Goal: Task Accomplishment & Management: Manage account settings

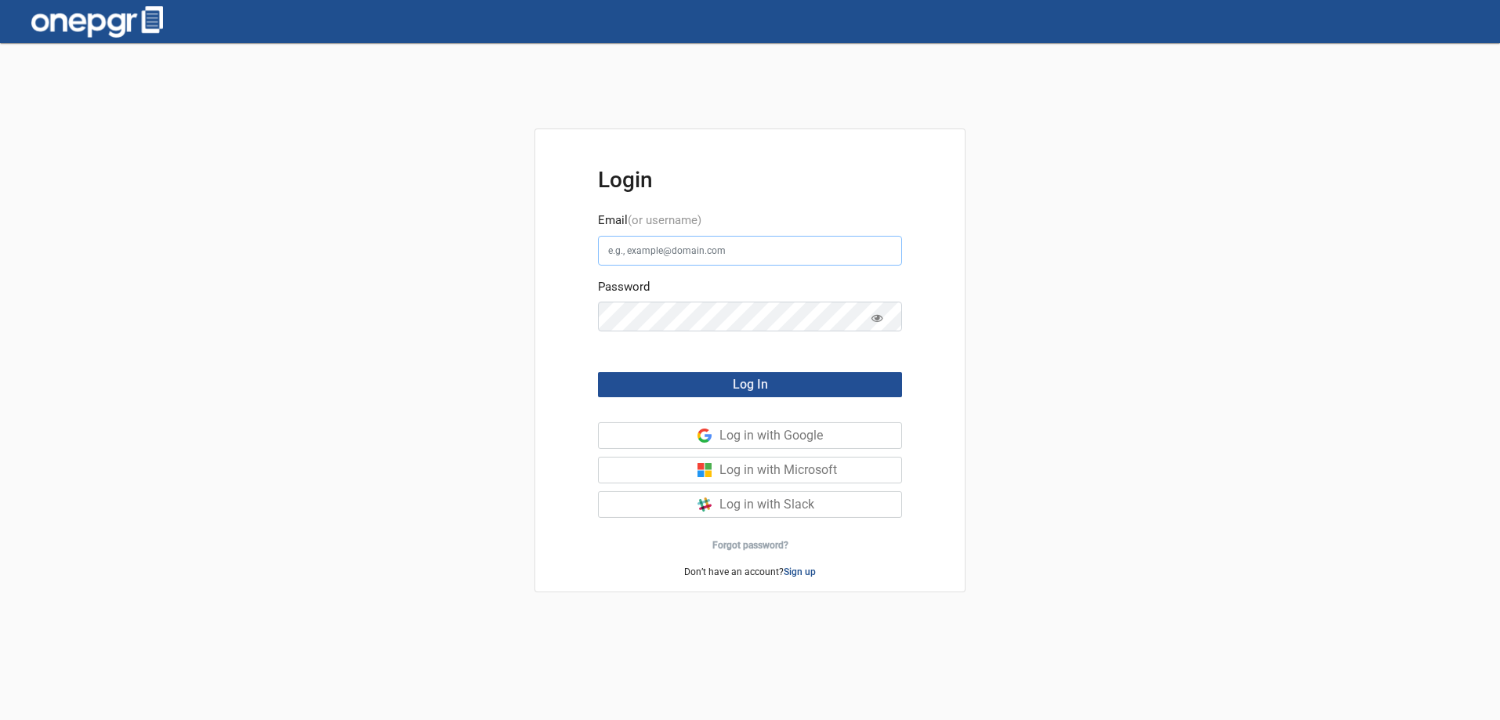
type input "[PERSON_NAME][EMAIL_ADDRESS][DOMAIN_NAME]"
click at [831, 388] on button "Log In" at bounding box center [750, 384] width 304 height 25
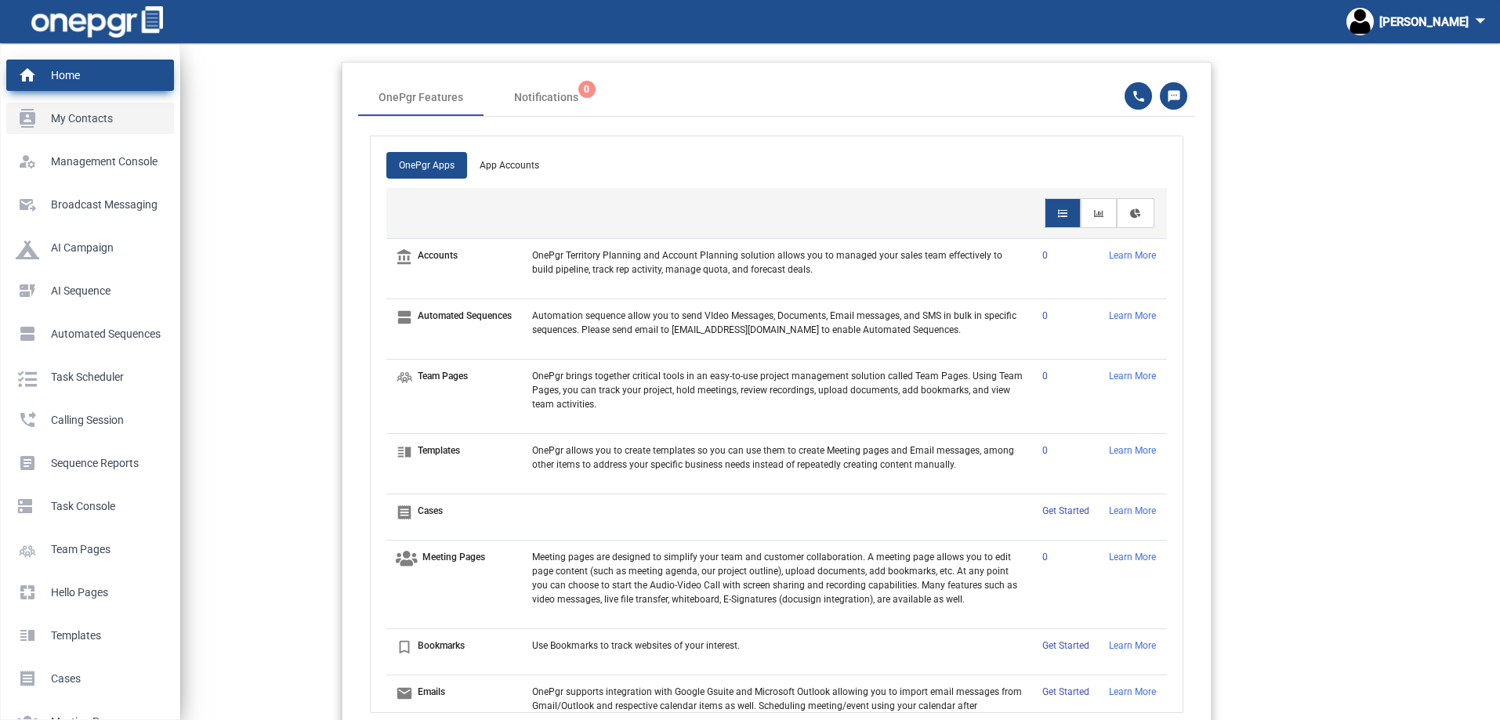
click at [56, 113] on p "My Contacts" at bounding box center [87, 119] width 143 height 24
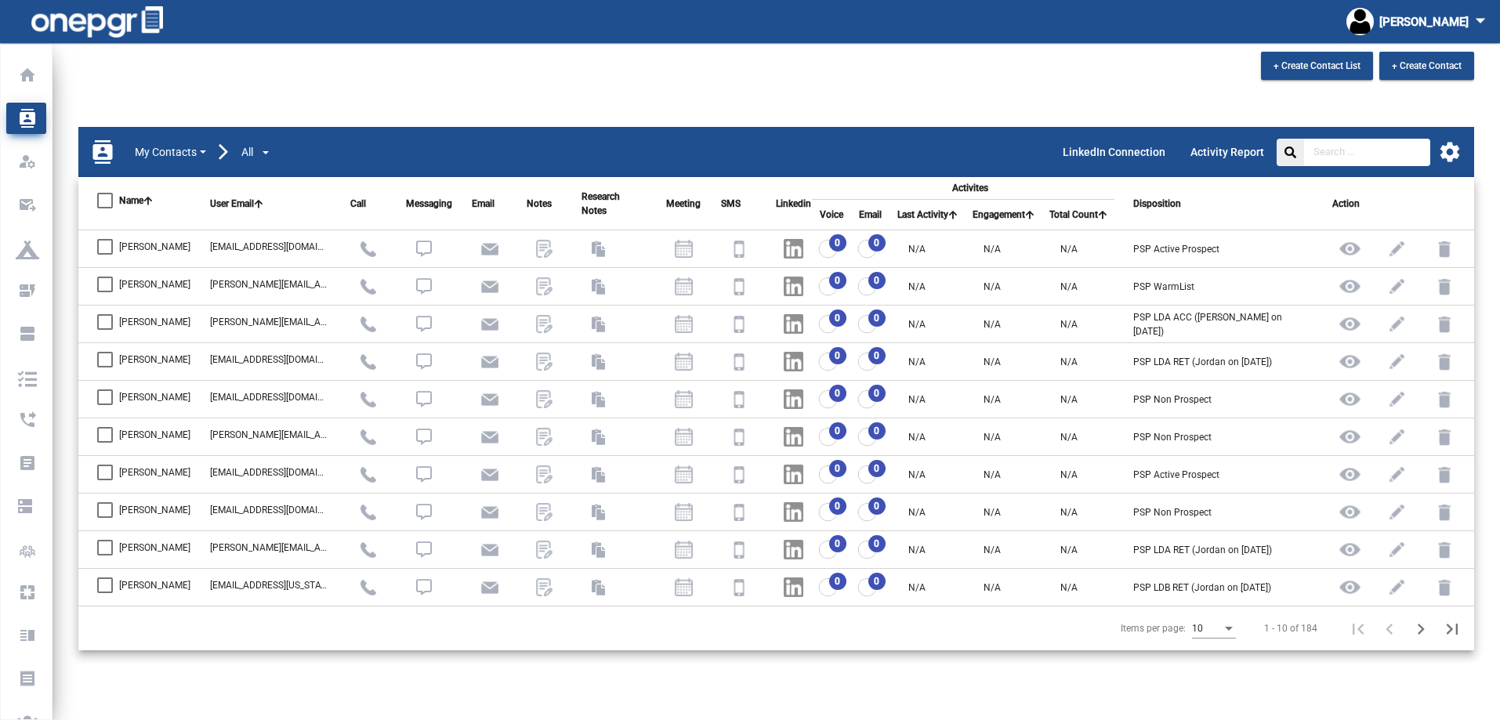
scroll to position [43, 0]
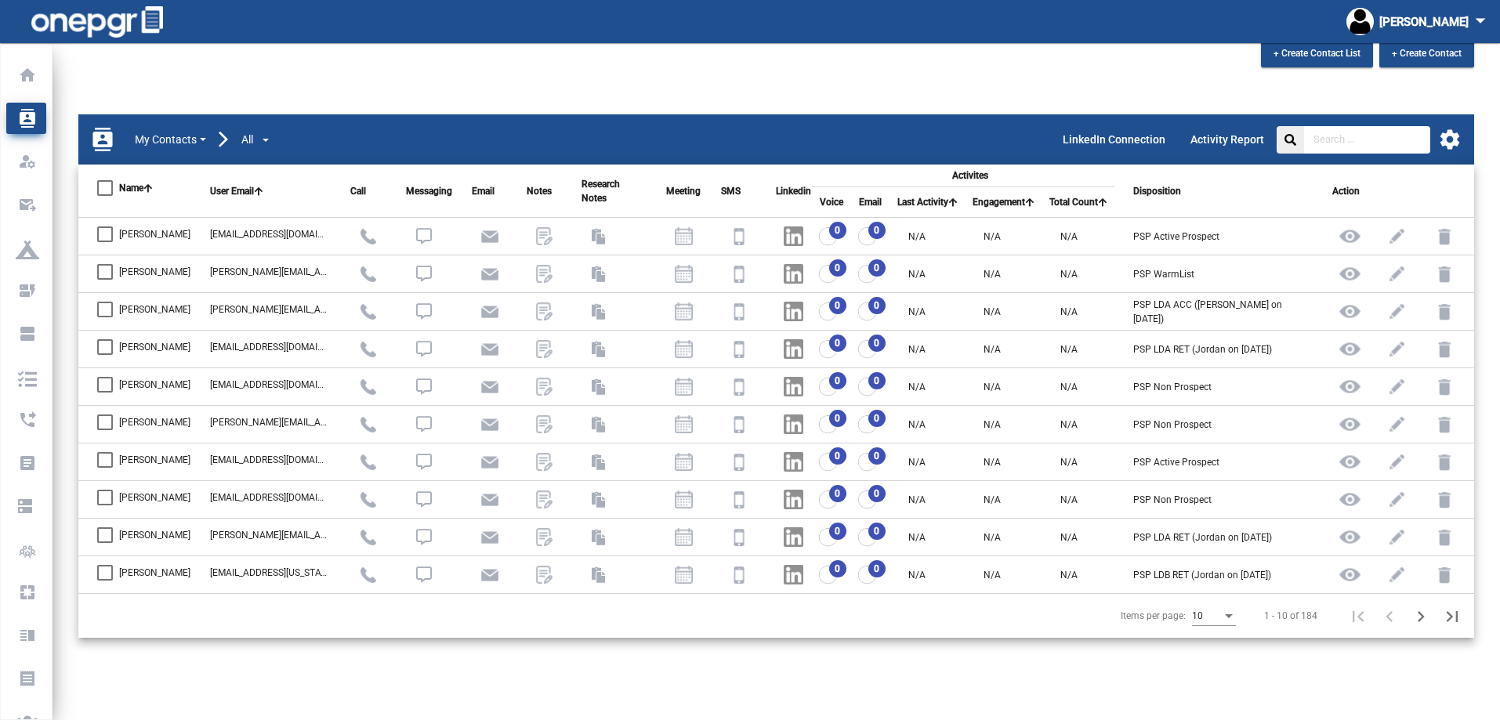
click at [1212, 617] on div "10" at bounding box center [1207, 616] width 30 height 11
click at [1217, 607] on span "50" at bounding box center [1215, 607] width 44 height 28
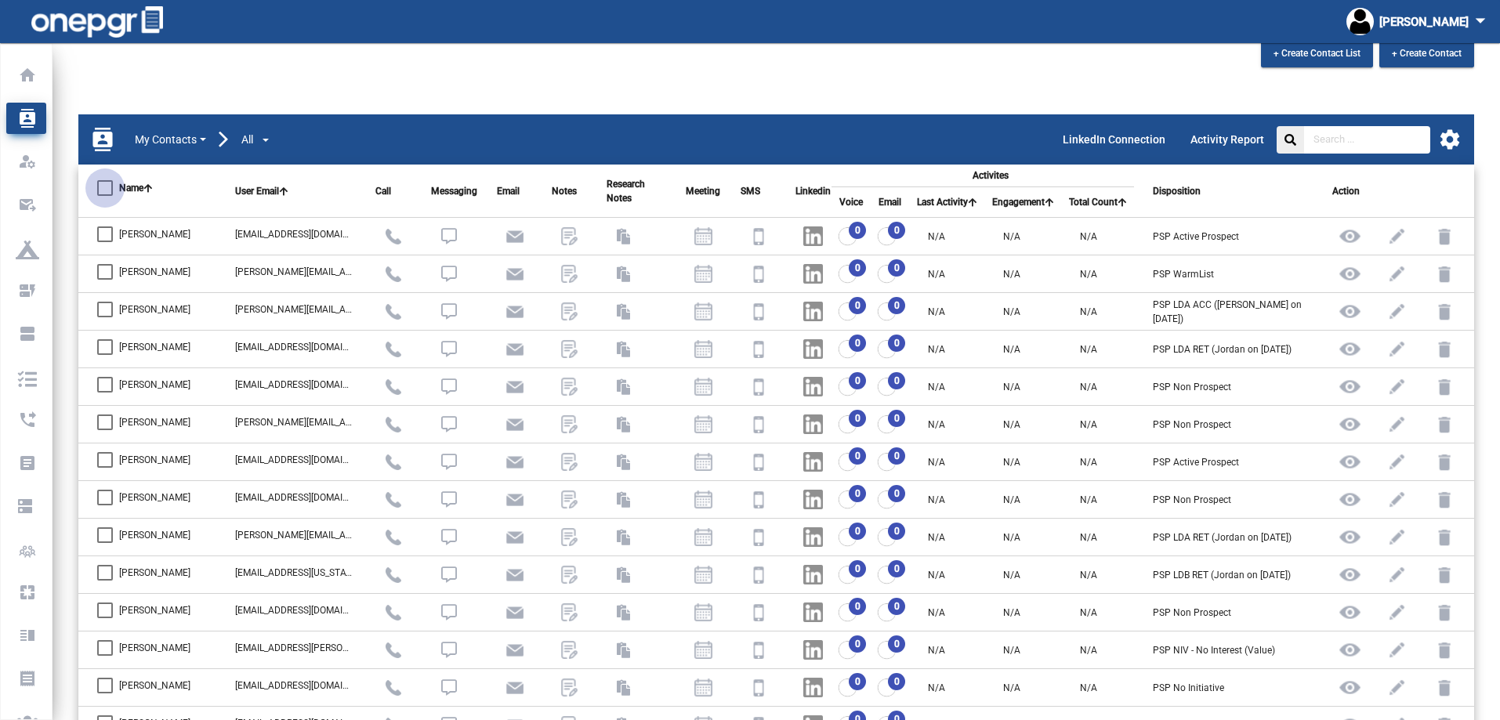
click at [109, 187] on div at bounding box center [105, 188] width 16 height 16
click at [105, 196] on input "Name" at bounding box center [104, 196] width 1 height 1
checkbox input "true"
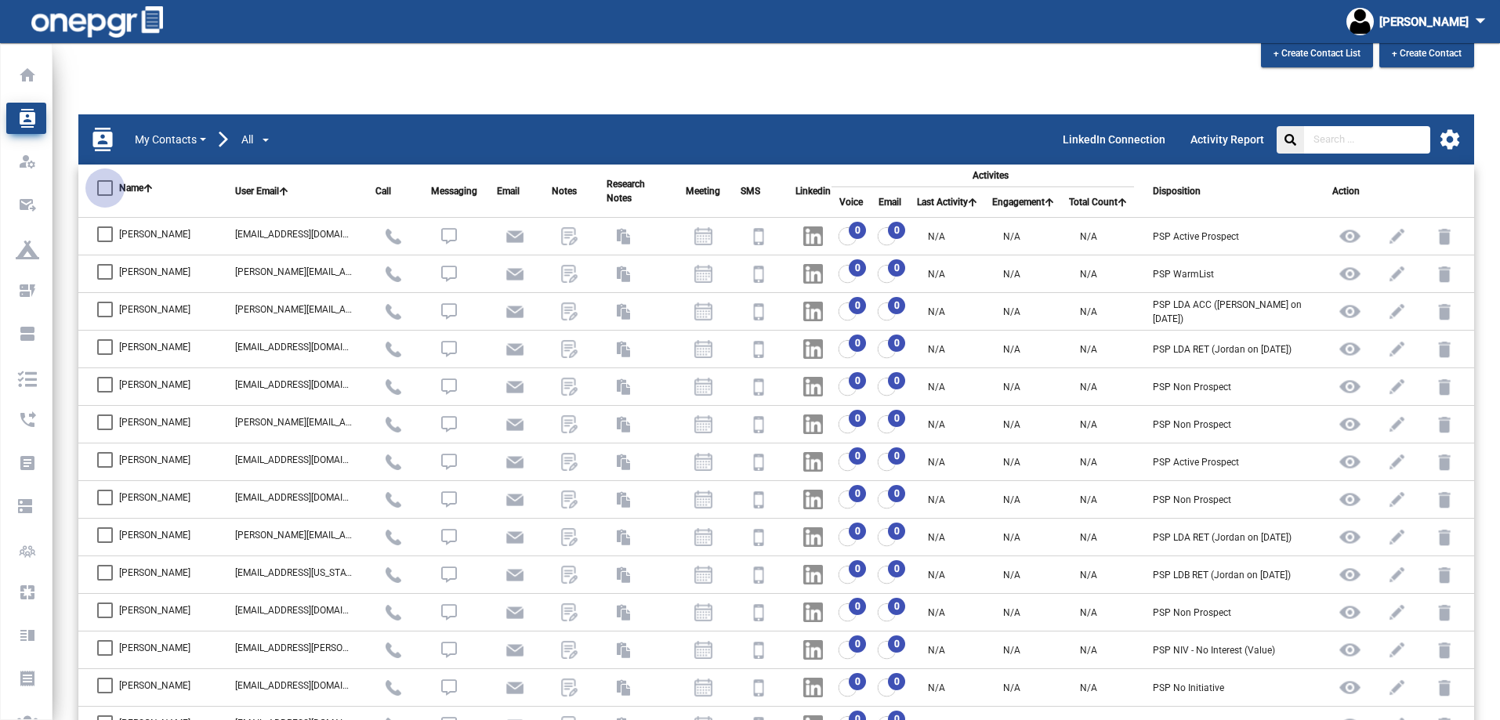
checkbox input "true"
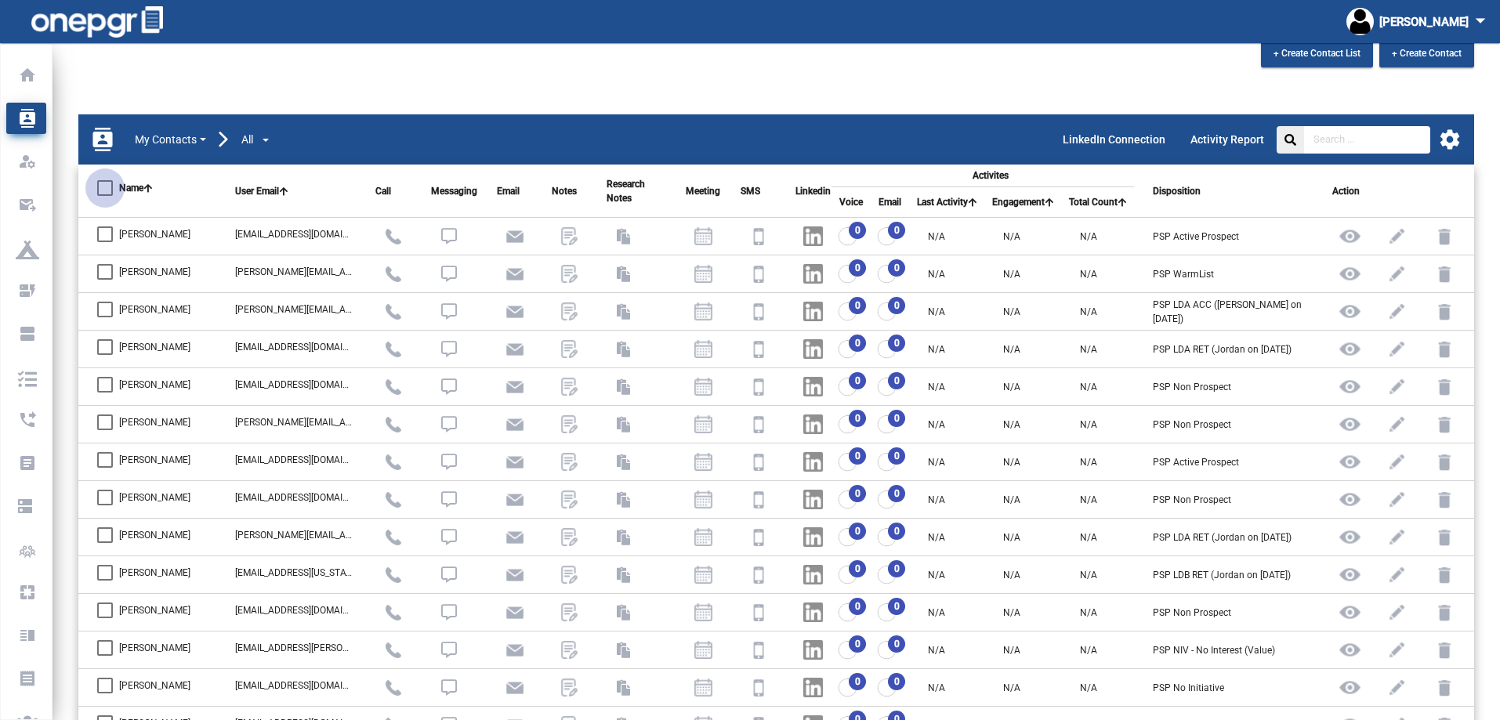
checkbox input "true"
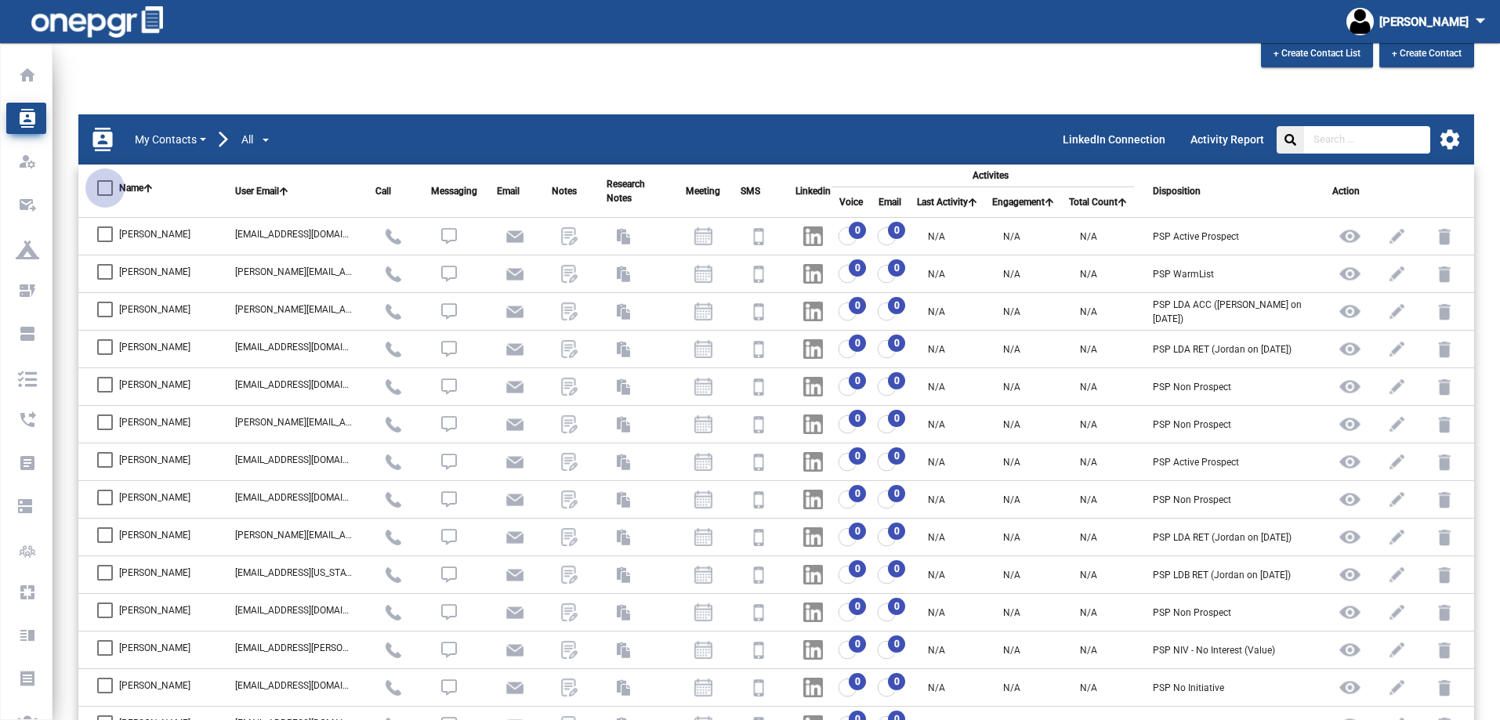
checkbox input "true"
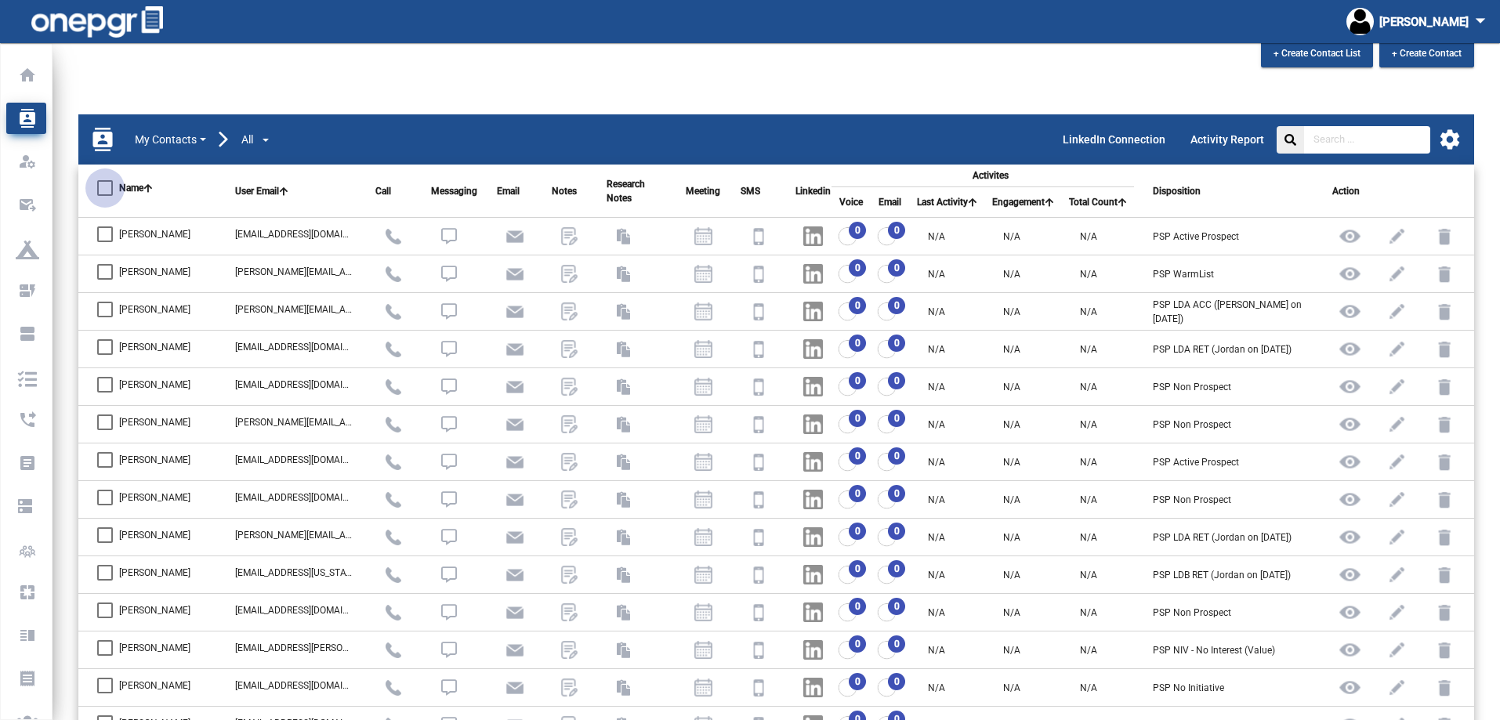
checkbox input "true"
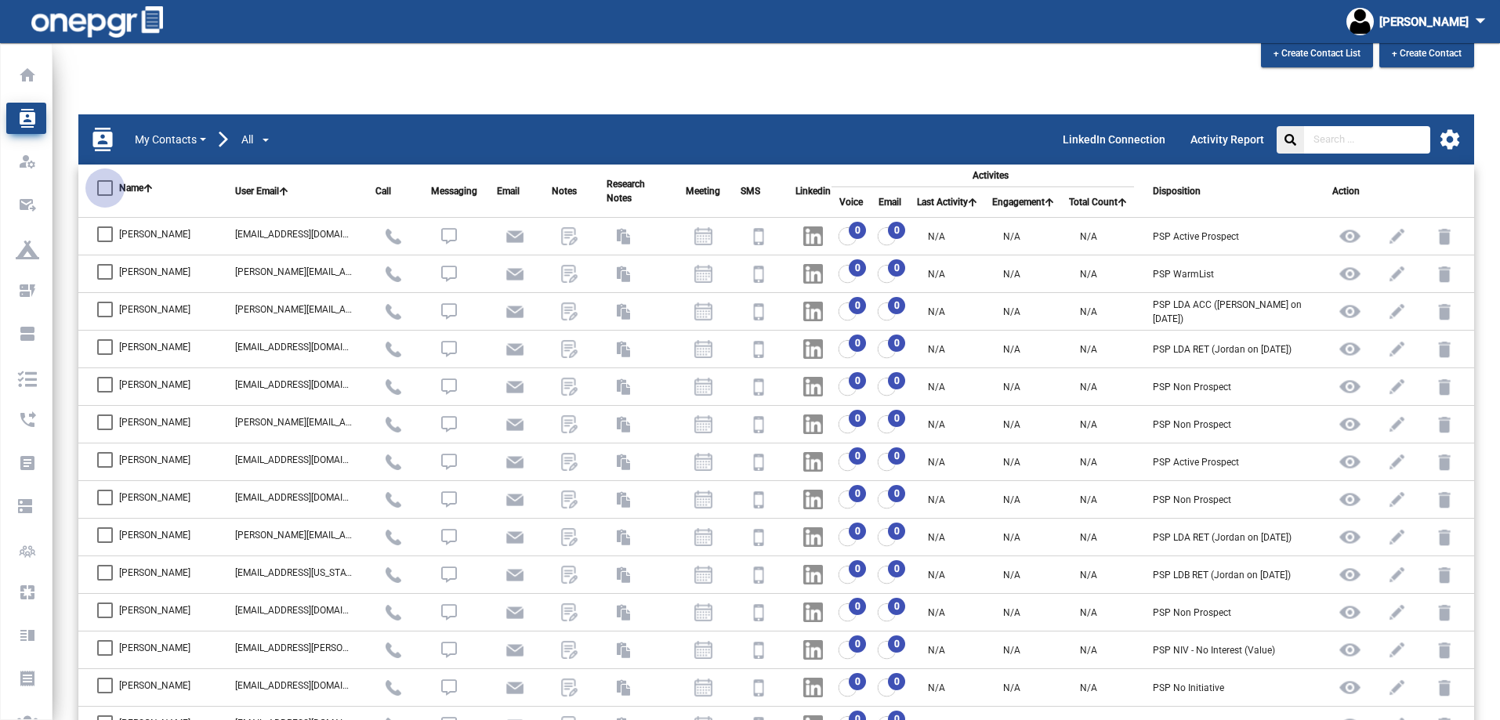
checkbox input "true"
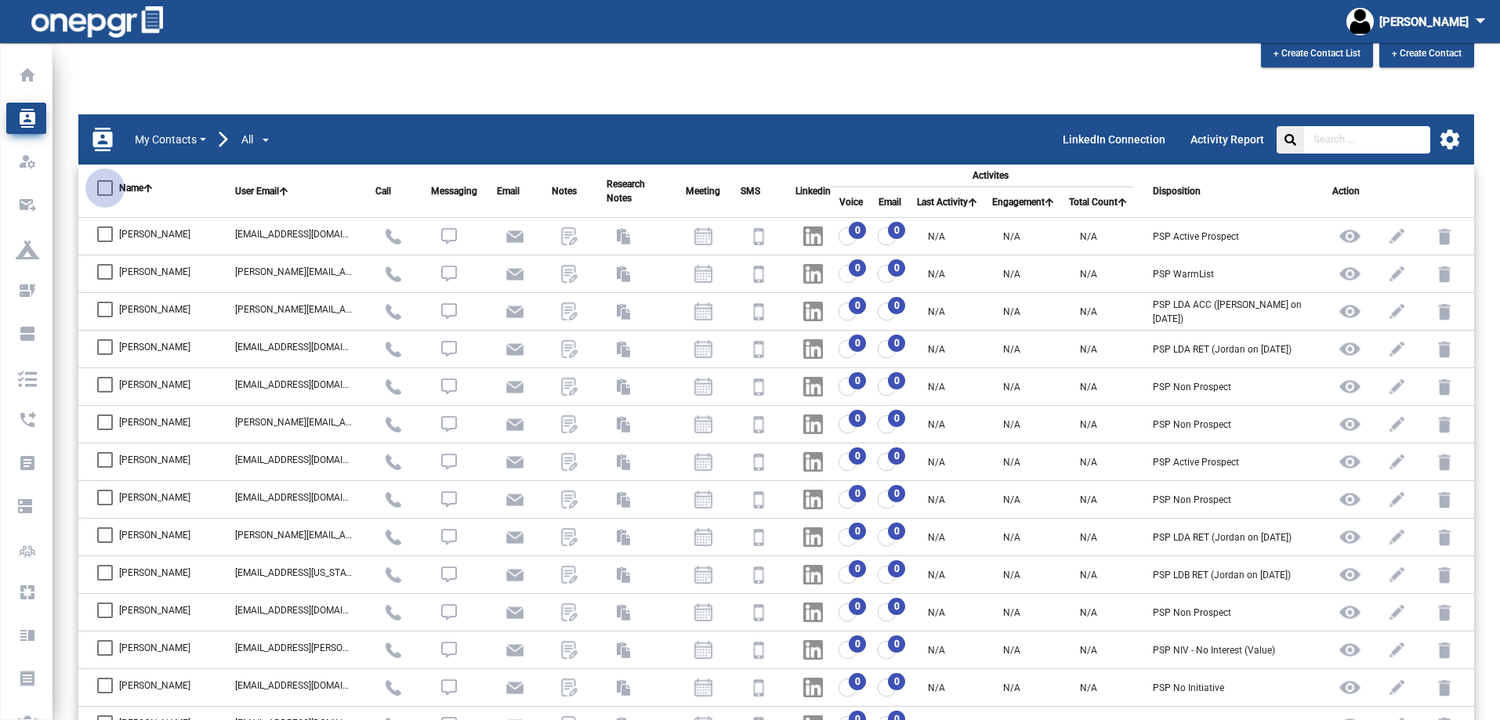
checkbox input "true"
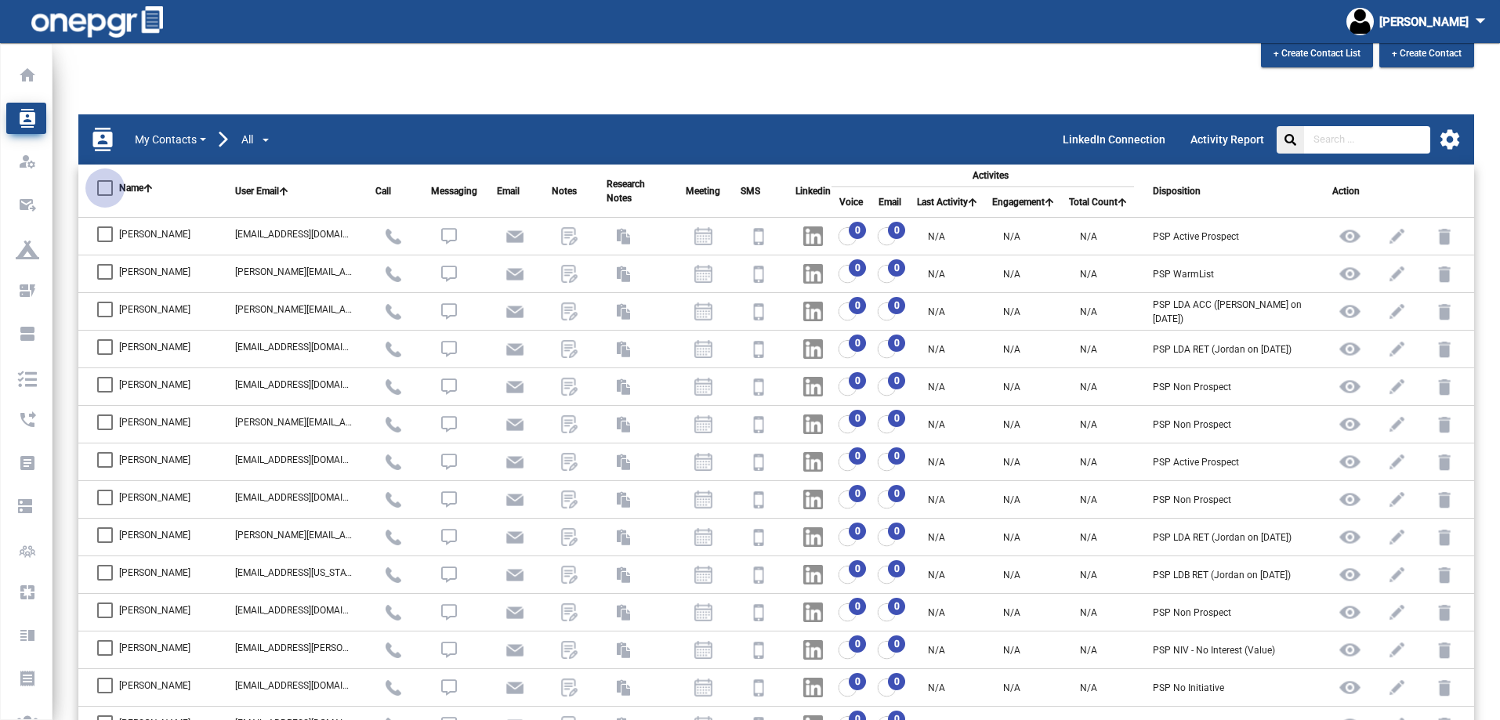
checkbox input "true"
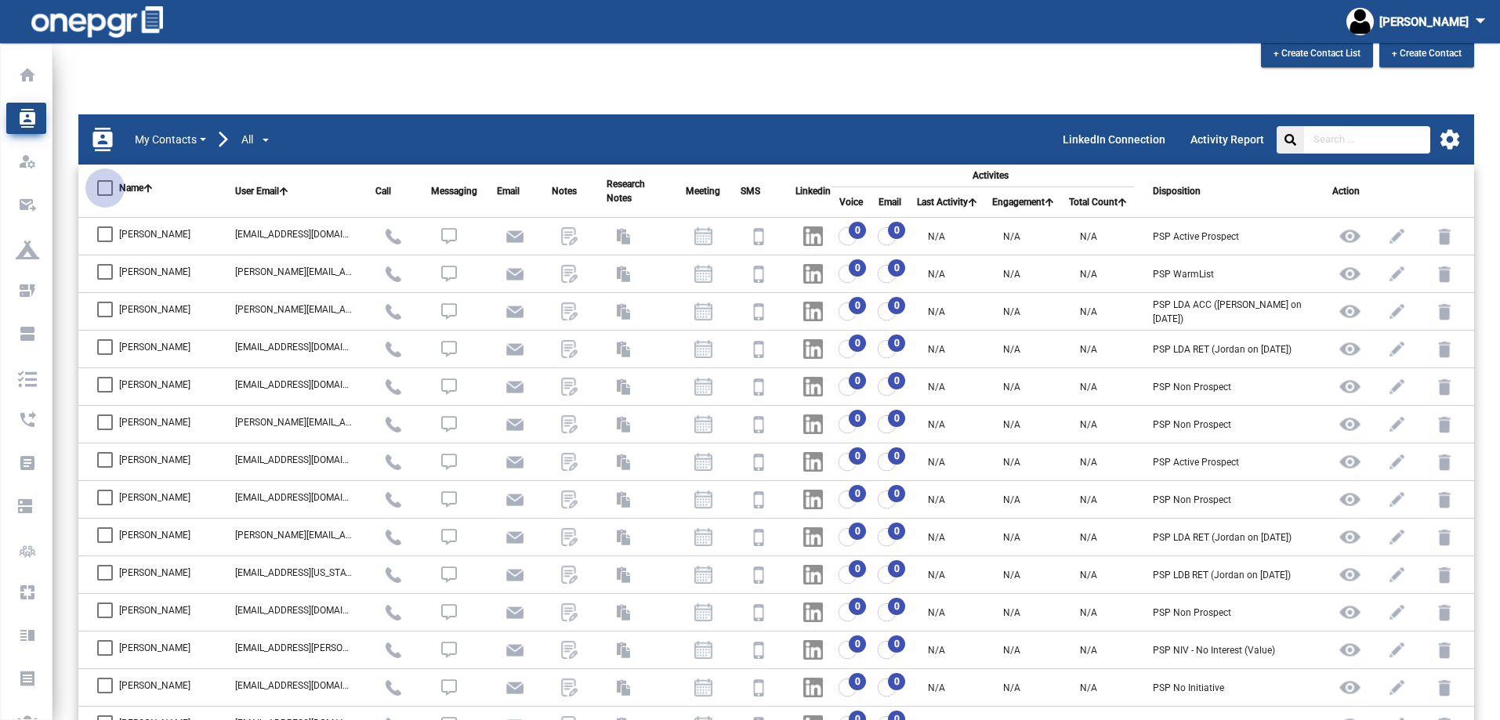
checkbox input "true"
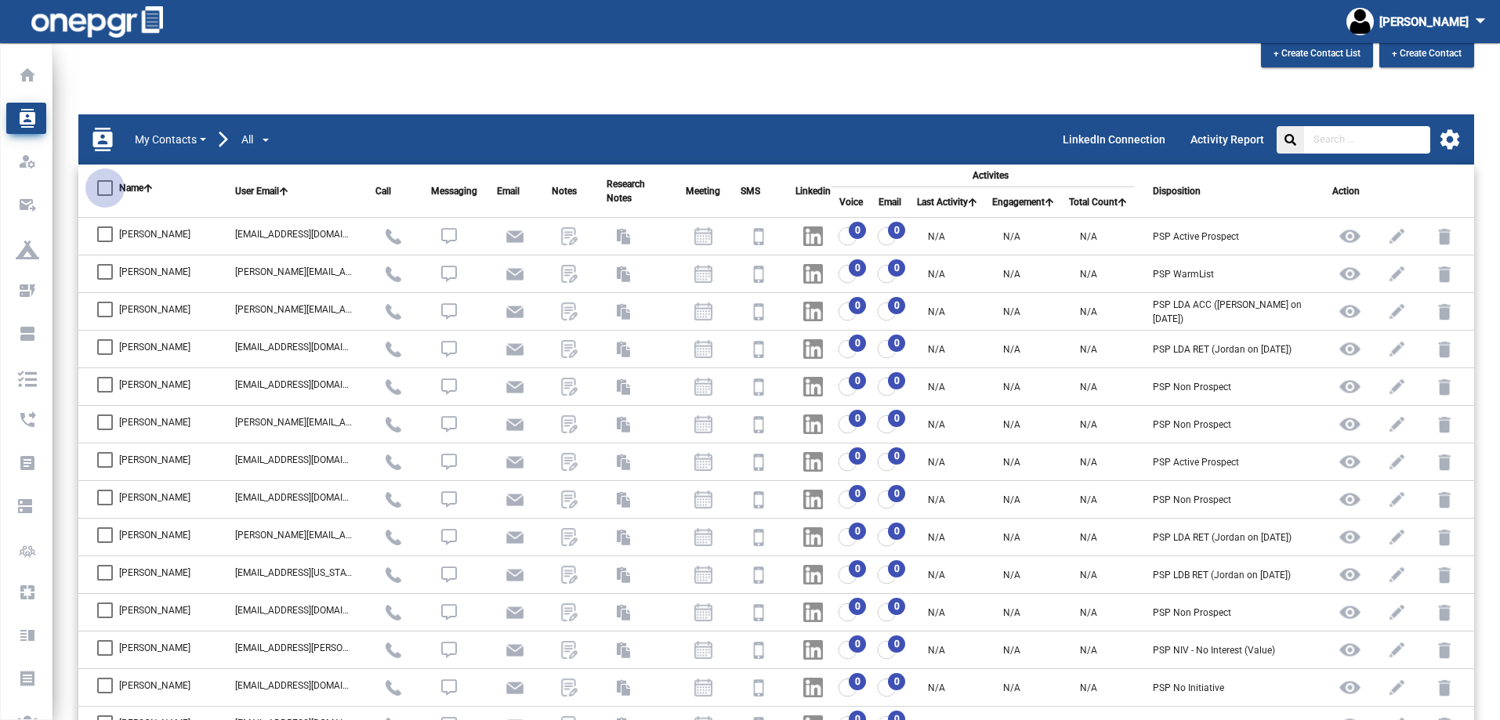
checkbox input "true"
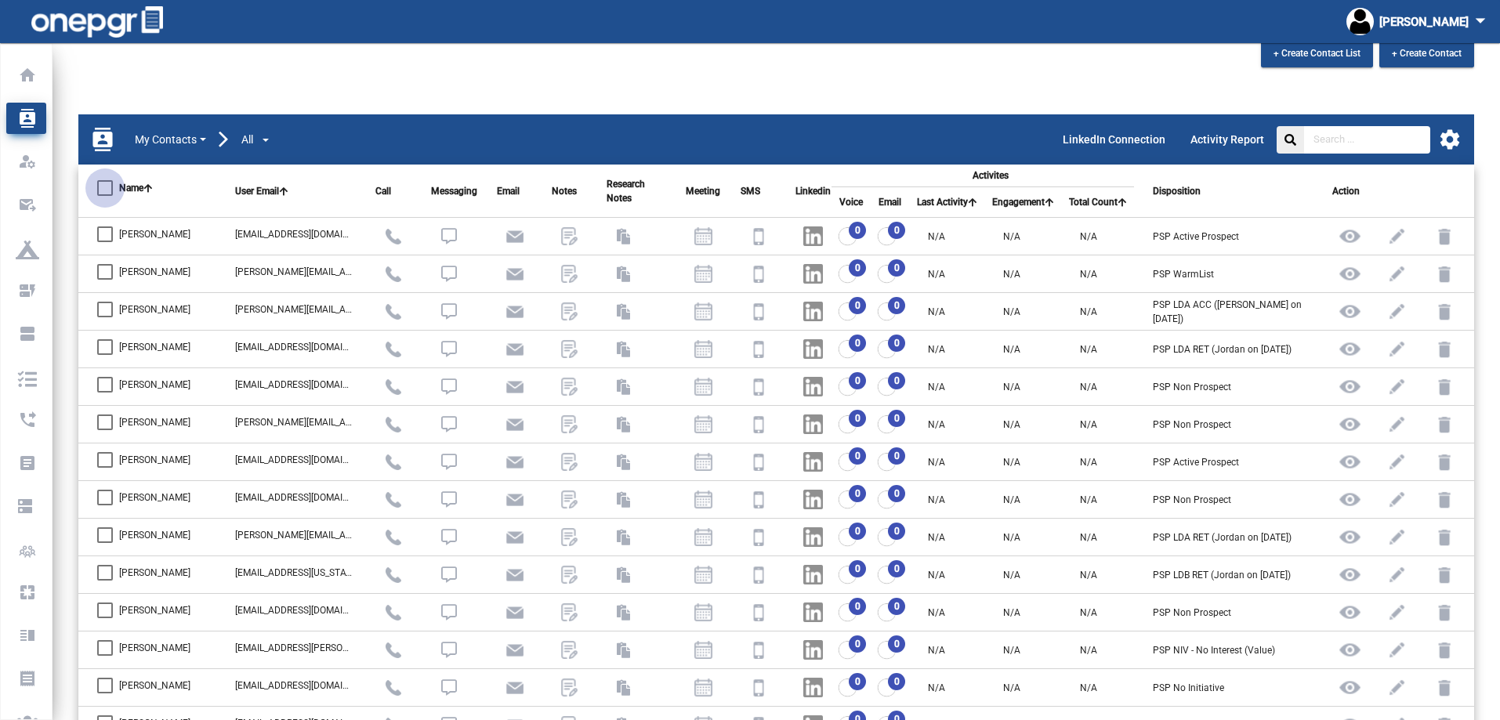
checkbox input "true"
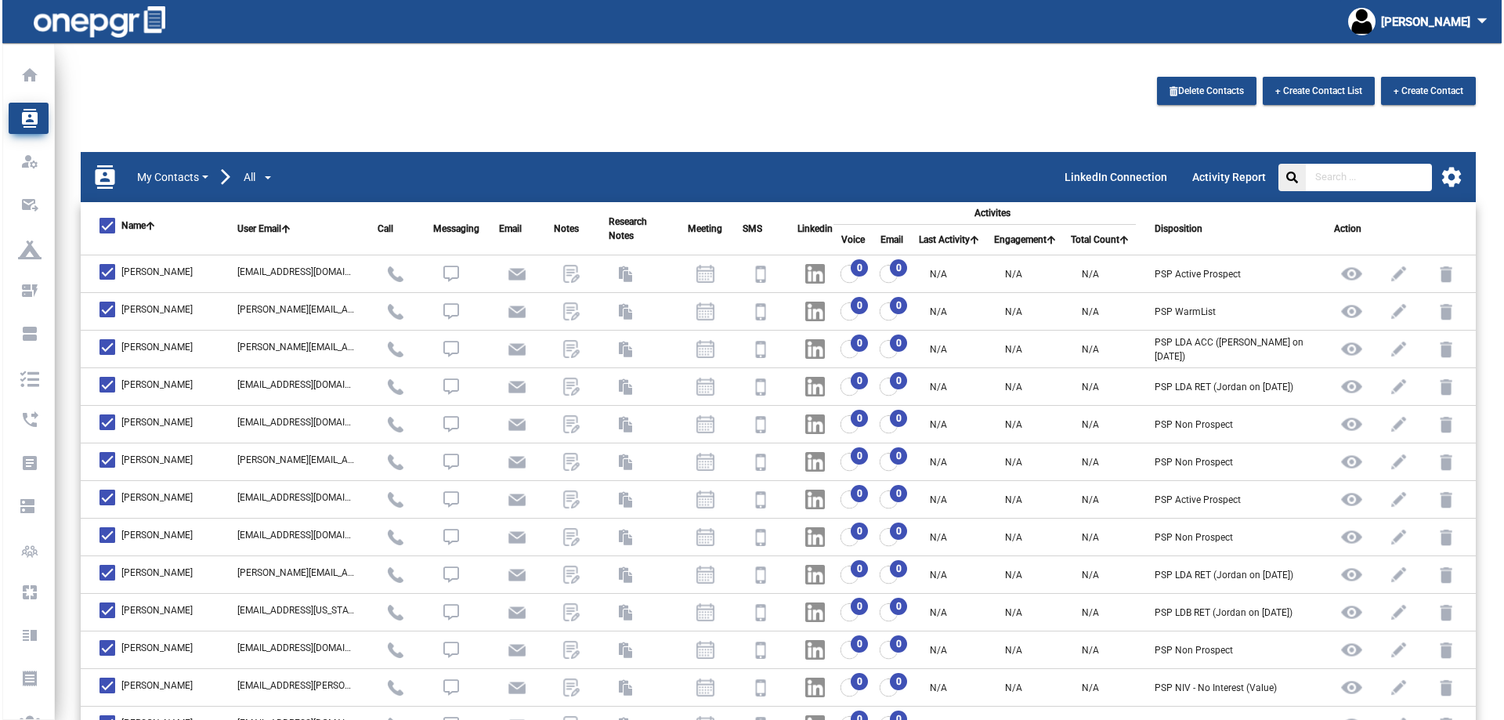
scroll to position [0, 0]
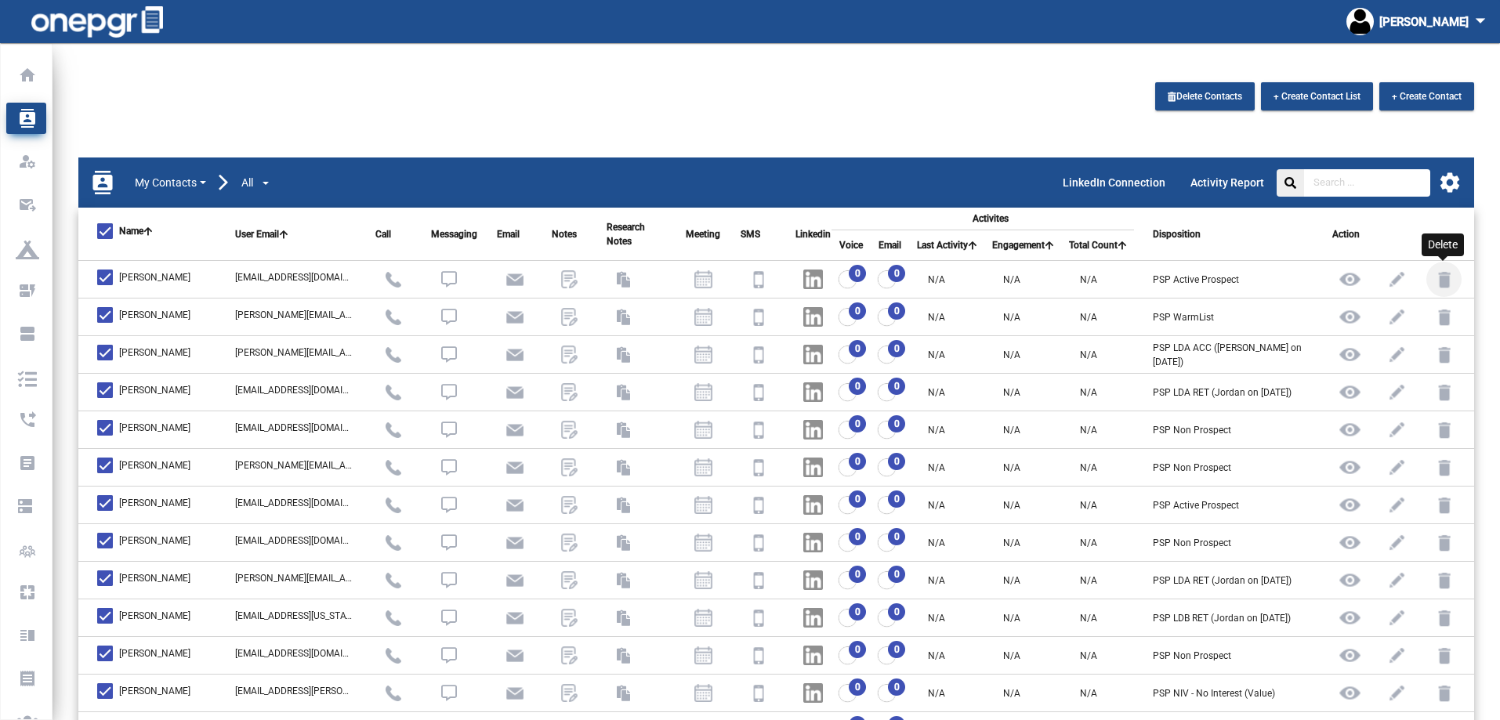
click at [1436, 281] on img at bounding box center [1443, 279] width 35 height 35
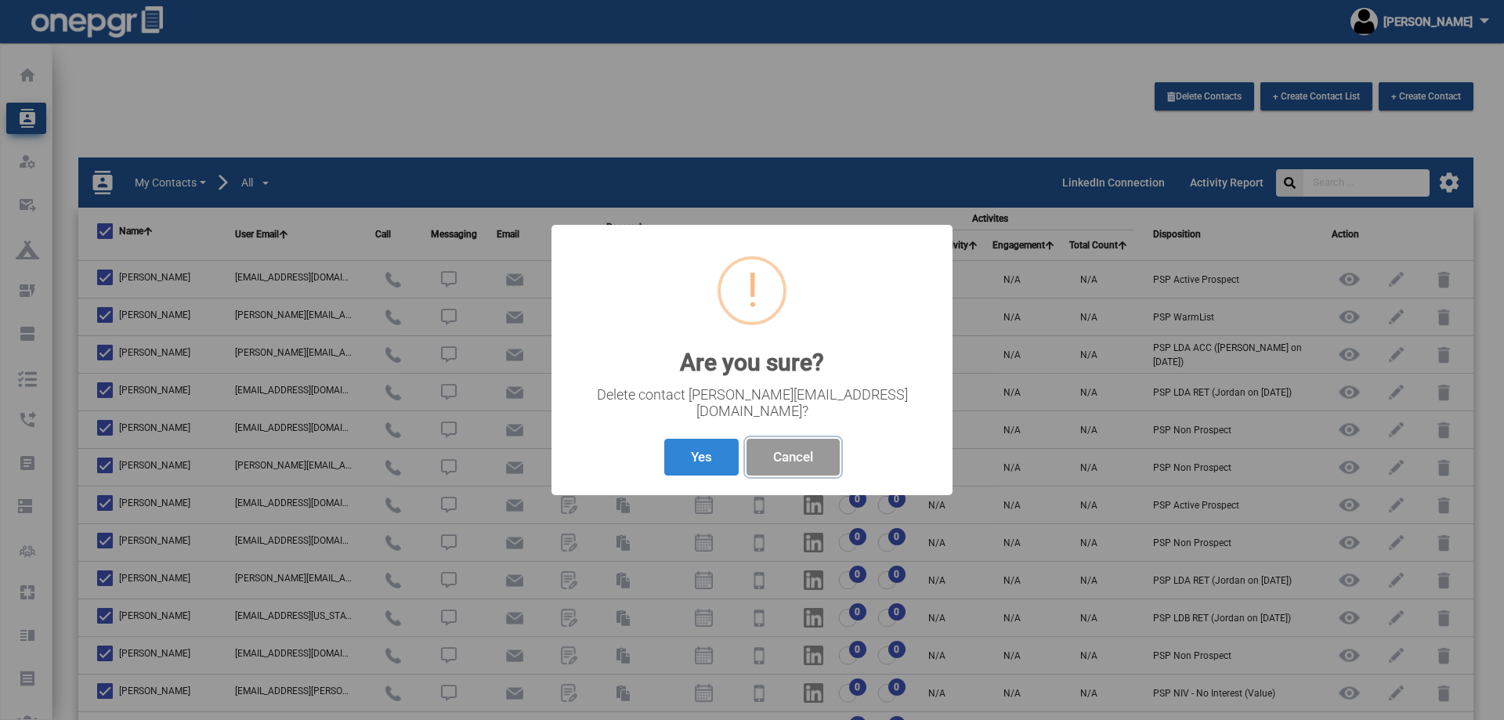
click at [766, 448] on button "Cancel" at bounding box center [793, 457] width 93 height 37
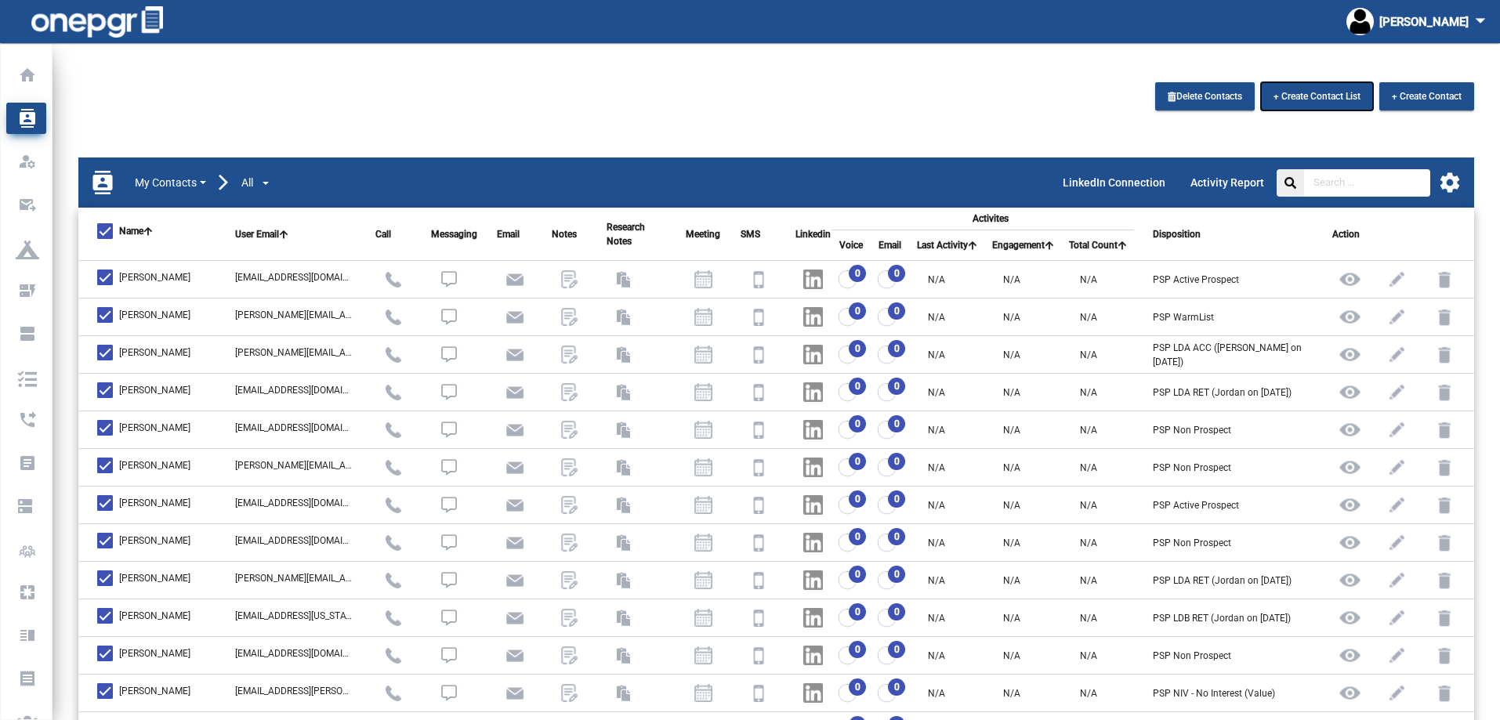
click at [1304, 96] on span "+ Create Contact List" at bounding box center [1316, 96] width 87 height 11
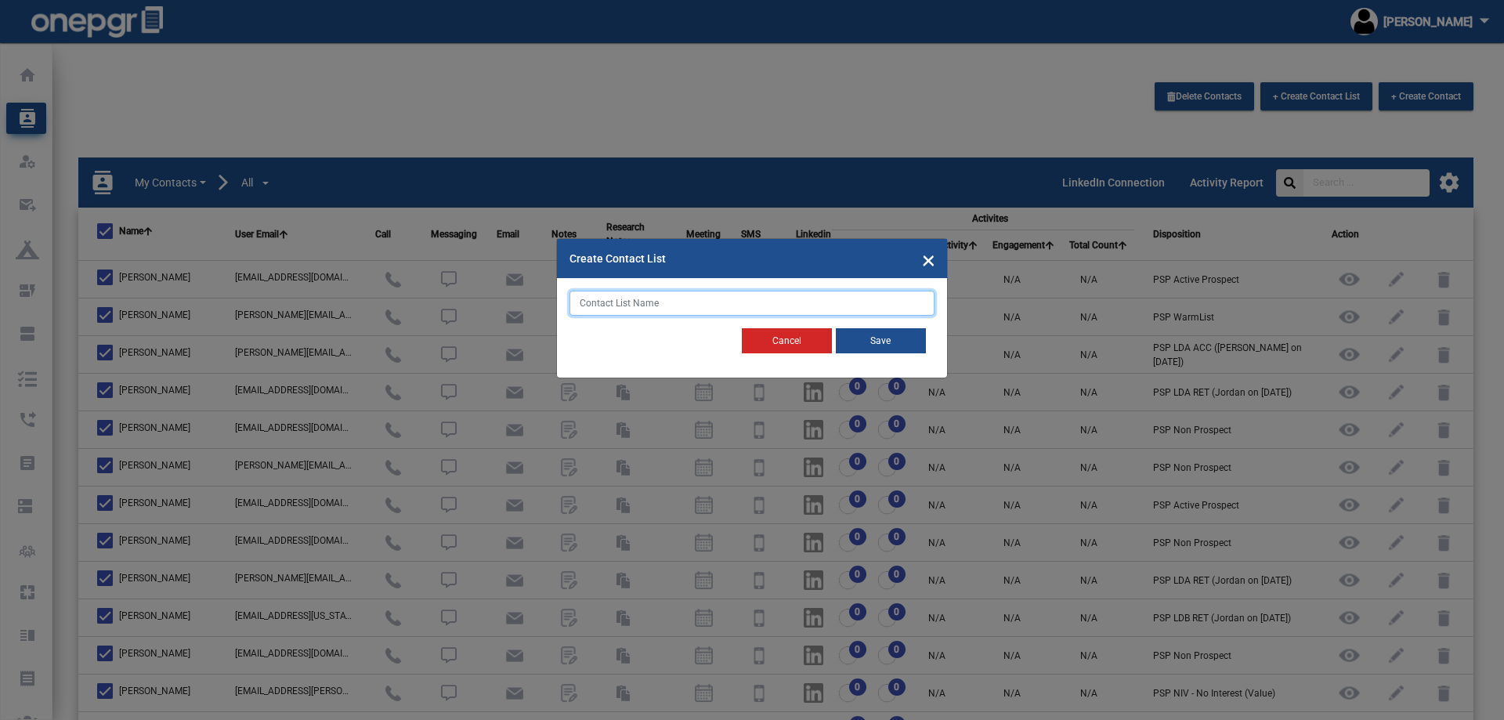
click at [650, 306] on input "text" at bounding box center [752, 303] width 365 height 25
type input "BOCES List"
click at [891, 344] on button "Save" at bounding box center [881, 340] width 90 height 25
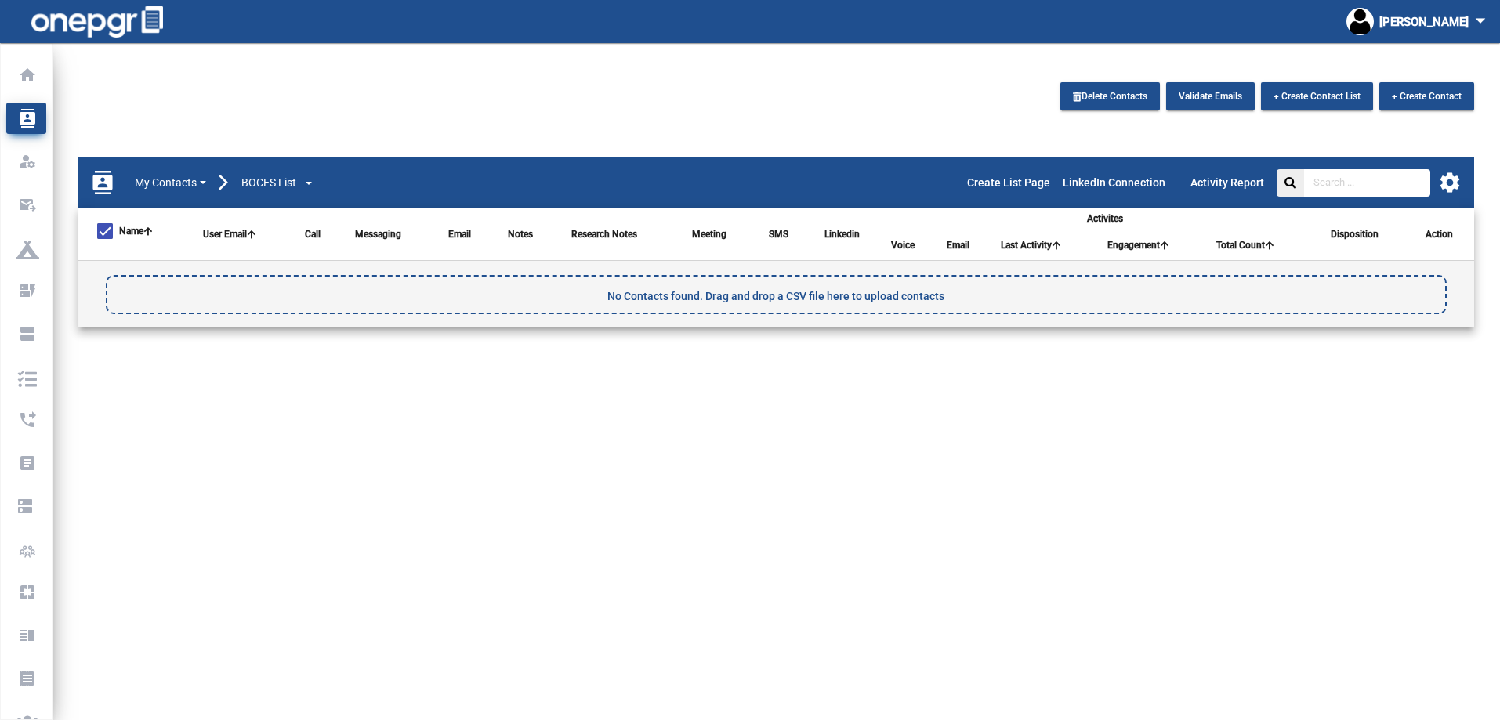
click at [1442, 179] on mat-icon "settings" at bounding box center [1450, 183] width 24 height 24
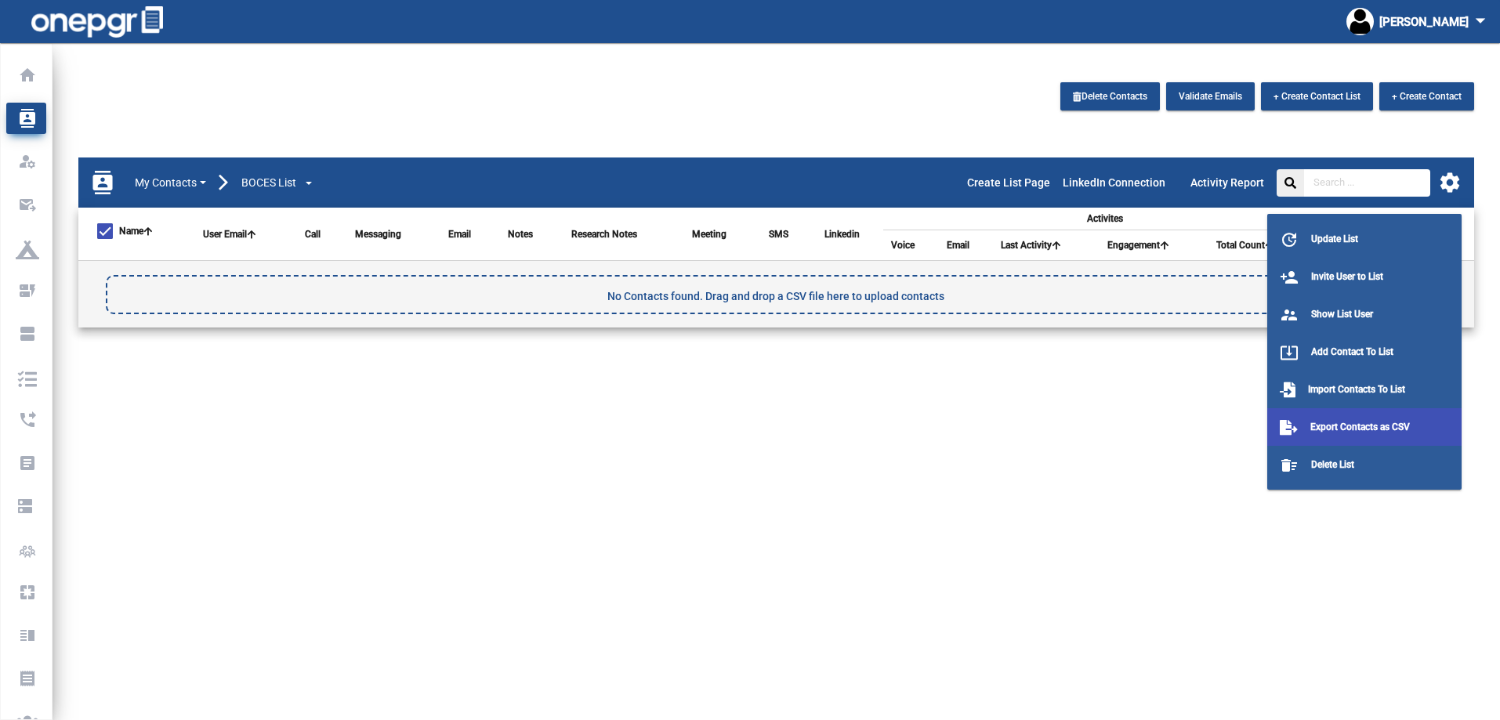
click at [1352, 418] on button "Export Contacts as CSV" at bounding box center [1364, 427] width 194 height 38
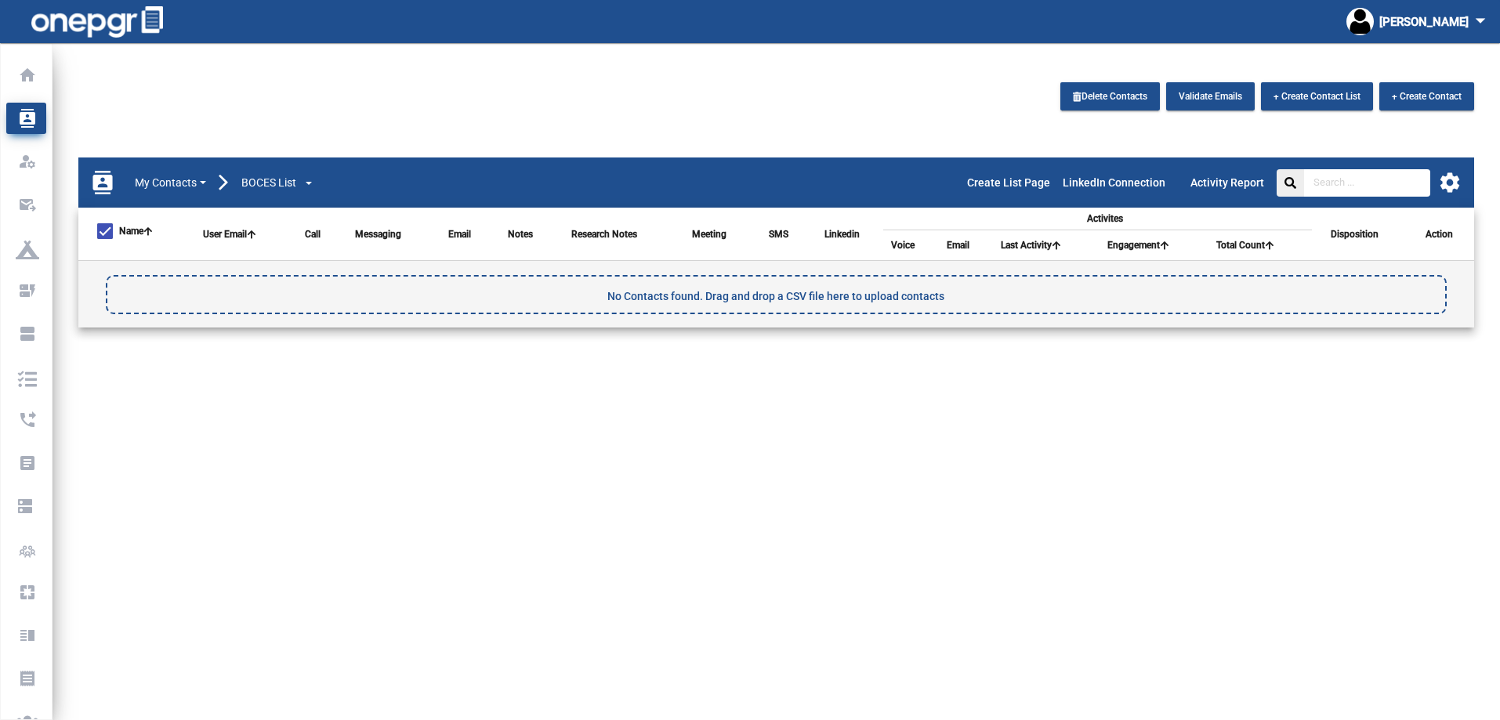
click at [1455, 183] on mat-icon "settings" at bounding box center [1450, 183] width 24 height 24
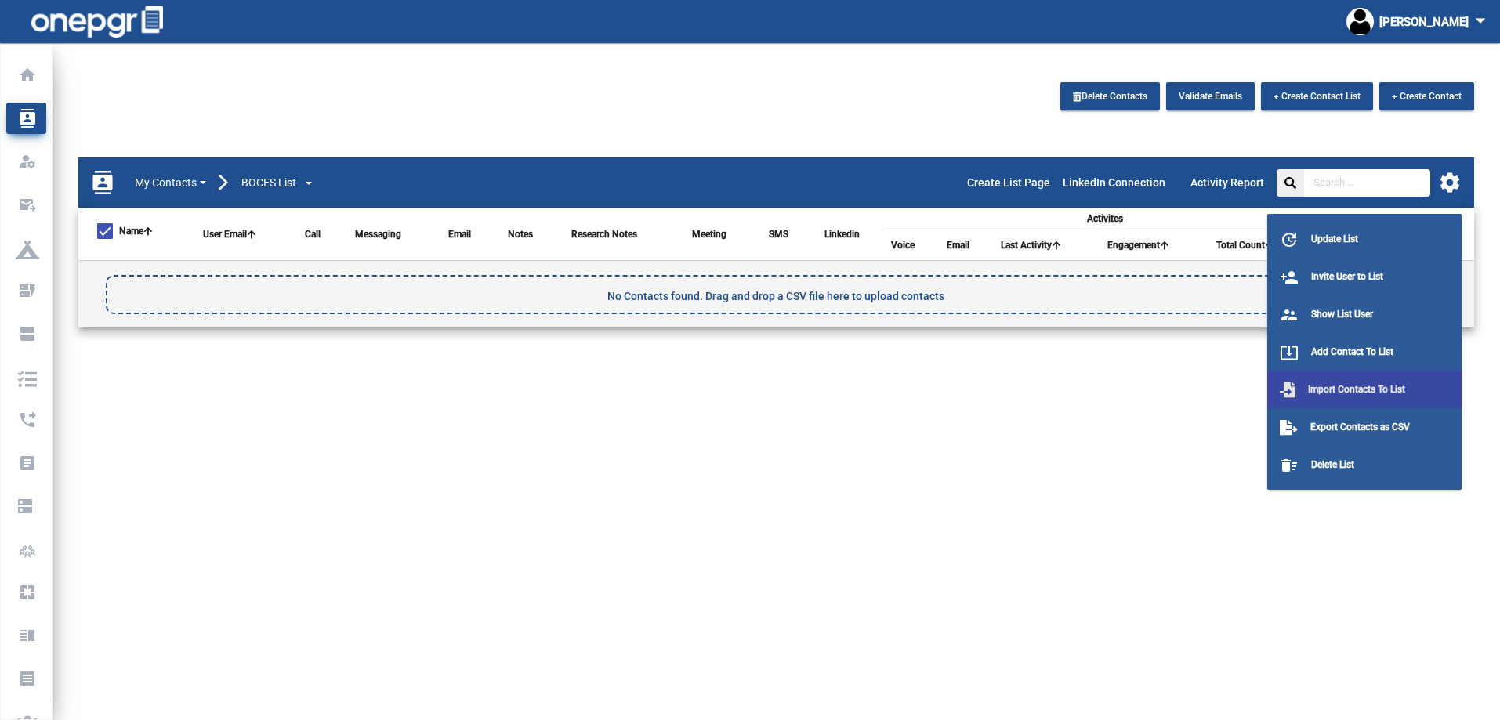
click at [1351, 385] on span "Import Contacts To List" at bounding box center [1356, 389] width 97 height 11
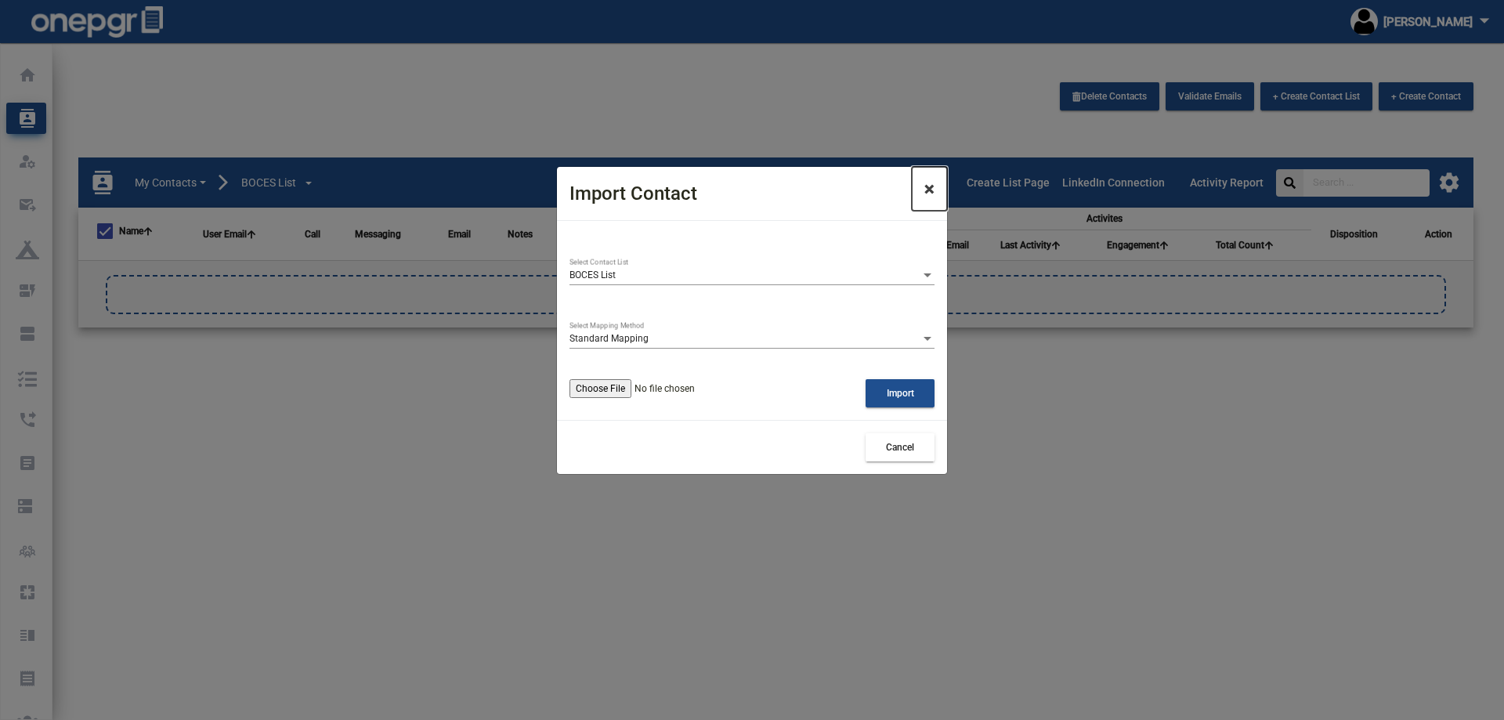
click at [924, 186] on button "×" at bounding box center [929, 189] width 35 height 44
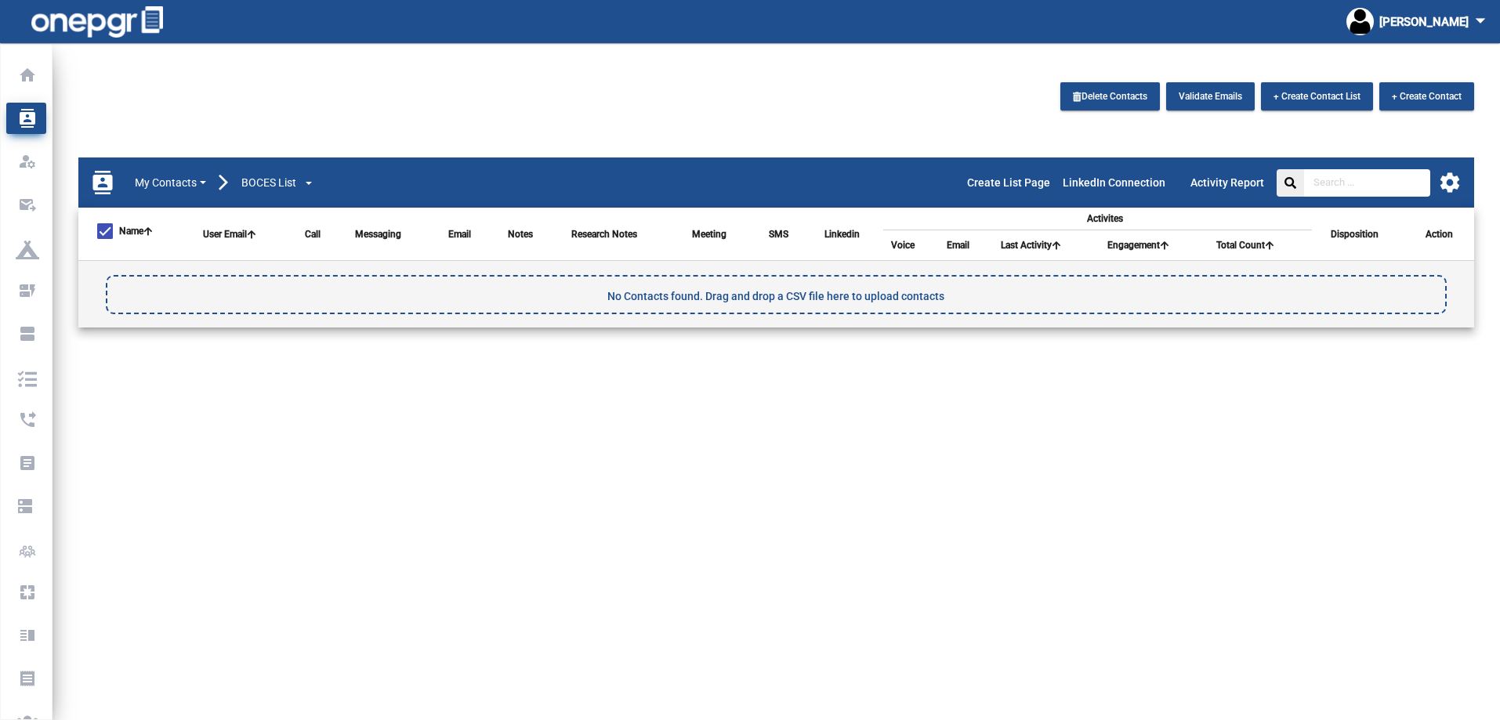
click at [974, 292] on div "No Contacts found. Drag and drop a CSV file here to upload contacts" at bounding box center [775, 296] width 1337 height 39
click at [1458, 171] on mat-icon "settings" at bounding box center [1450, 183] width 24 height 24
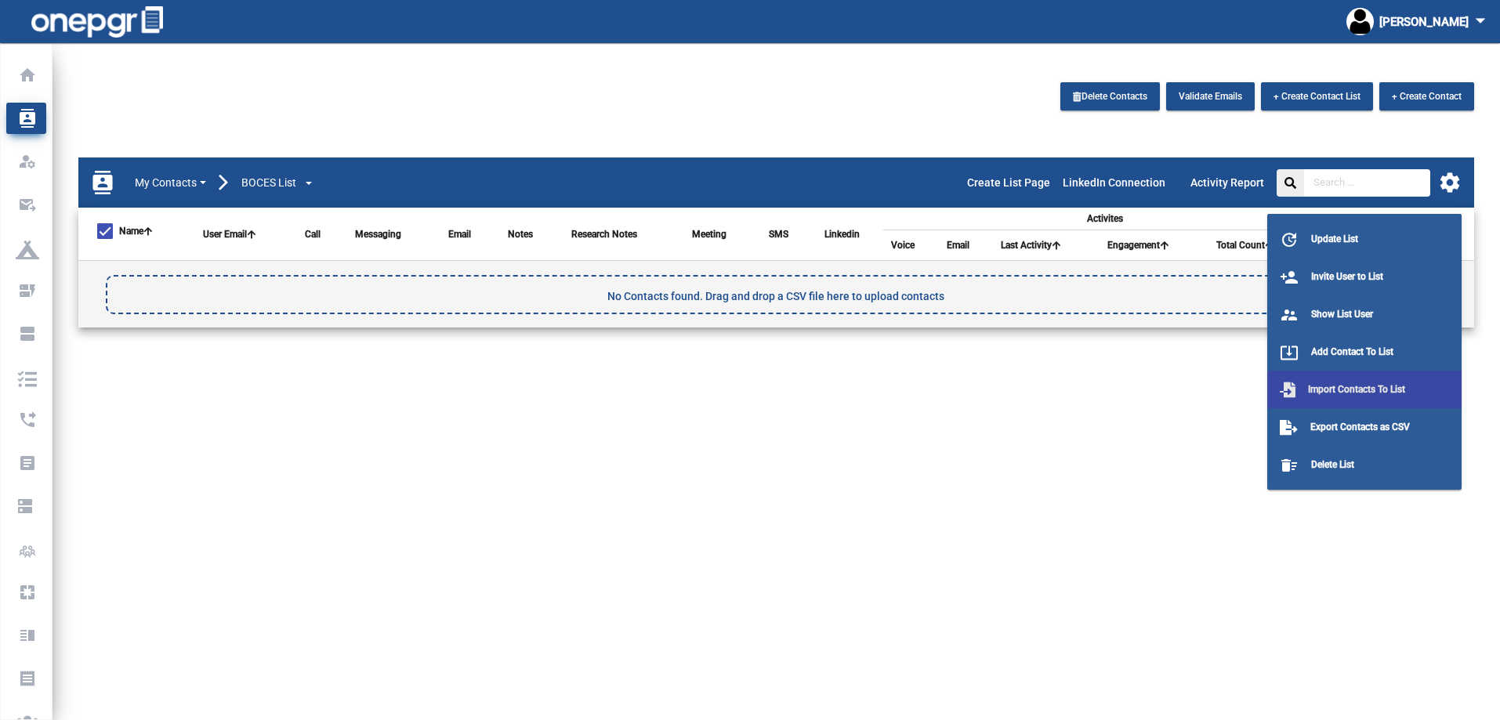
click at [1370, 389] on span "Import Contacts To List" at bounding box center [1356, 389] width 97 height 11
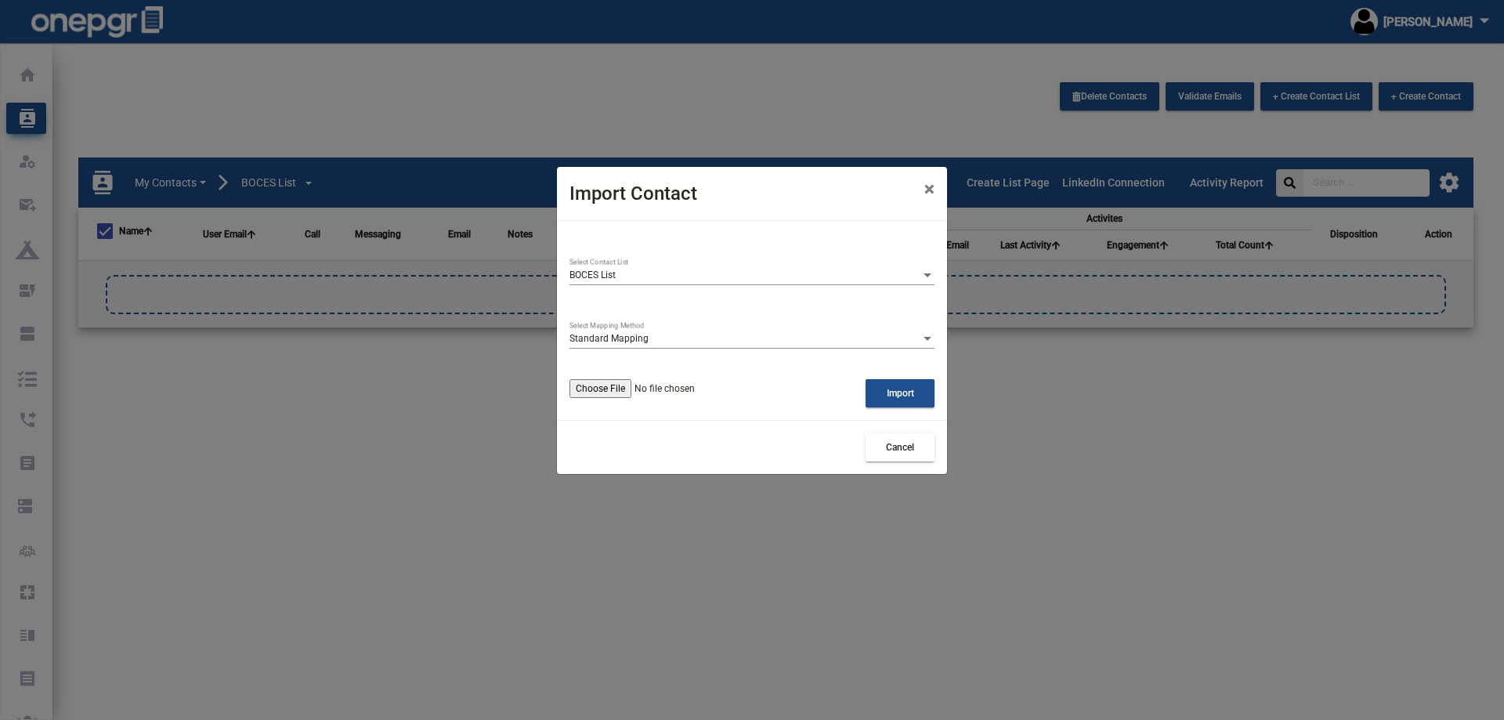
click at [610, 392] on input "file" at bounding box center [663, 388] width 186 height 19
type input "C:\fakepath\BOCES List 030625 (1).xlsx"
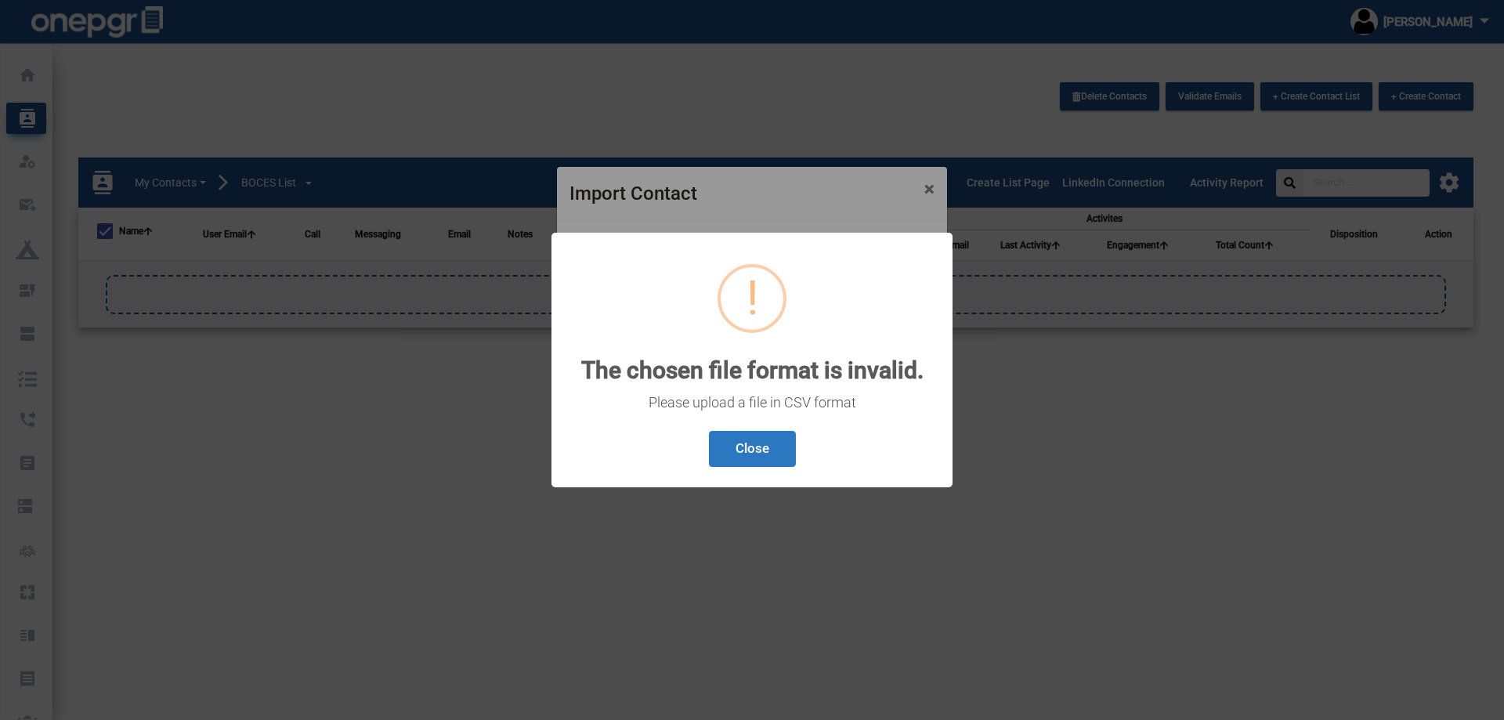
click at [761, 458] on button "Close" at bounding box center [752, 449] width 87 height 37
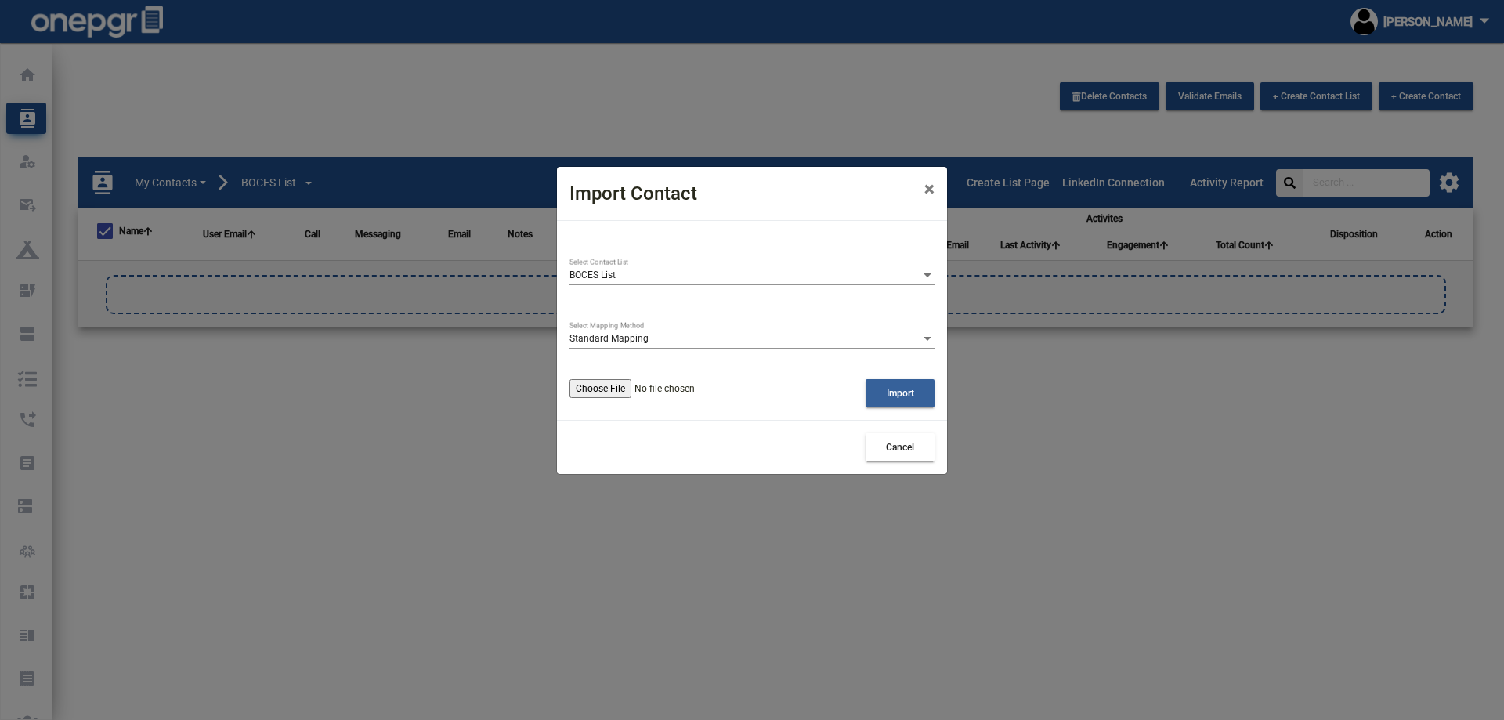
click at [895, 386] on button "Import" at bounding box center [900, 393] width 69 height 28
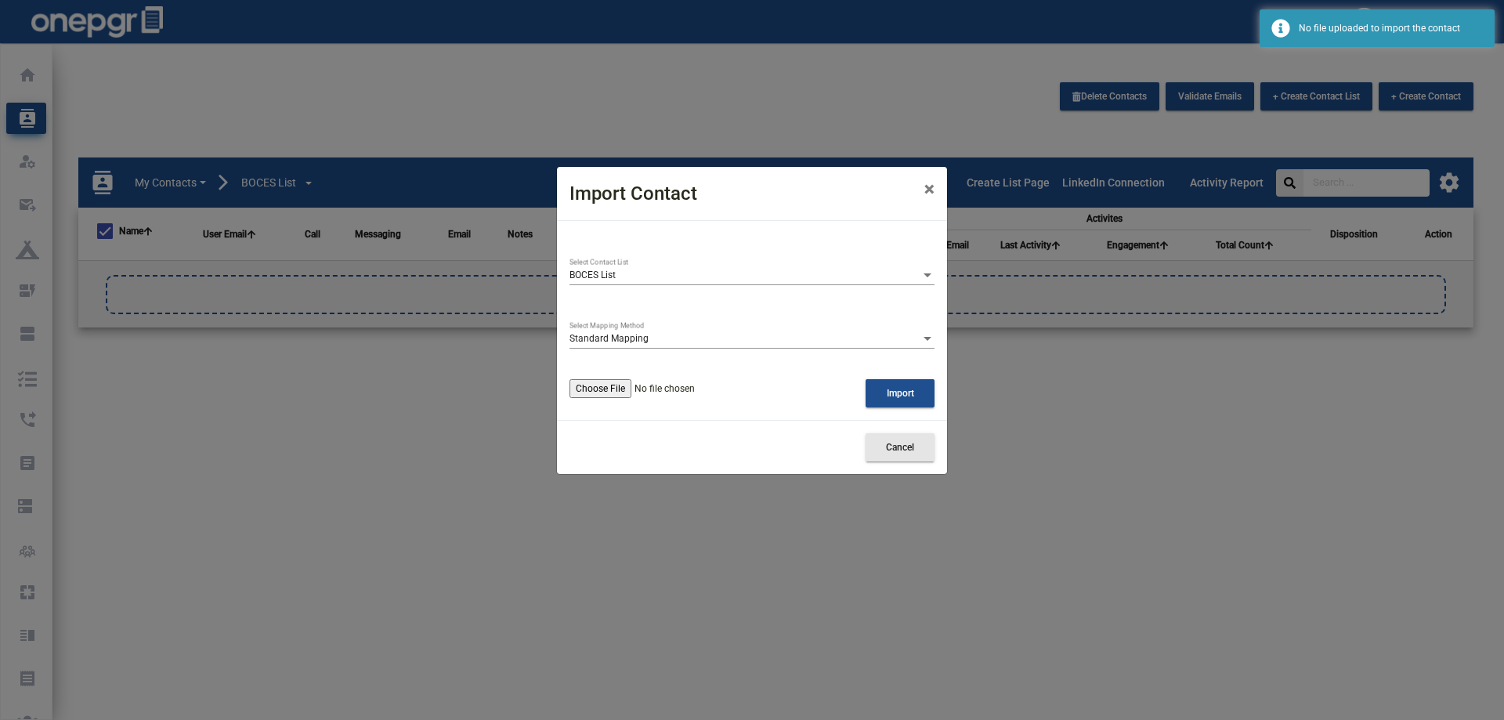
click at [890, 454] on button "Cancel" at bounding box center [900, 447] width 69 height 28
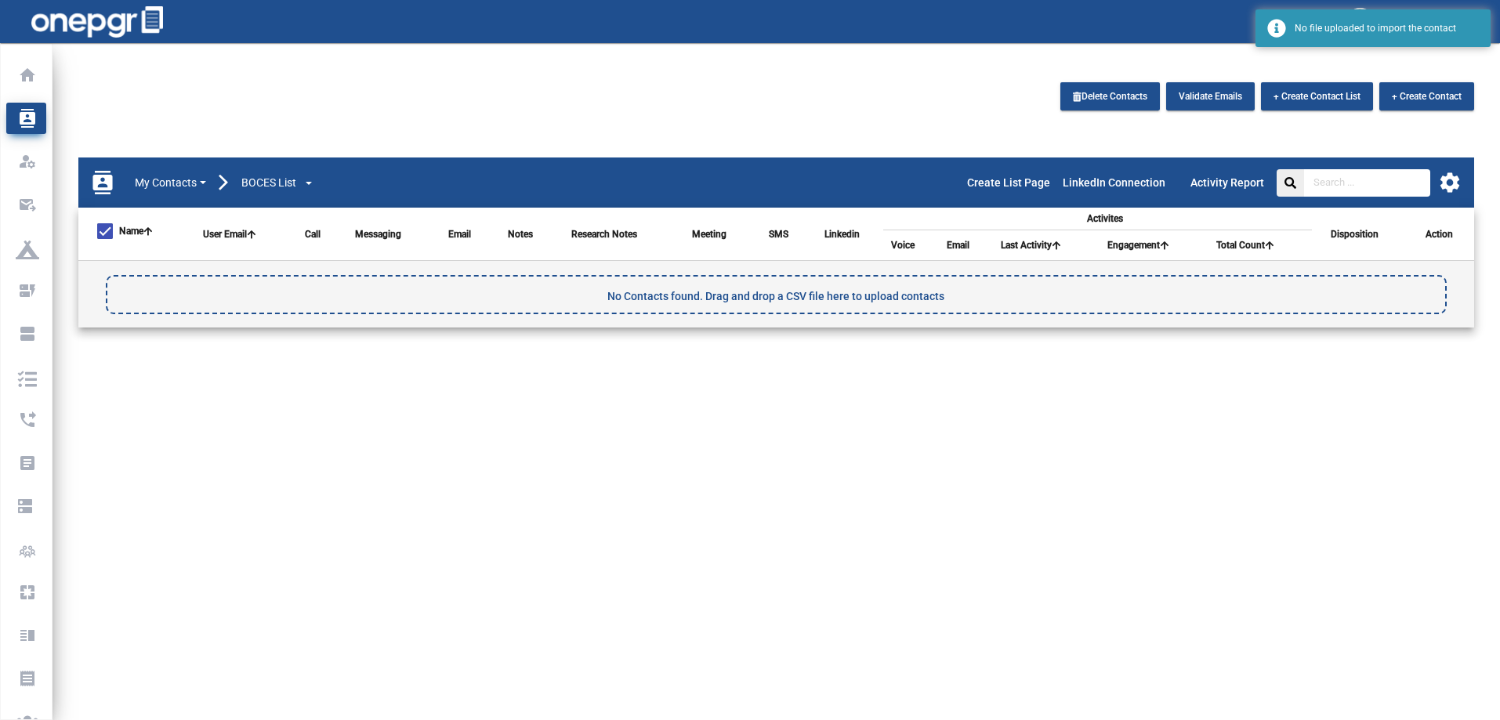
click at [1450, 179] on mat-icon "settings" at bounding box center [1450, 183] width 24 height 24
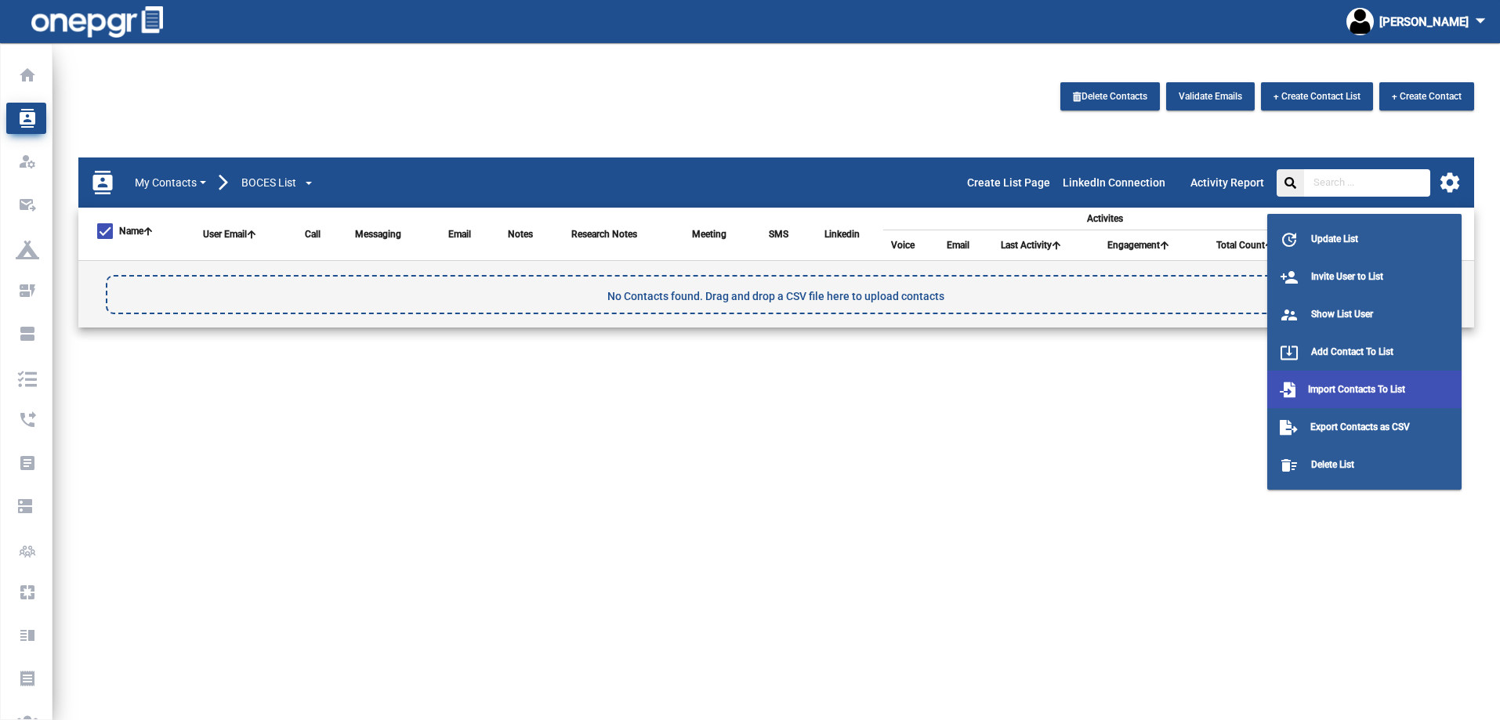
click at [1345, 388] on span "Import Contacts To List" at bounding box center [1356, 389] width 97 height 11
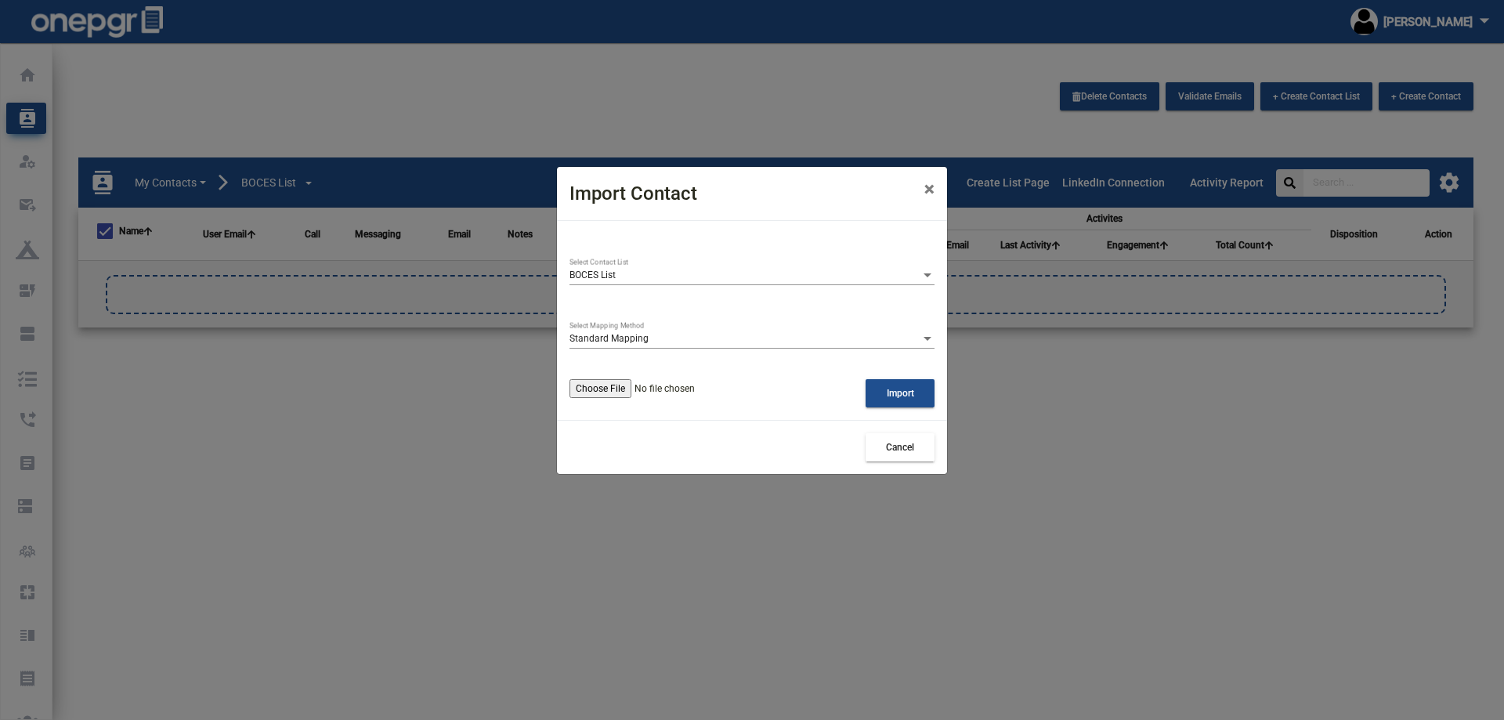
click at [612, 387] on input "file" at bounding box center [663, 388] width 186 height 19
click at [904, 397] on span "Import" at bounding box center [900, 393] width 27 height 11
click at [609, 382] on input "file" at bounding box center [663, 388] width 186 height 19
type input "C:\fakepath\BOCES List 030625 (1).xlsx - Sheet1.csv"
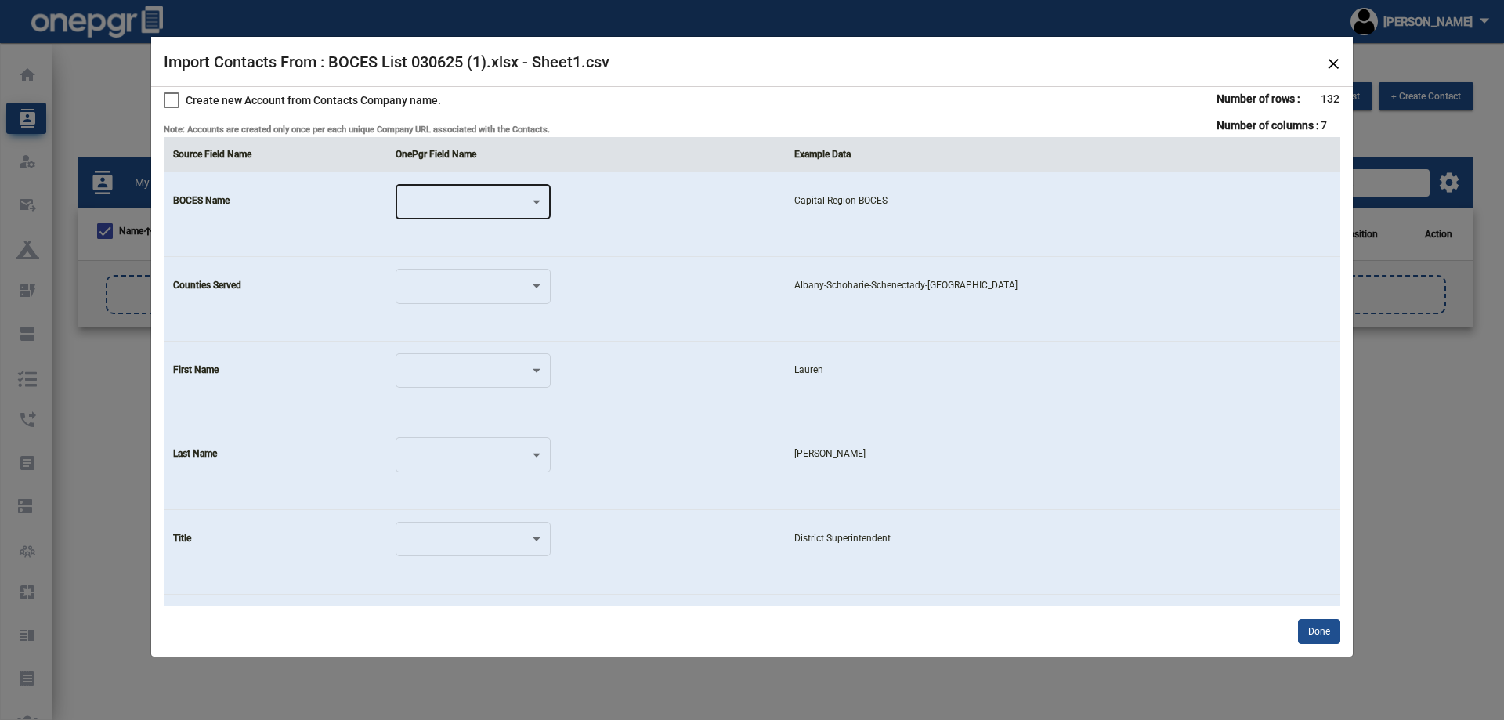
click at [512, 205] on div at bounding box center [466, 204] width 127 height 11
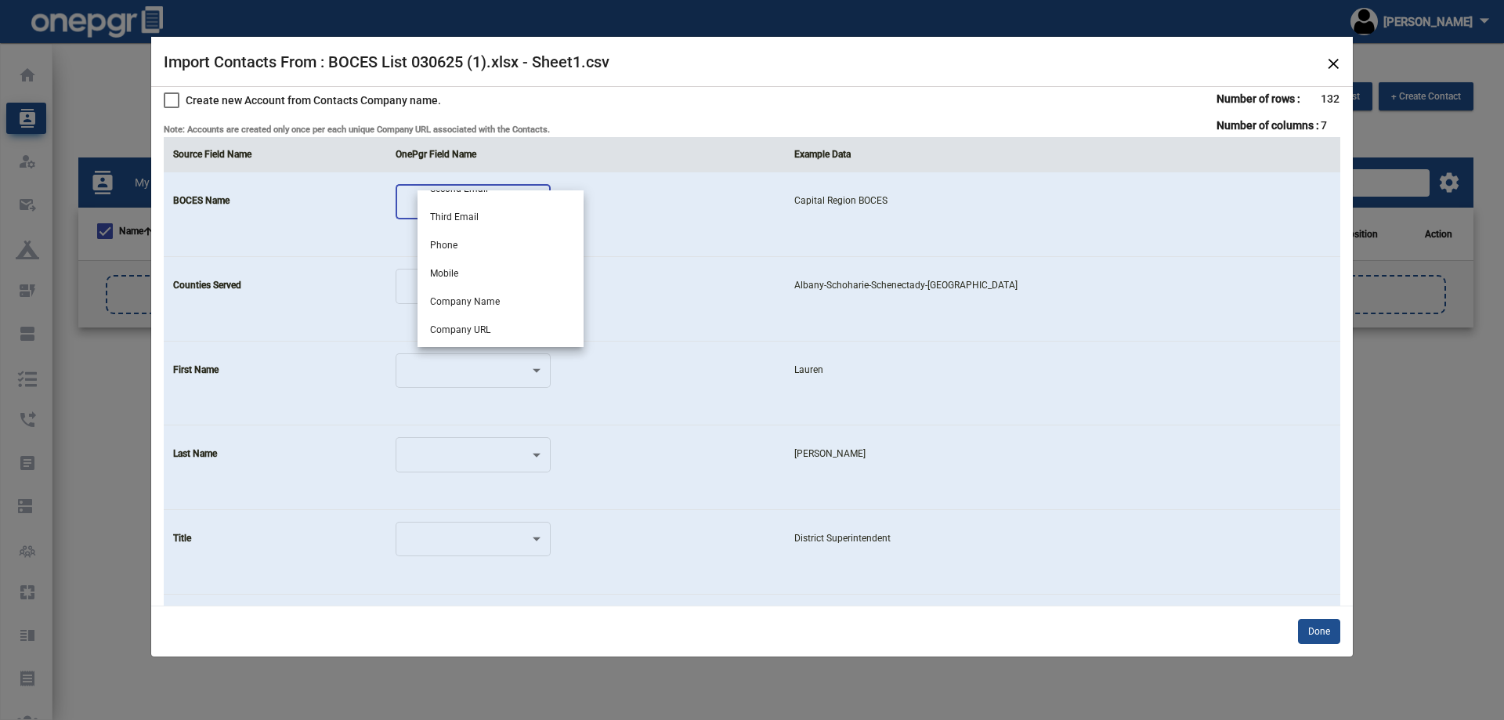
scroll to position [235, 0]
click at [488, 226] on span "Company Name" at bounding box center [500, 223] width 141 height 28
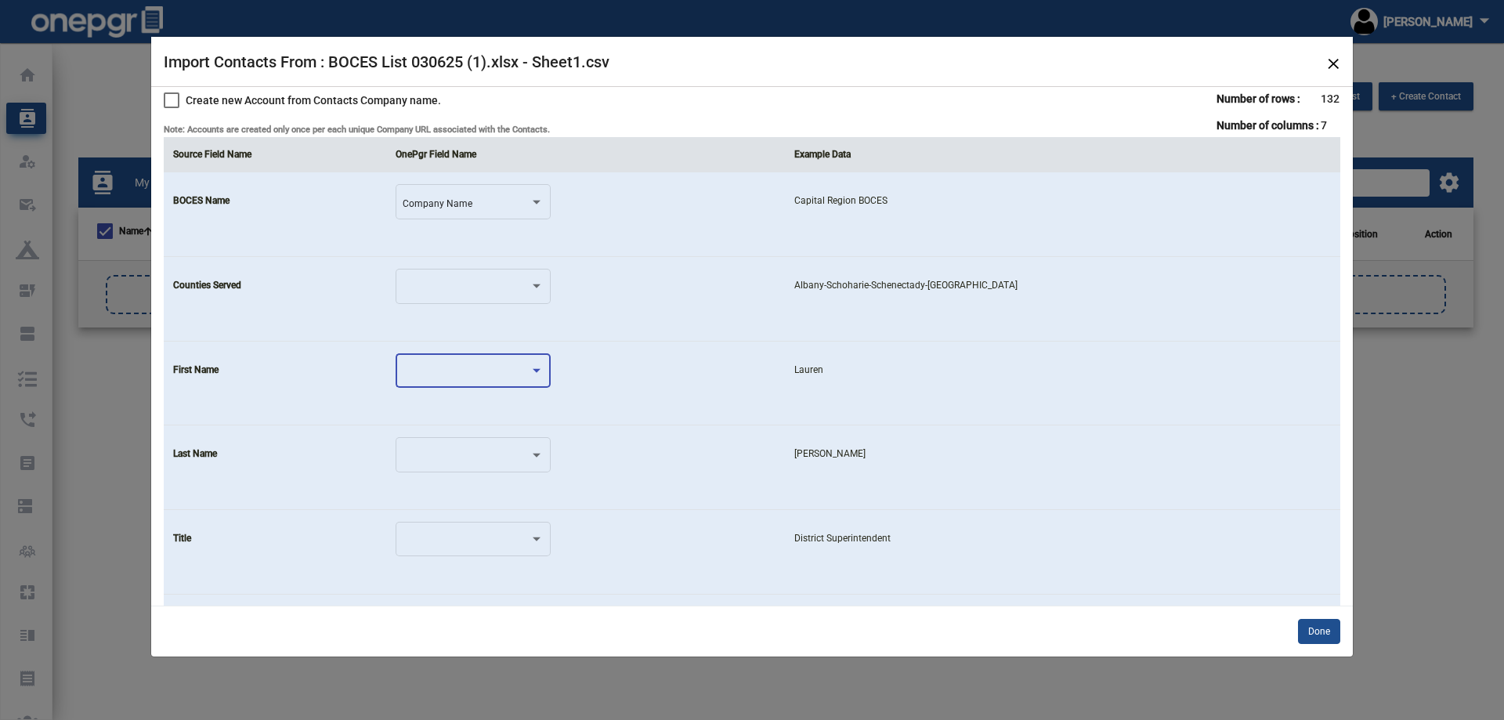
click at [493, 376] on div at bounding box center [466, 373] width 127 height 11
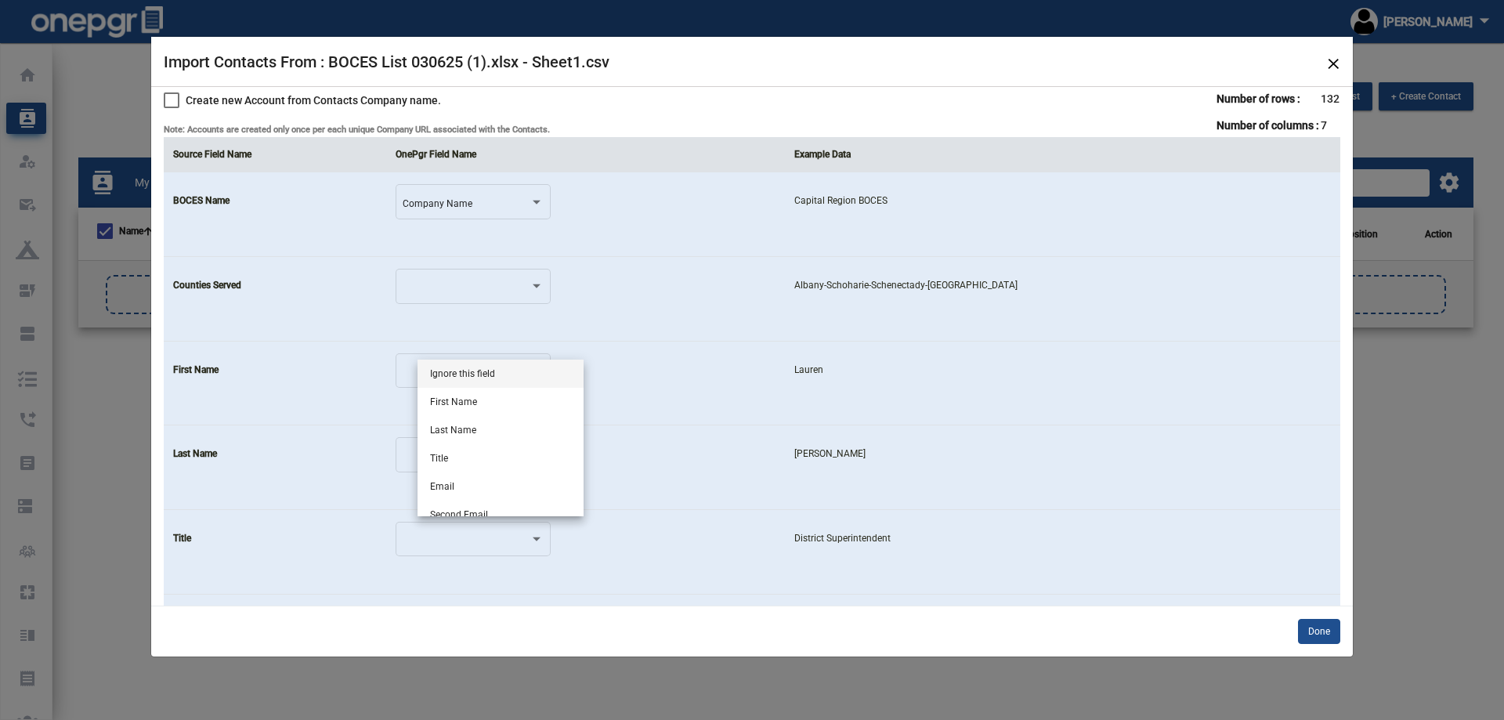
drag, startPoint x: 479, startPoint y: 260, endPoint x: 485, endPoint y: 277, distance: 18.3
click at [483, 262] on div at bounding box center [752, 360] width 1504 height 720
click at [485, 280] on div at bounding box center [473, 285] width 141 height 38
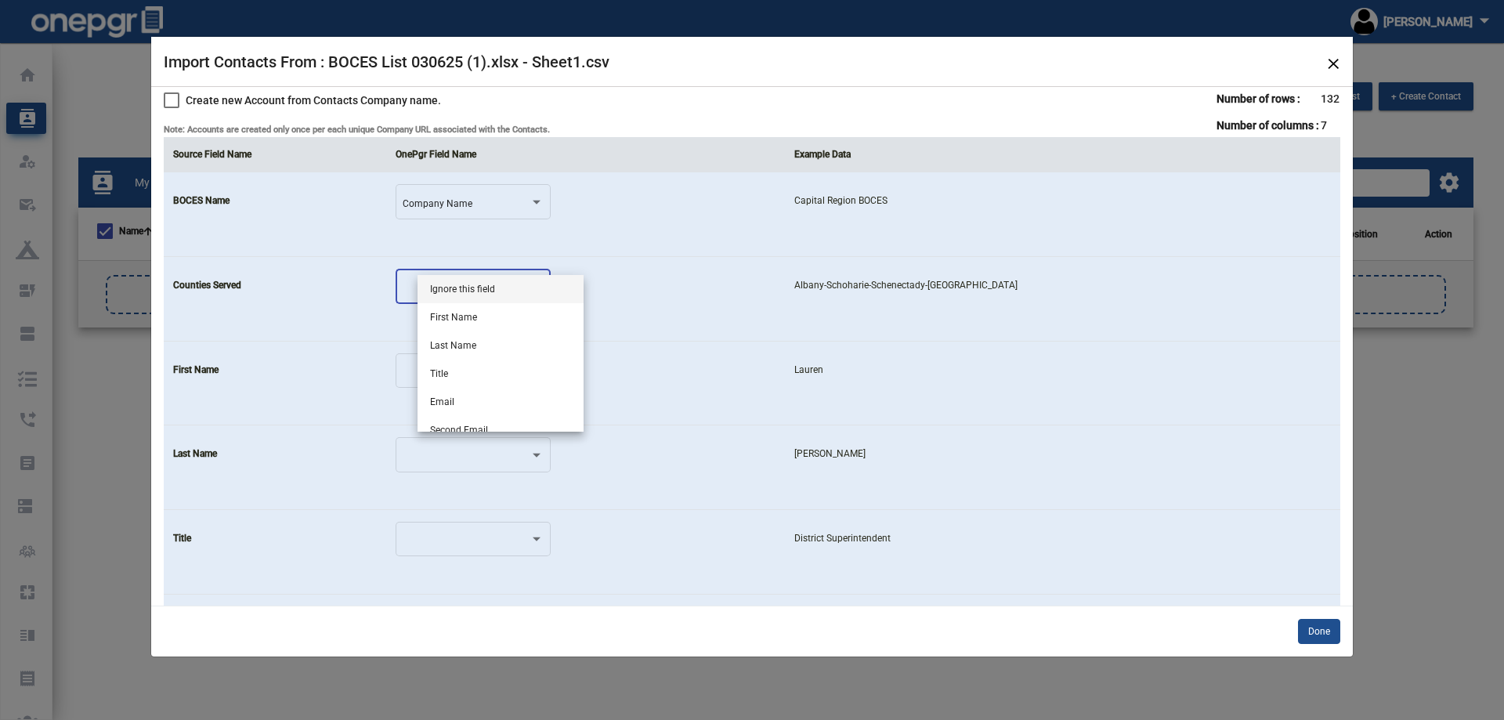
click at [486, 285] on span "Ignore this field" at bounding box center [500, 289] width 141 height 28
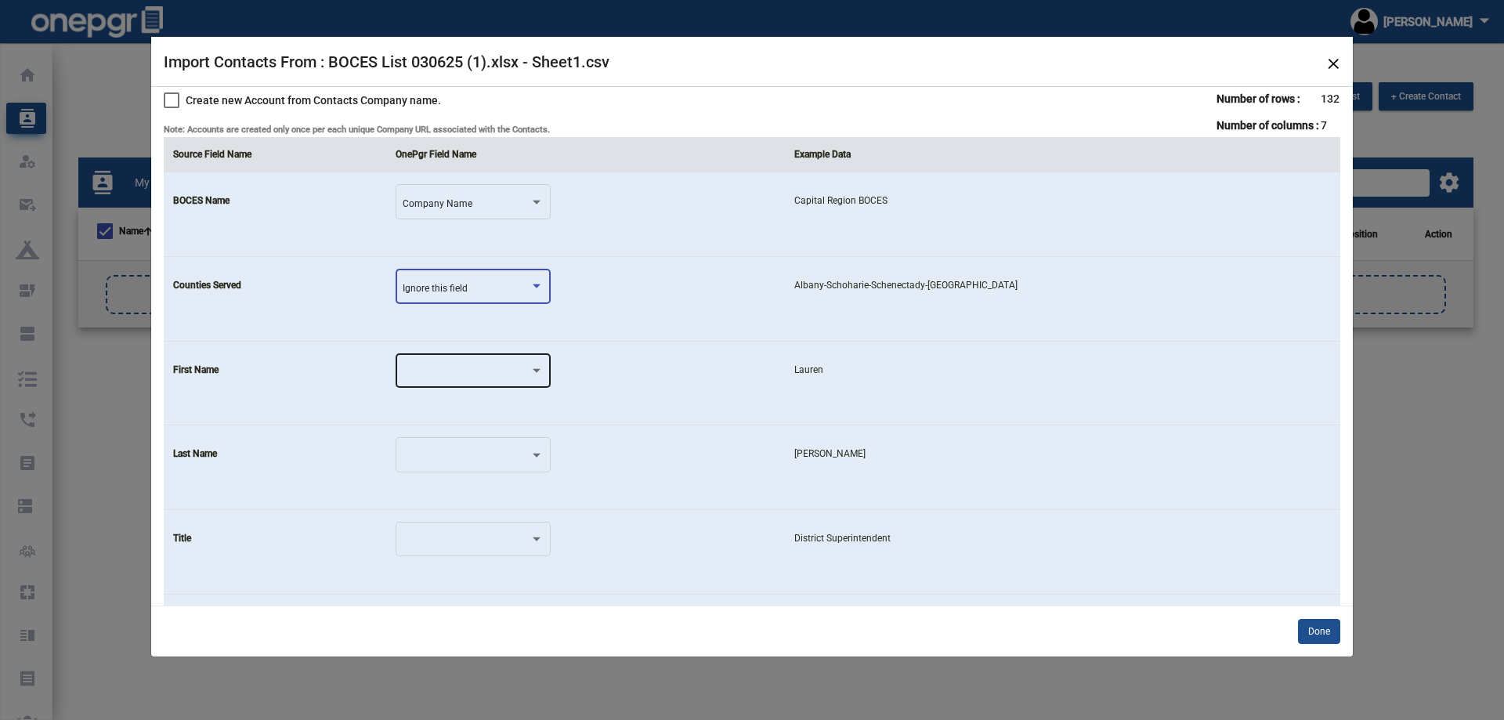
click at [490, 380] on div at bounding box center [473, 370] width 141 height 38
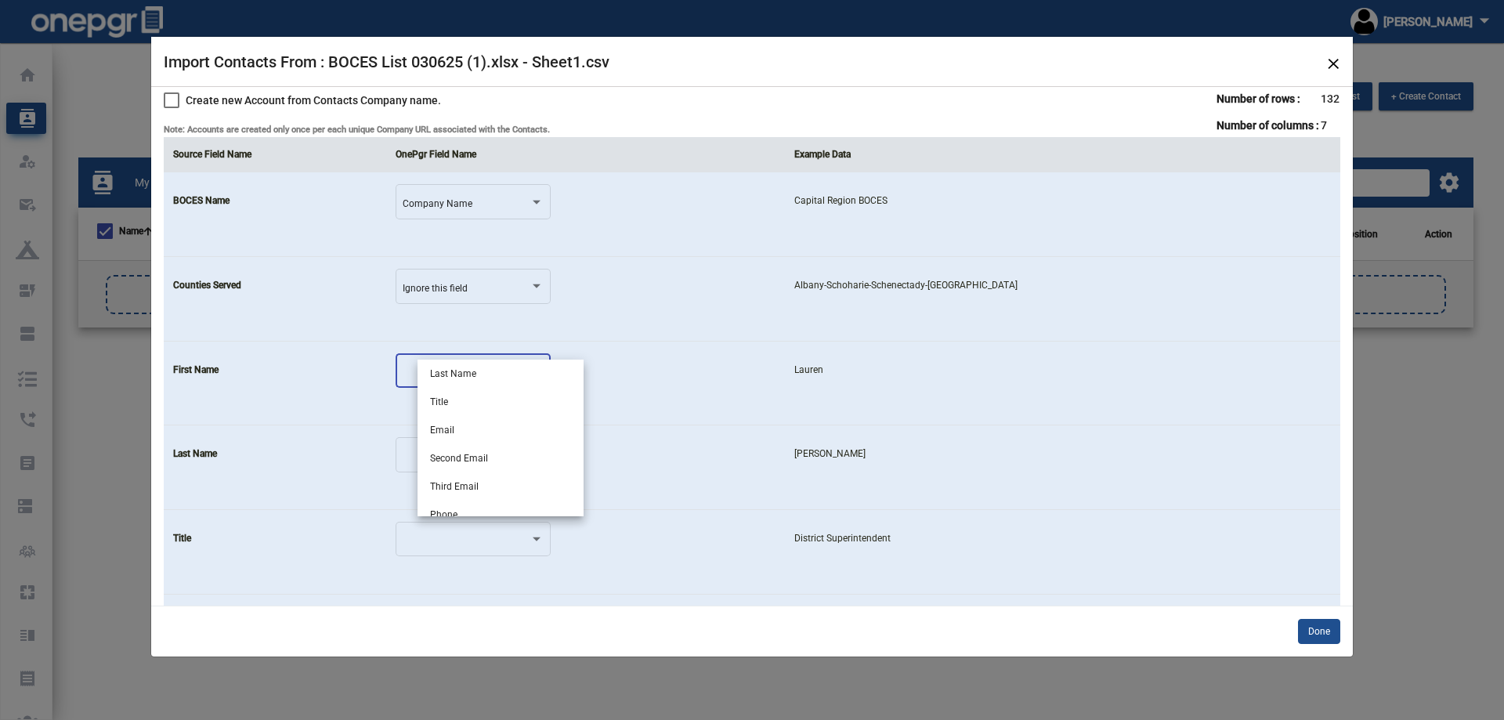
scroll to position [0, 0]
click at [476, 406] on span "First Name" at bounding box center [500, 402] width 141 height 28
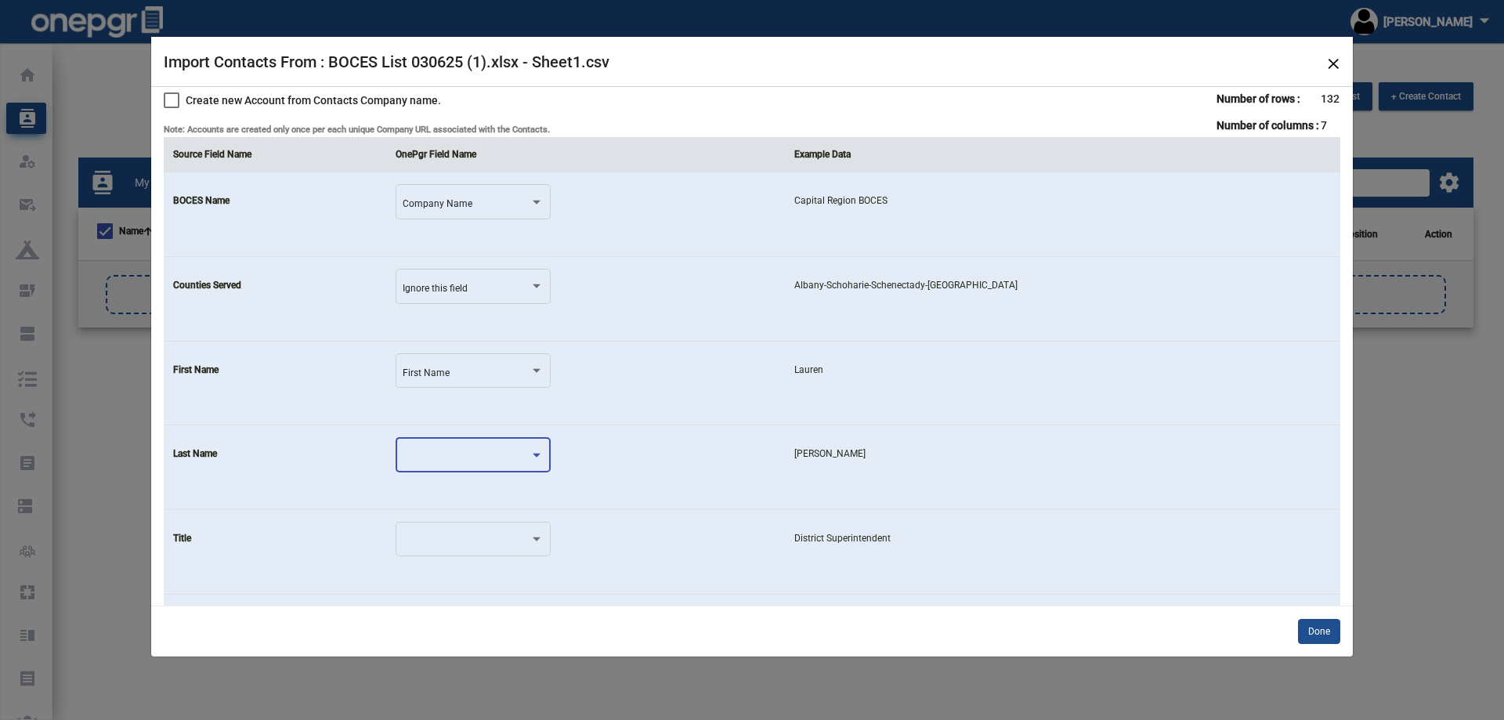
click at [483, 454] on div at bounding box center [466, 457] width 127 height 11
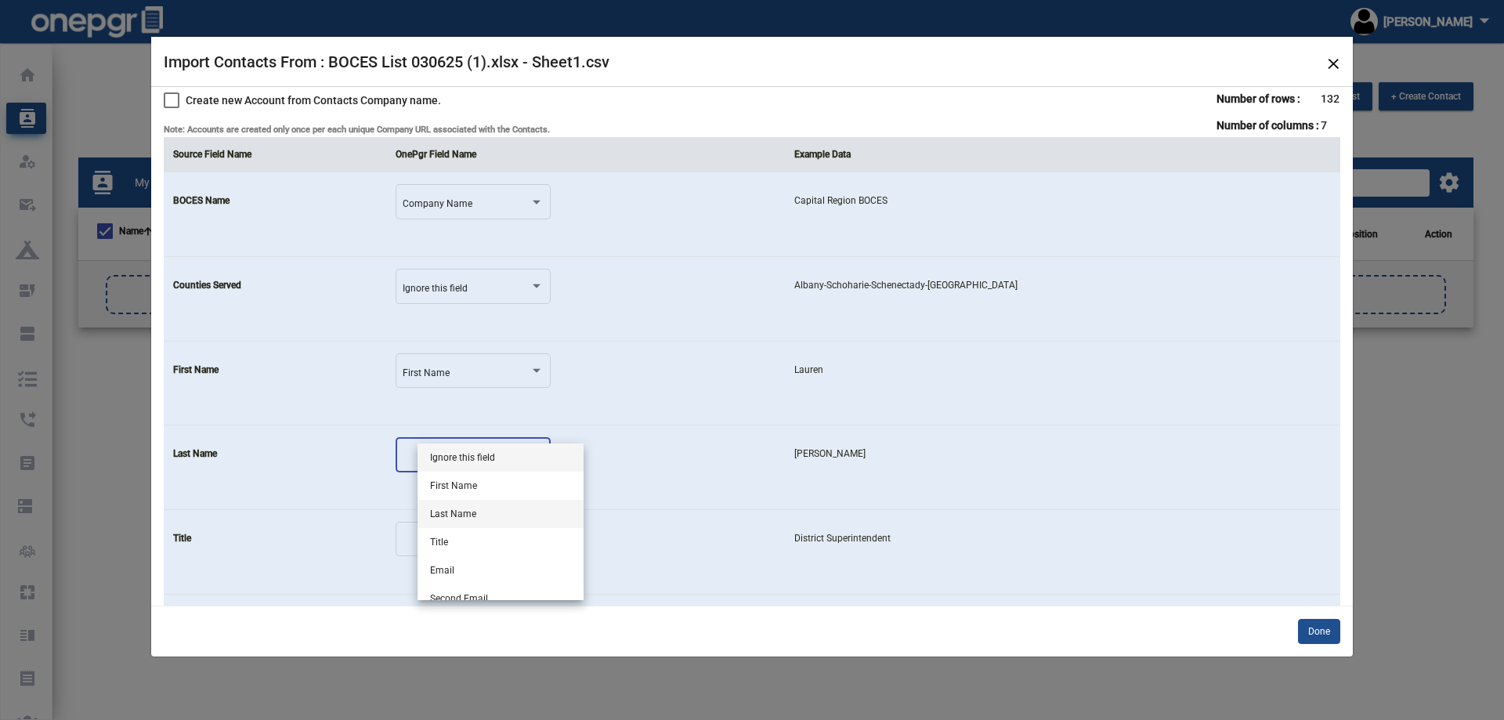
click at [474, 510] on span "Last Name" at bounding box center [500, 514] width 141 height 28
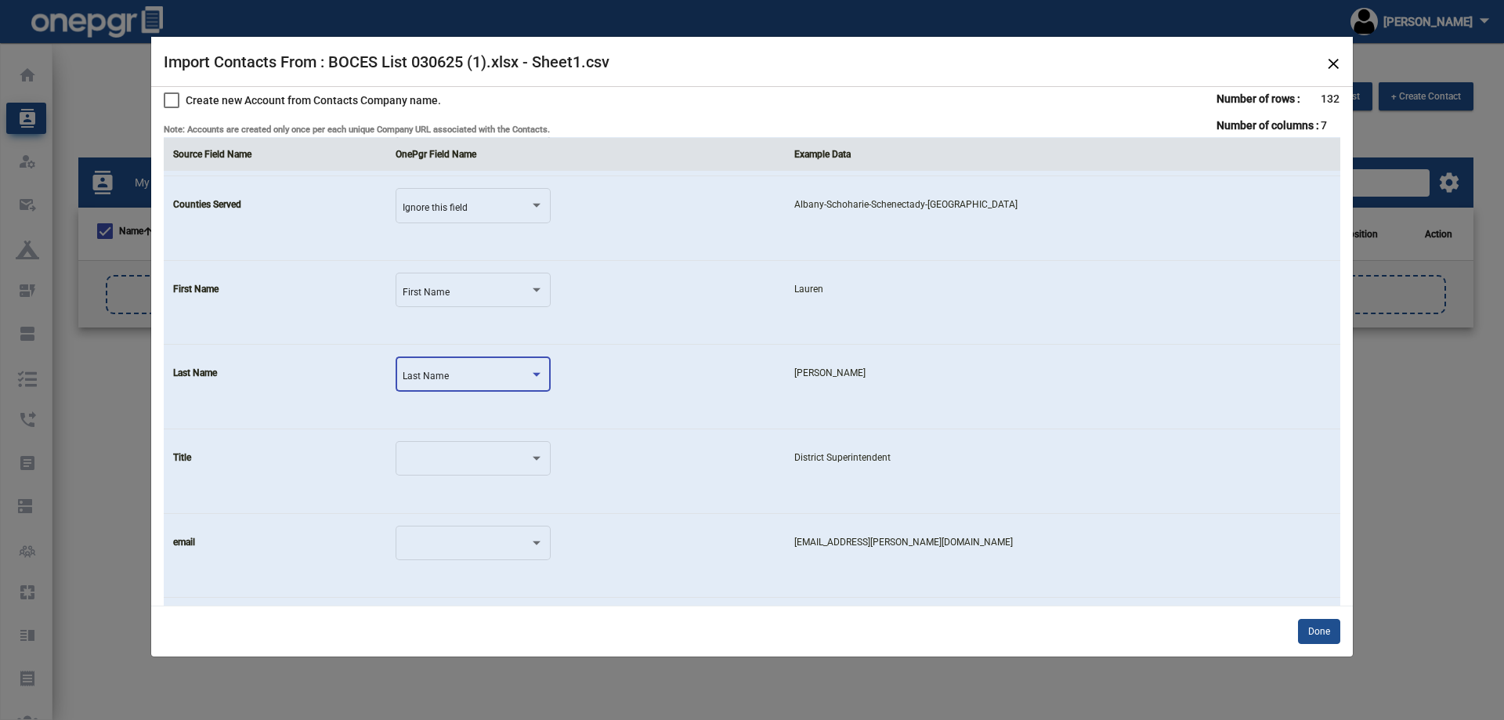
scroll to position [157, 0]
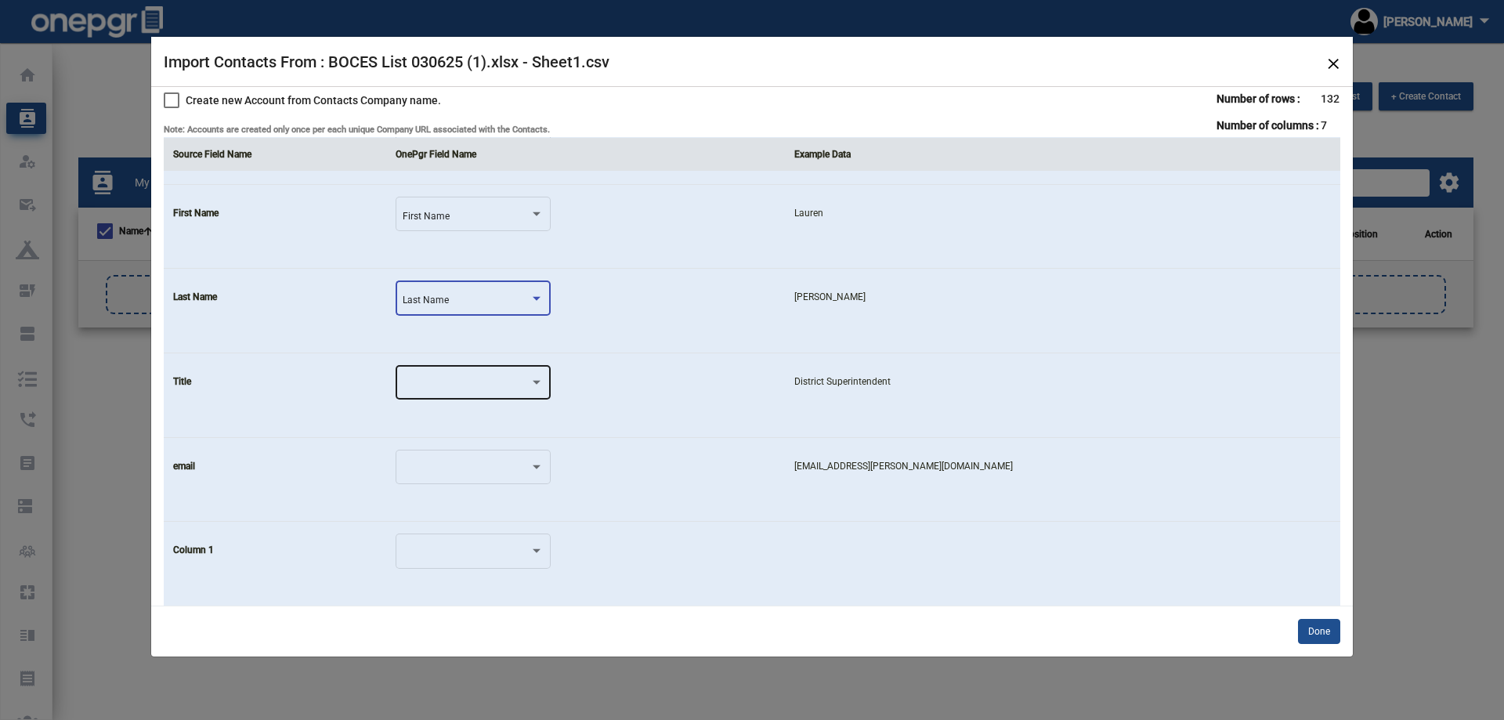
click at [468, 384] on div at bounding box center [466, 385] width 127 height 11
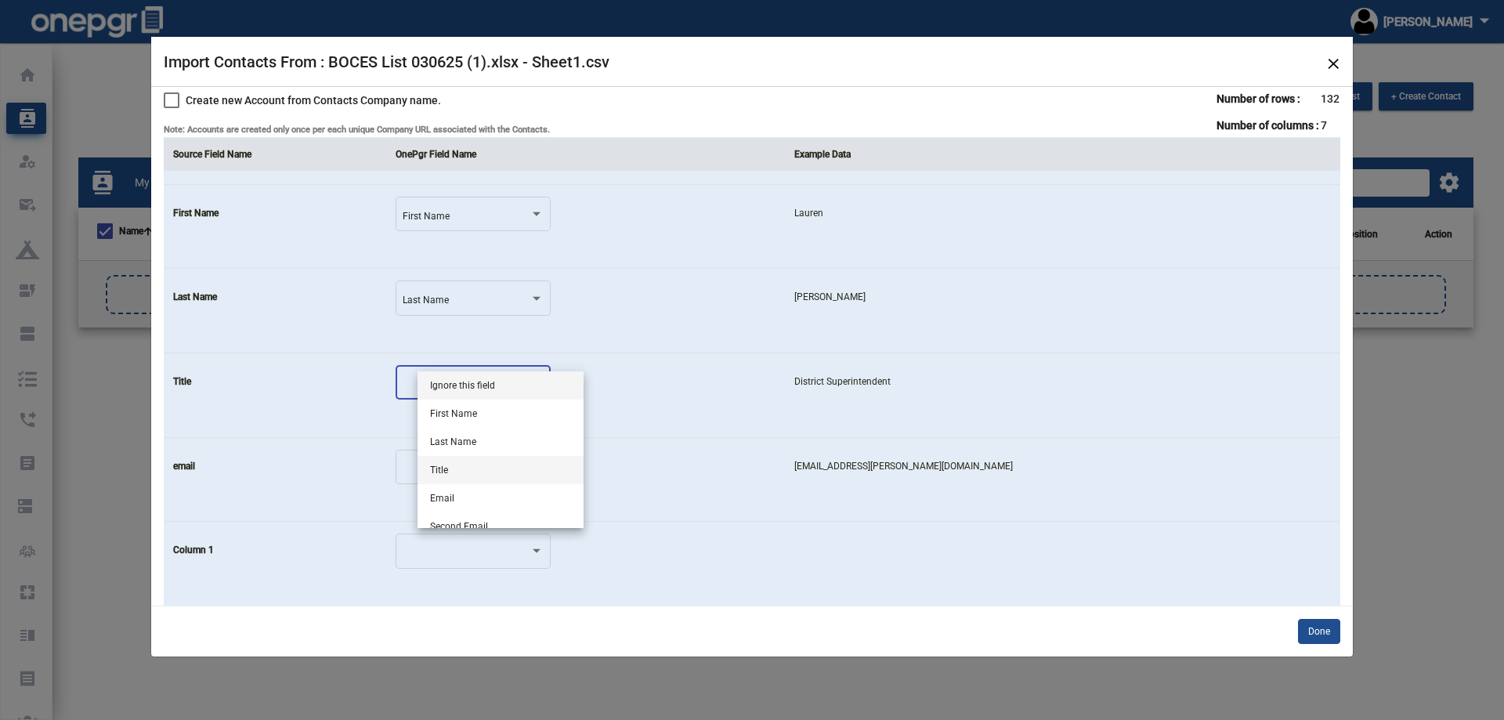
click at [487, 465] on span "Title" at bounding box center [500, 470] width 141 height 28
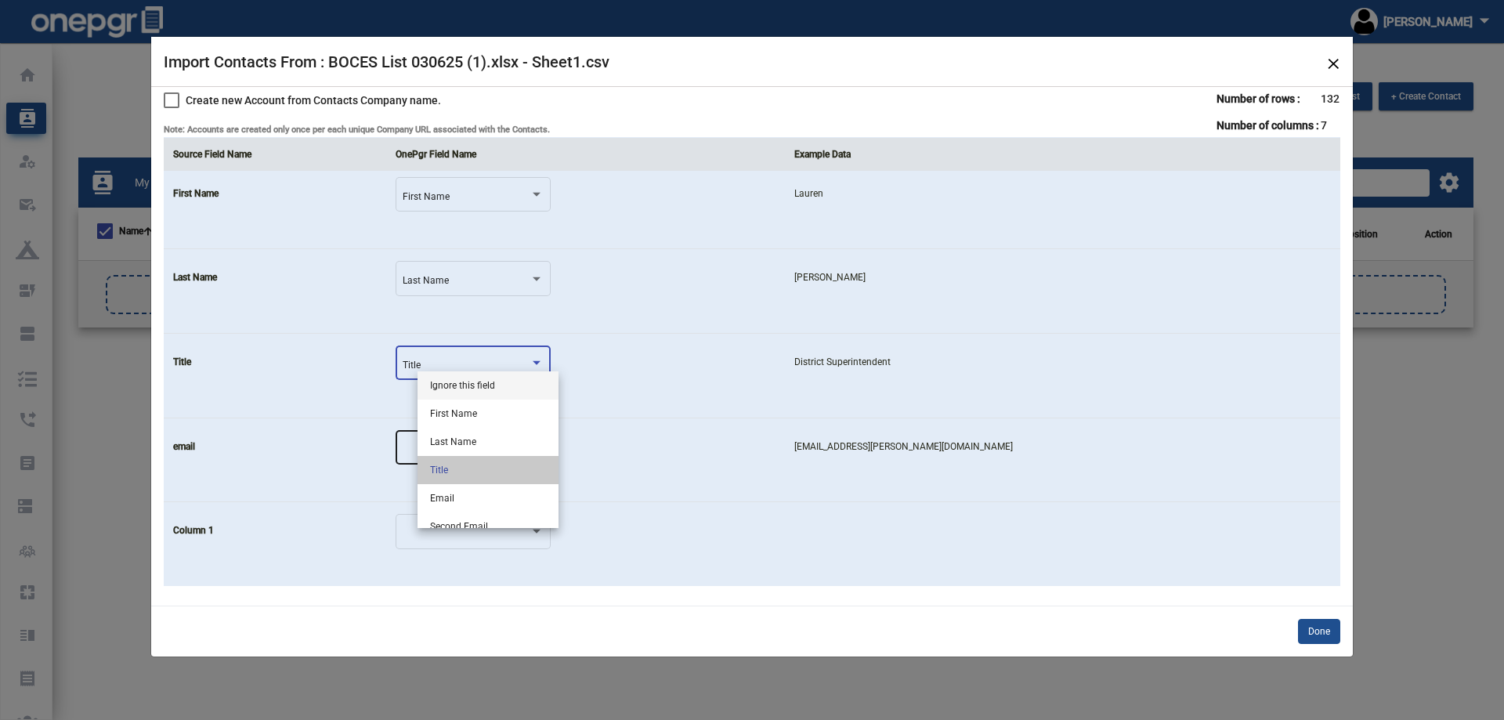
scroll to position [182, 0]
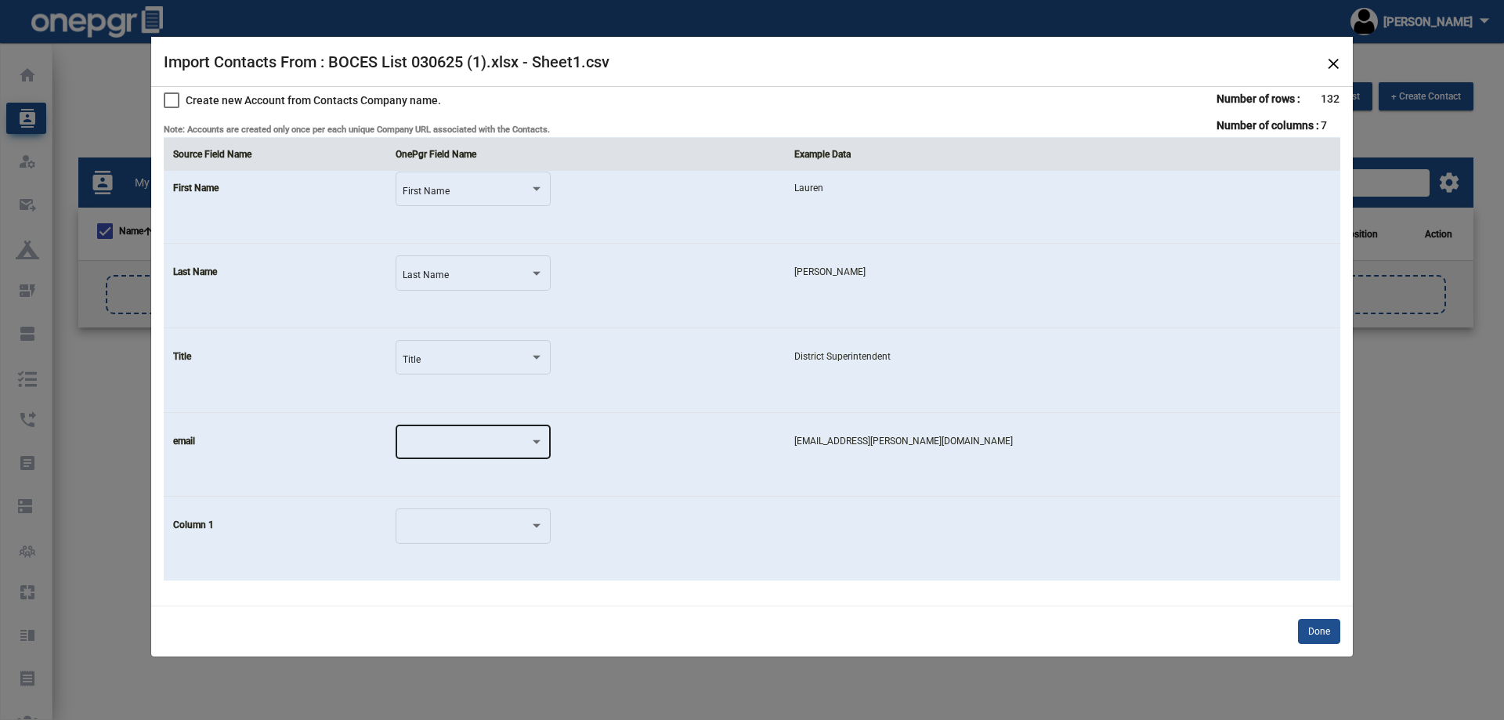
click at [478, 450] on div at bounding box center [473, 441] width 141 height 38
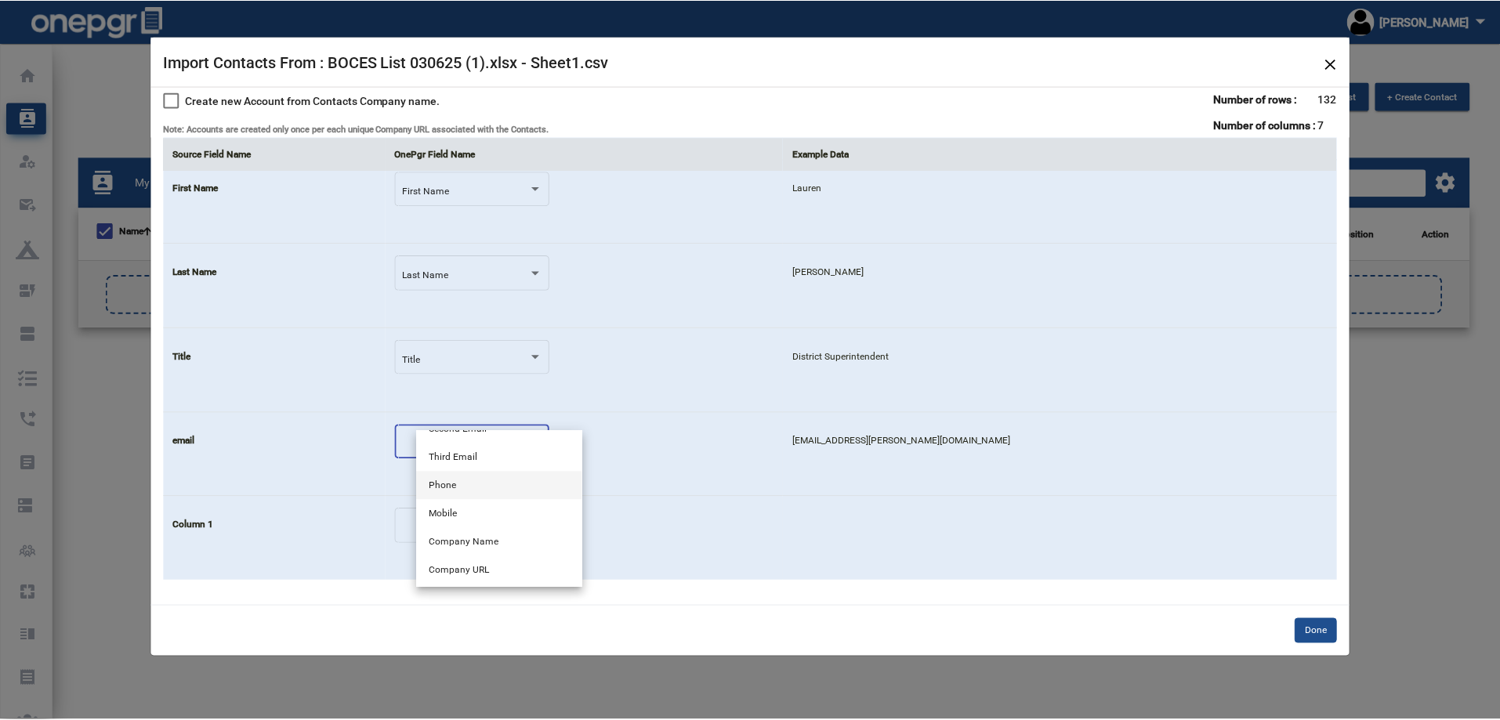
scroll to position [78, 0]
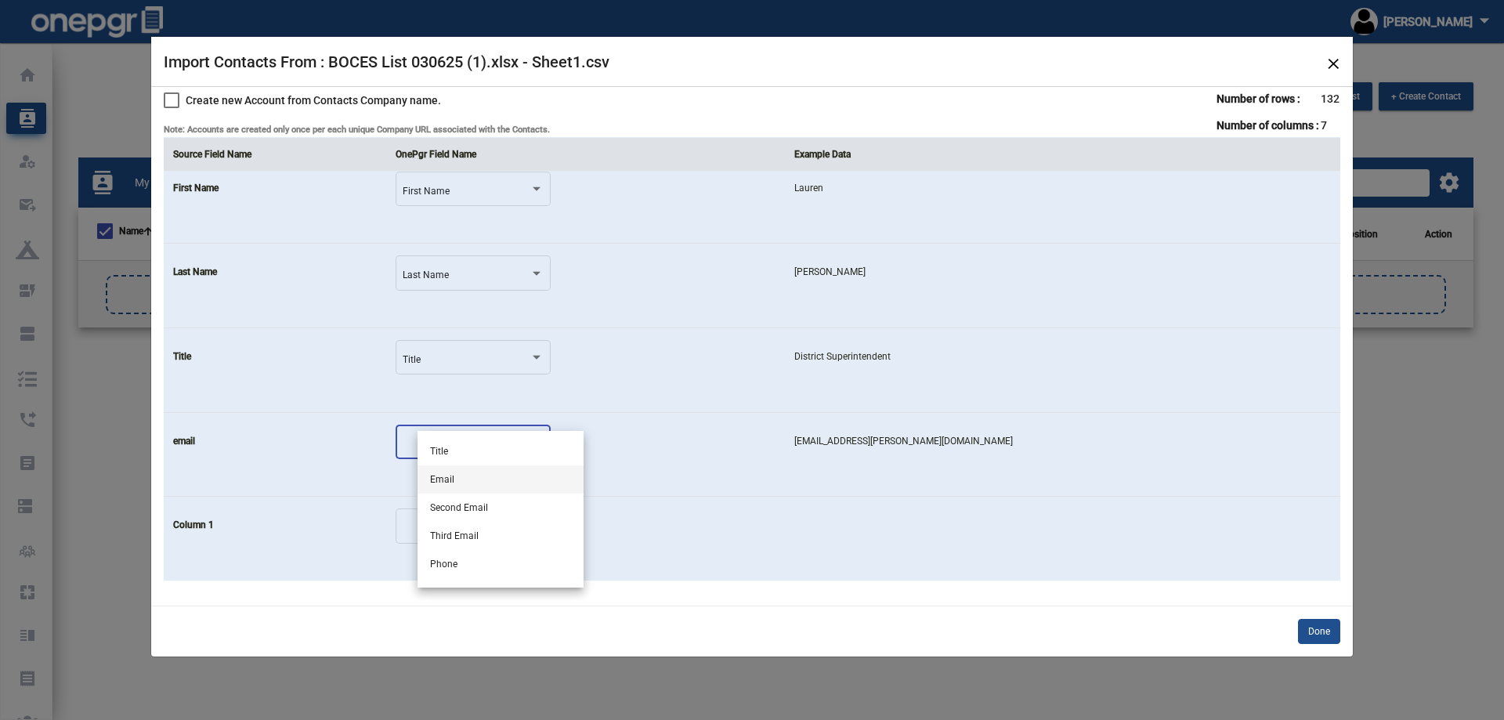
click at [473, 477] on span "Email" at bounding box center [500, 479] width 141 height 28
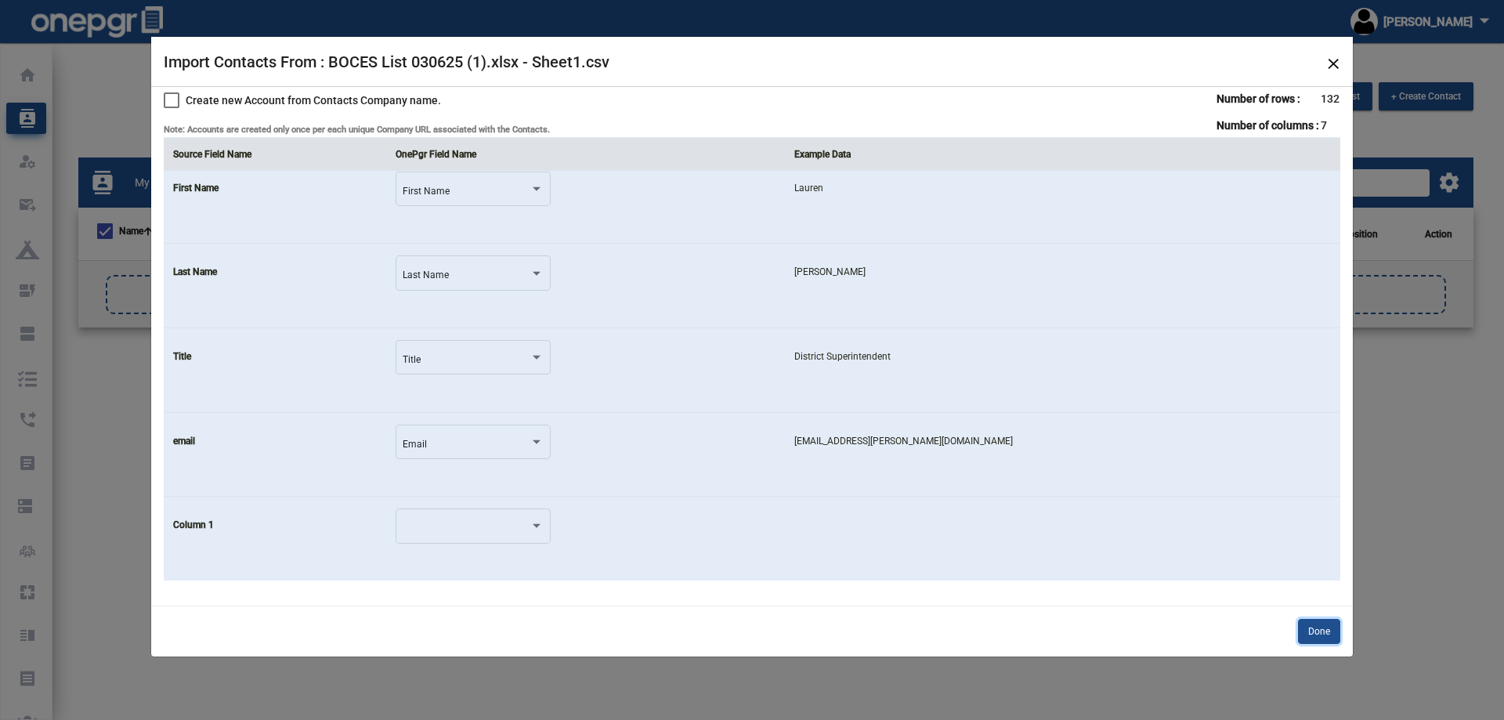
click at [1325, 635] on button "Done" at bounding box center [1319, 631] width 42 height 25
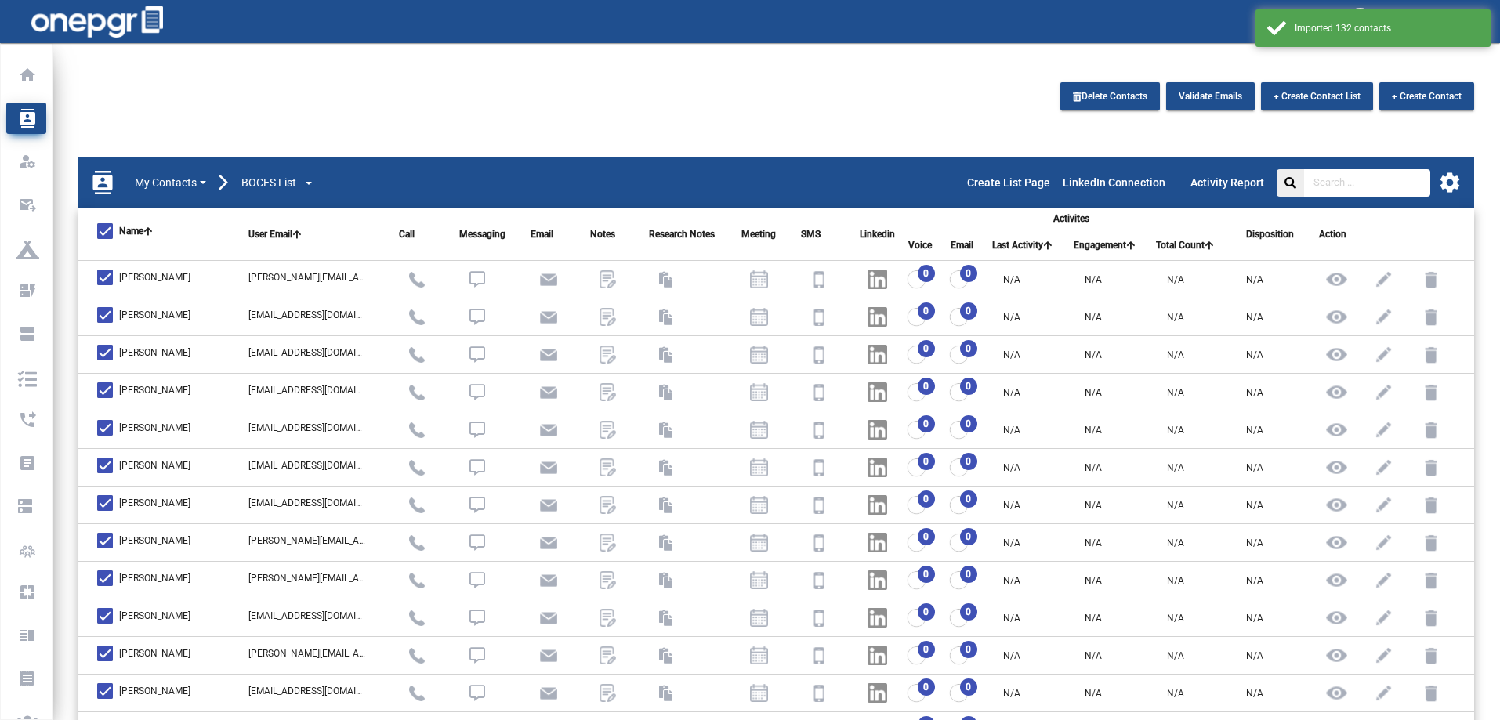
click at [164, 174] on button "My Contacts" at bounding box center [170, 183] width 73 height 18
click at [291, 180] on span "BOCES List" at bounding box center [268, 183] width 55 height 16
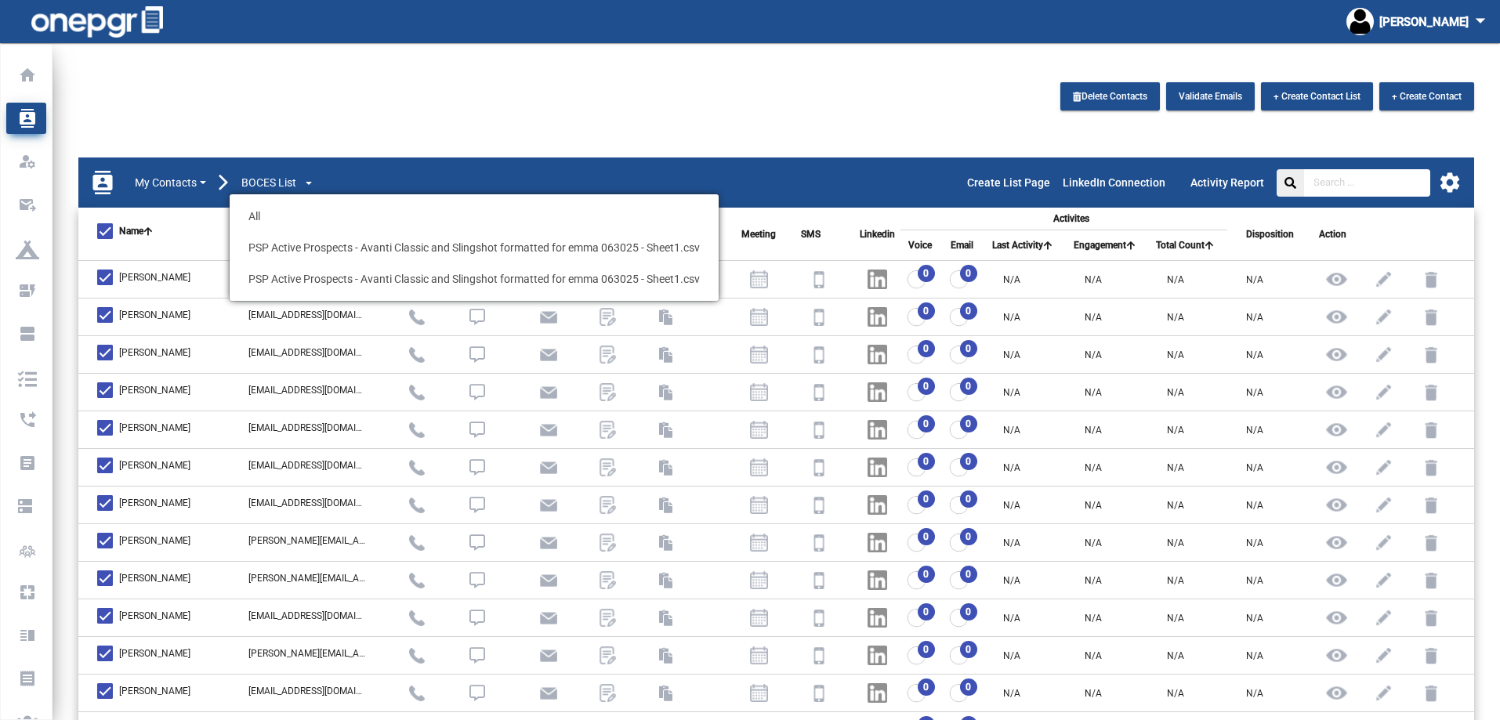
click at [376, 114] on div "Delete Contacts Validate Emails + Create Contact List + Create Contact" at bounding box center [776, 100] width 1418 height 36
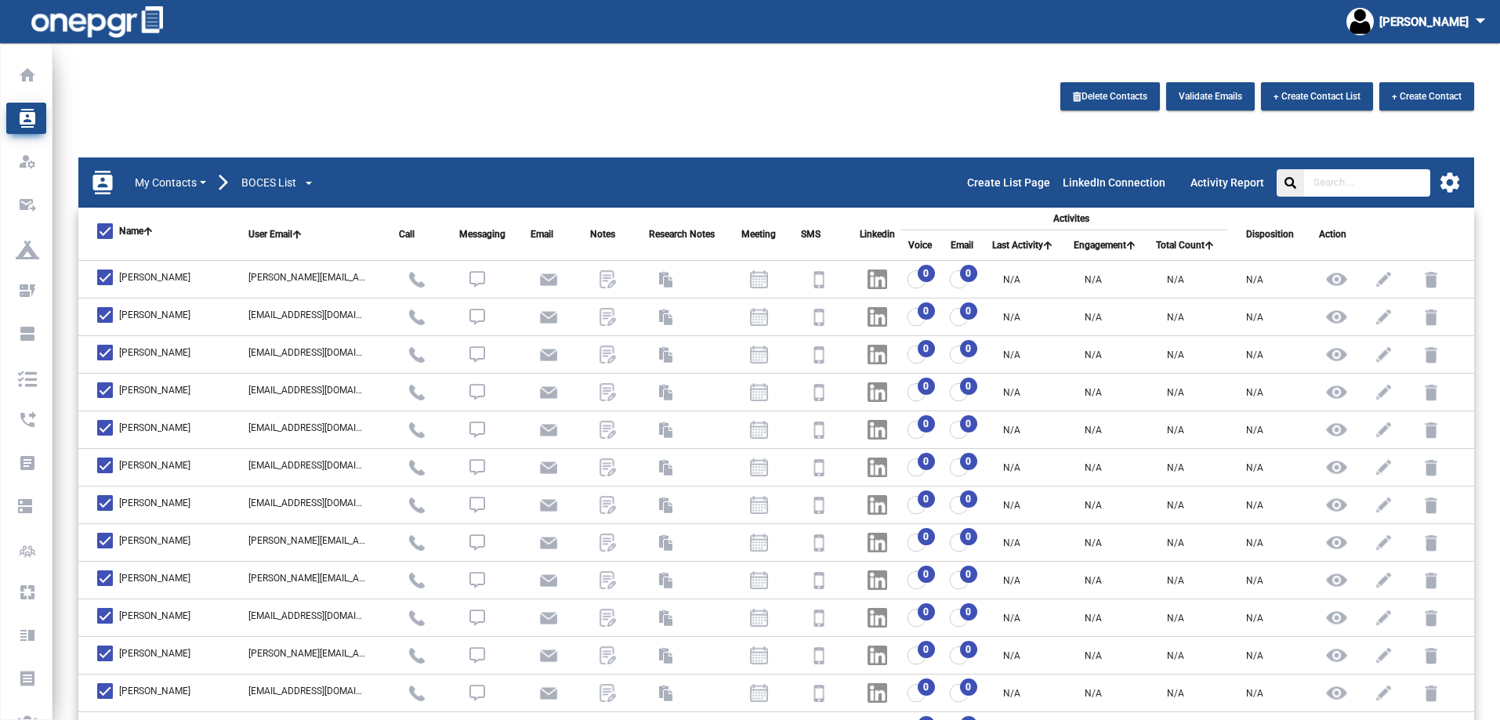
click at [165, 187] on button "My Contacts" at bounding box center [170, 183] width 73 height 18
click at [94, 182] on mat-icon "contacts" at bounding box center [103, 183] width 24 height 24
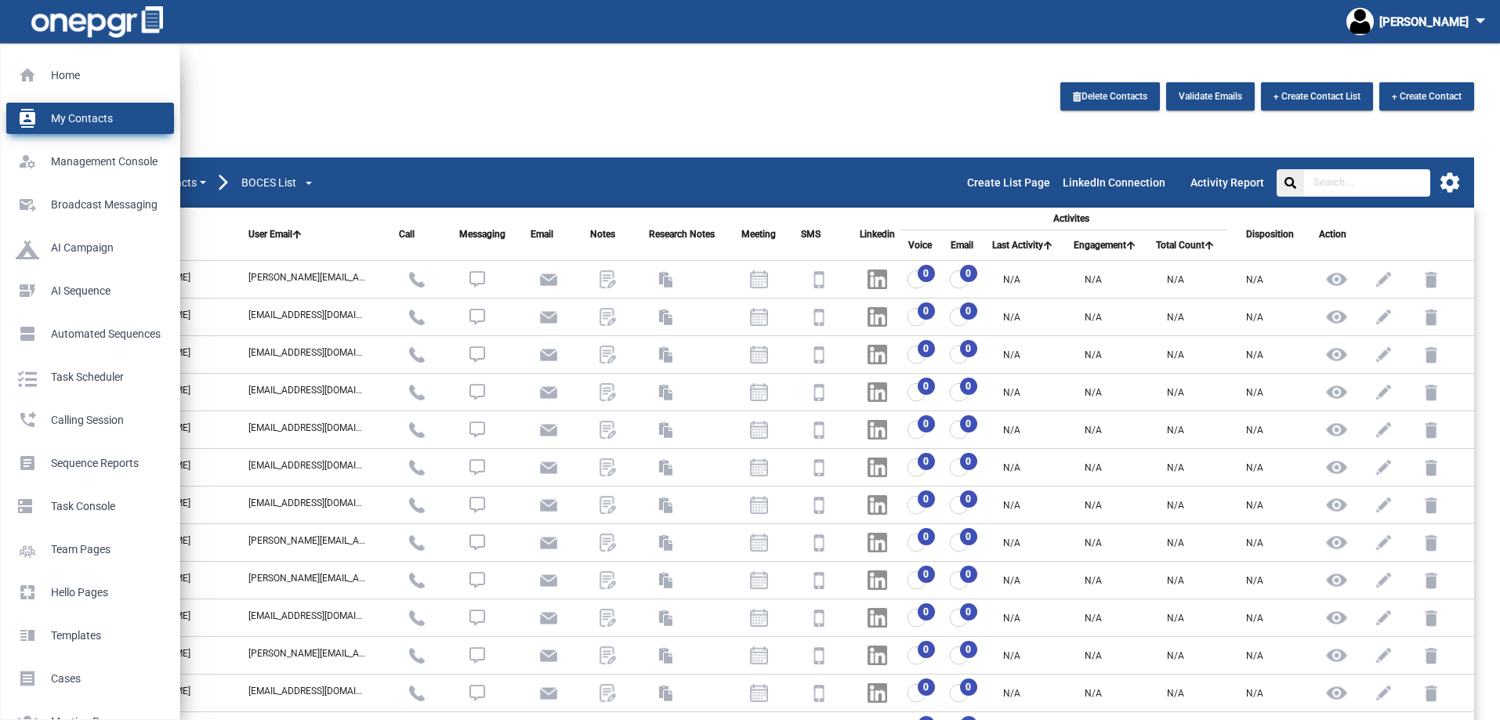
click at [15, 112] on link "contacts My Contacts" at bounding box center [90, 118] width 168 height 31
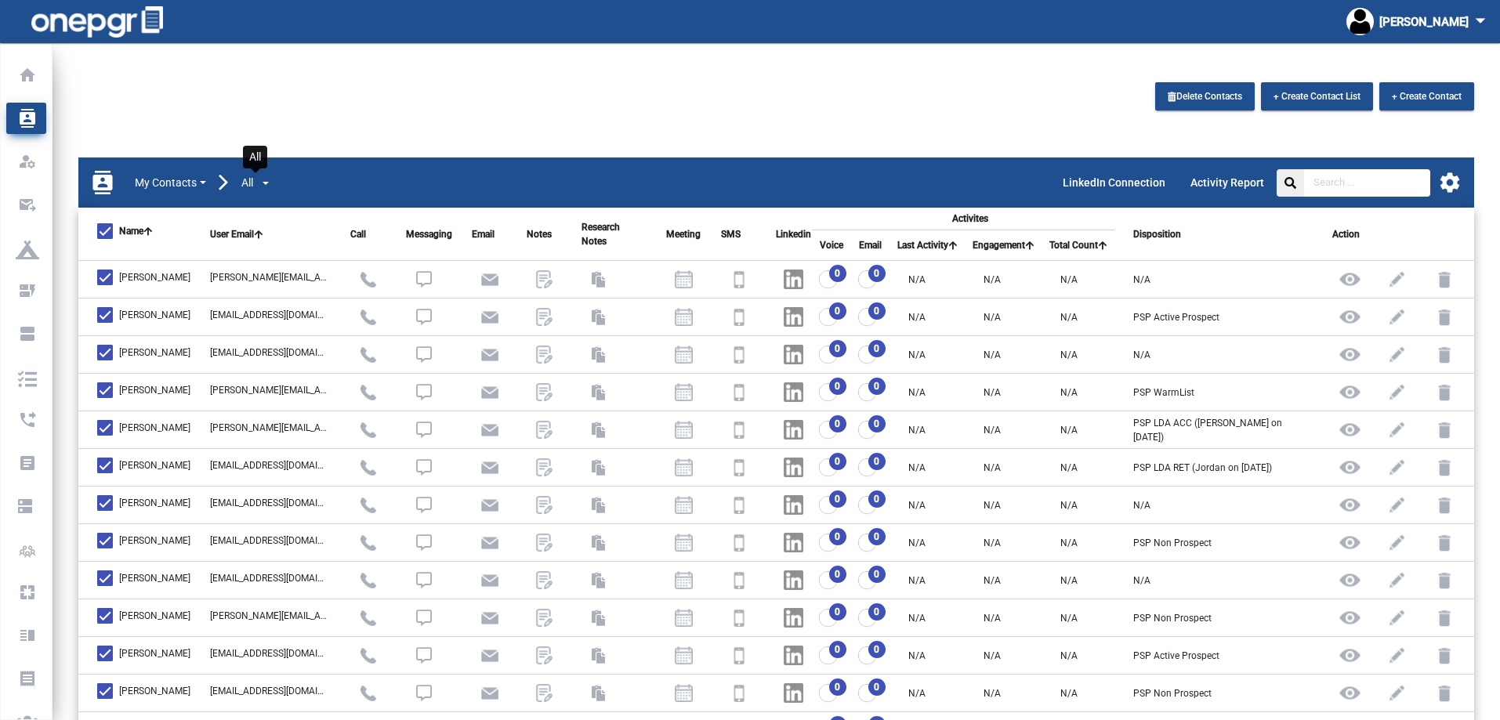
click at [257, 184] on span "button" at bounding box center [256, 183] width 6 height 6
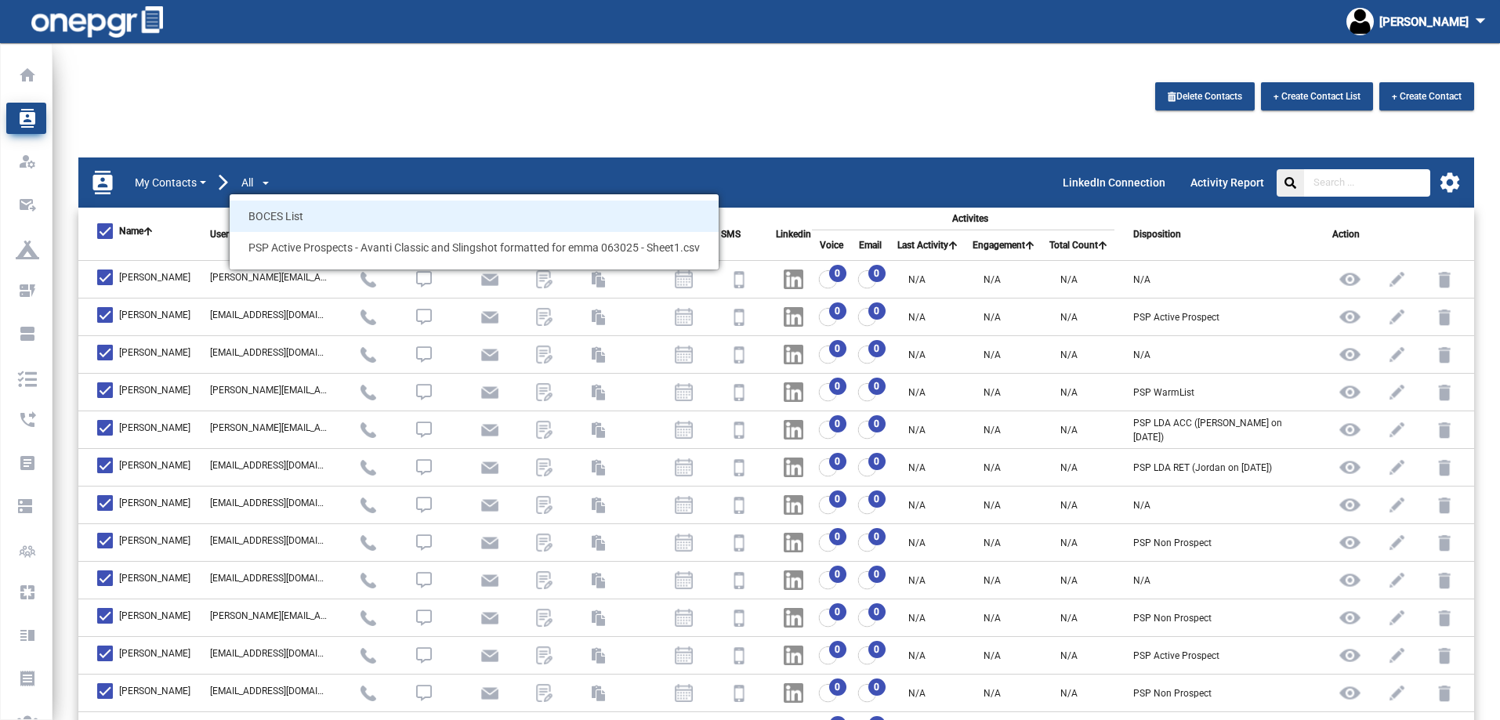
click at [272, 214] on span "BOCES List" at bounding box center [474, 216] width 489 height 31
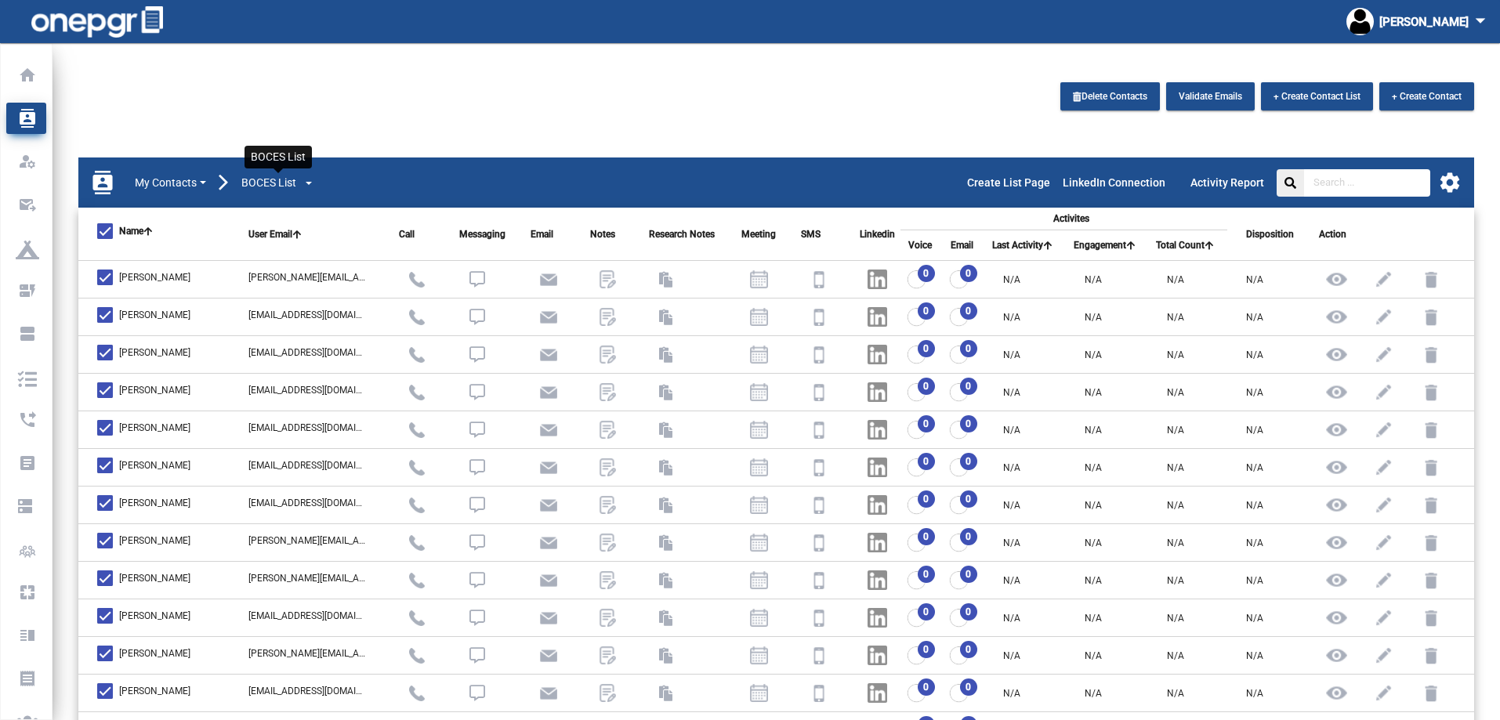
click at [287, 183] on span "BOCES List" at bounding box center [268, 183] width 55 height 16
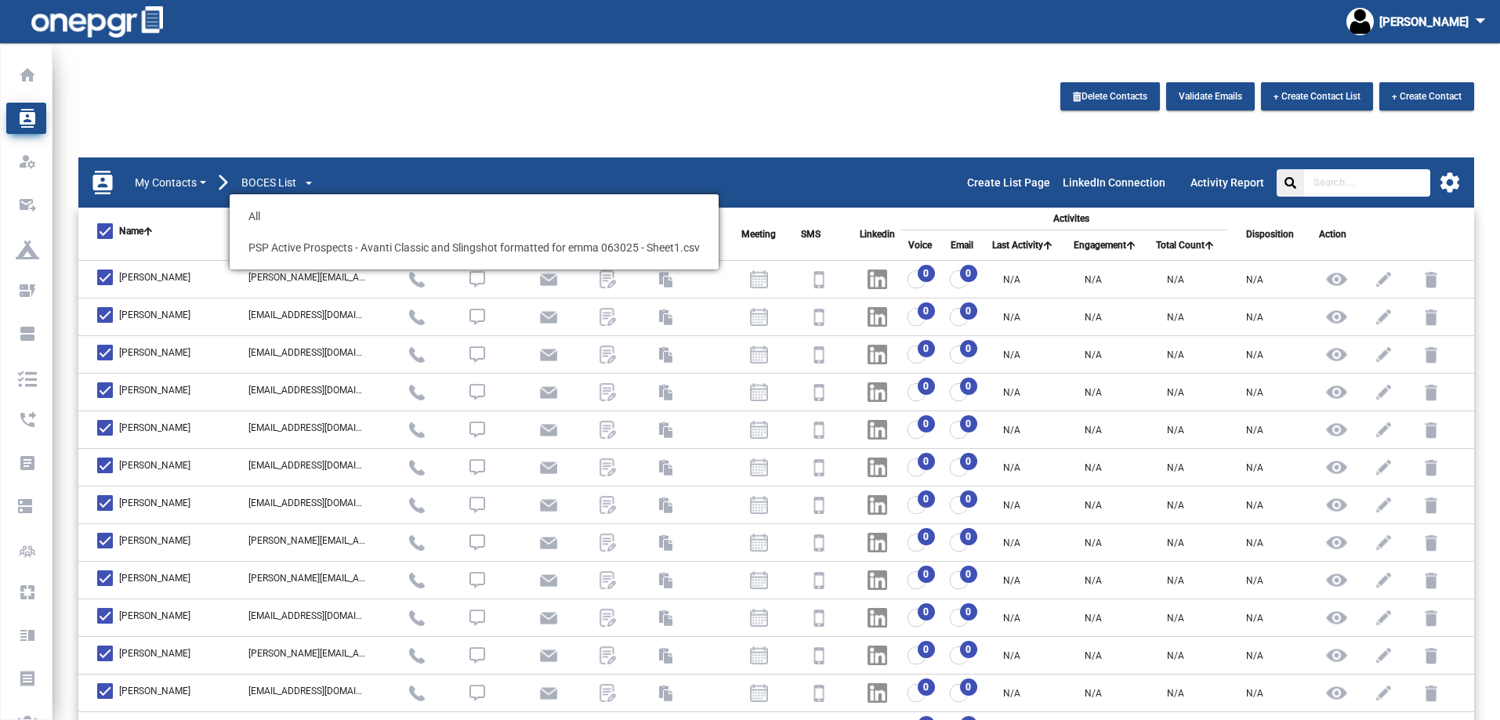
click at [201, 185] on button "My Contacts" at bounding box center [170, 183] width 73 height 18
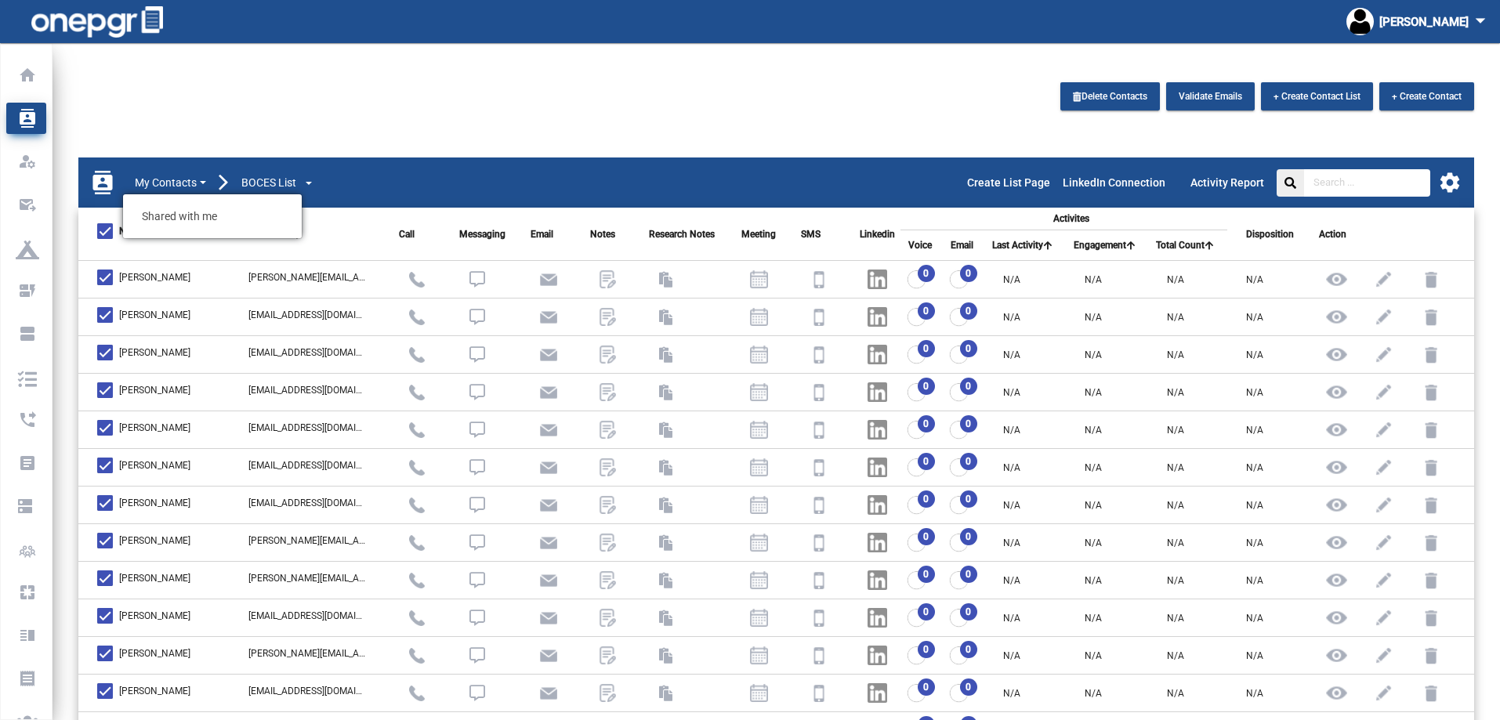
click at [109, 191] on mat-icon "contacts" at bounding box center [103, 183] width 24 height 24
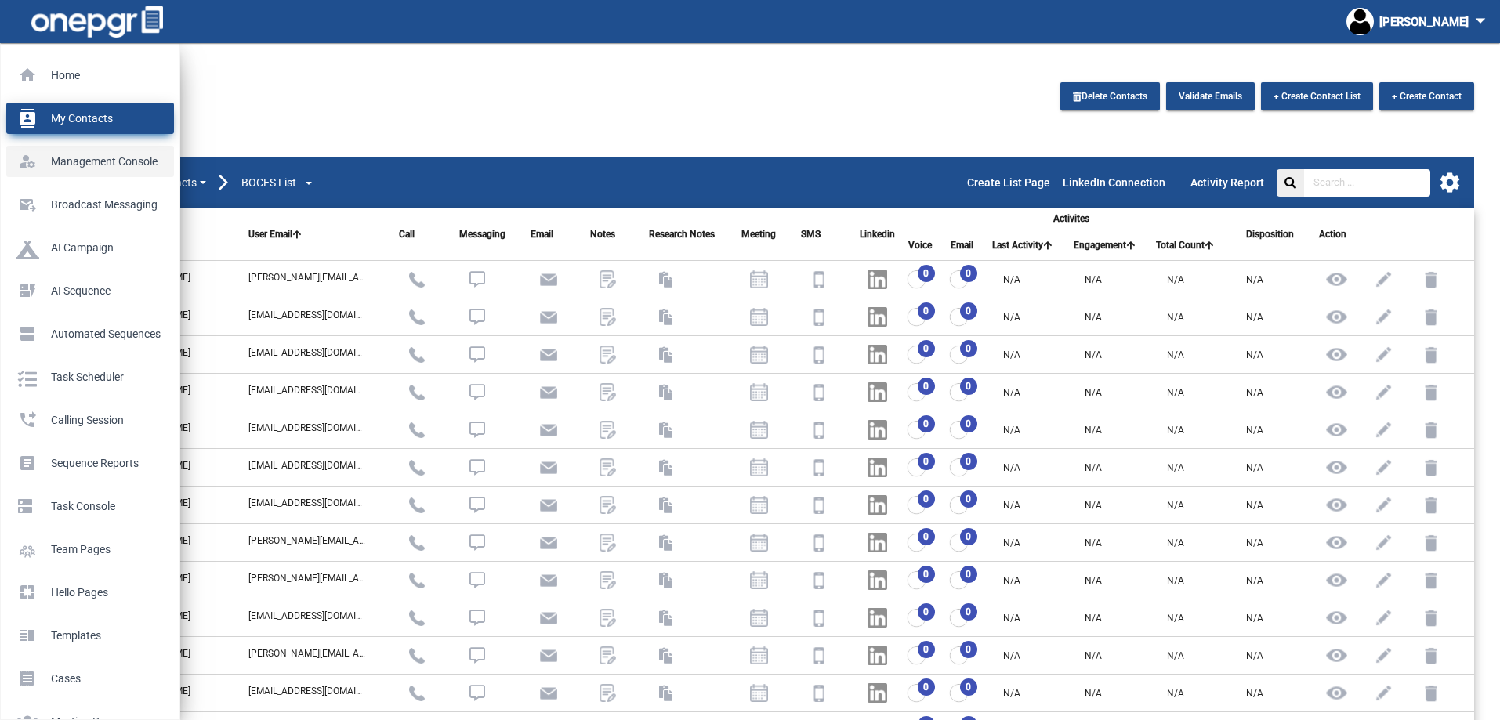
click at [18, 154] on p "Management Console" at bounding box center [87, 162] width 143 height 24
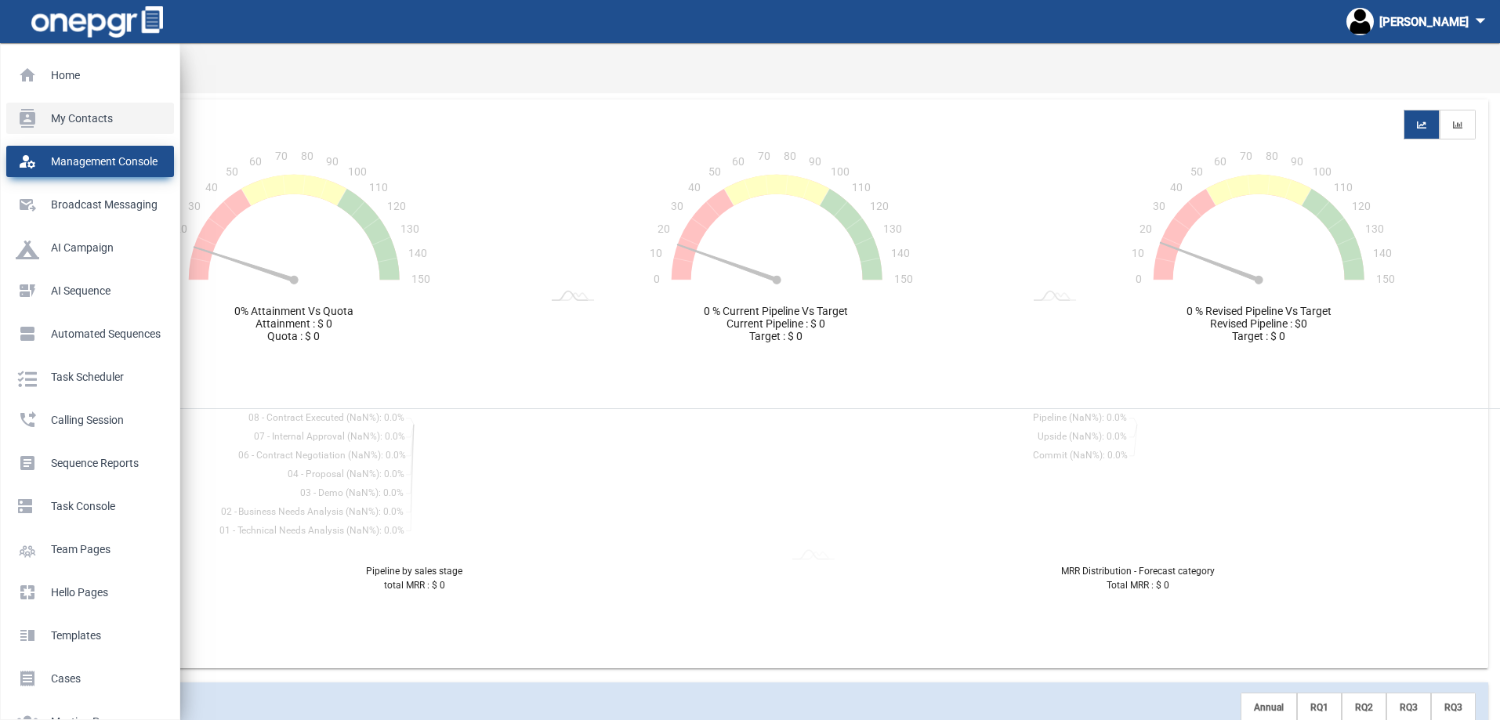
click at [25, 128] on p "My Contacts" at bounding box center [87, 119] width 143 height 24
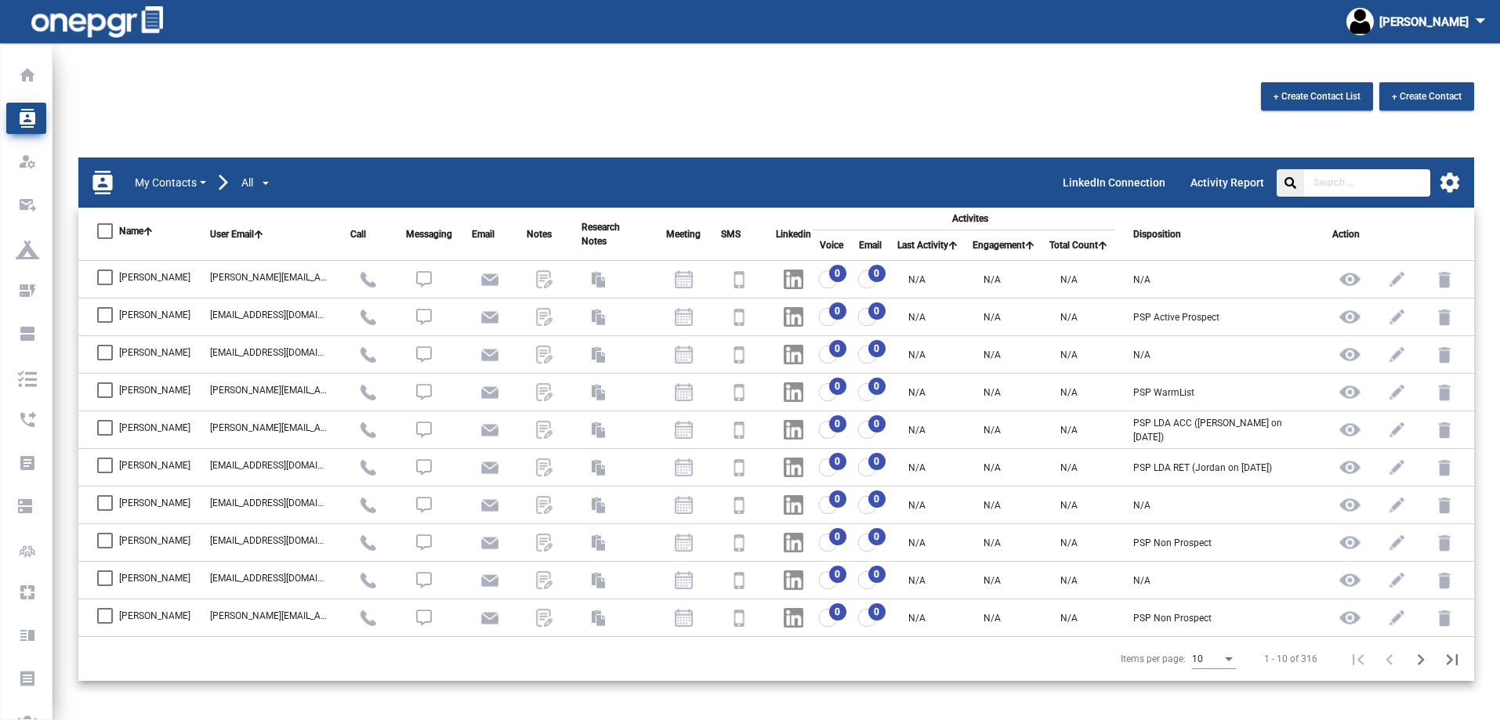
click at [197, 183] on button "My Contacts" at bounding box center [170, 183] width 73 height 18
click at [252, 179] on span "All" at bounding box center [247, 183] width 12 height 16
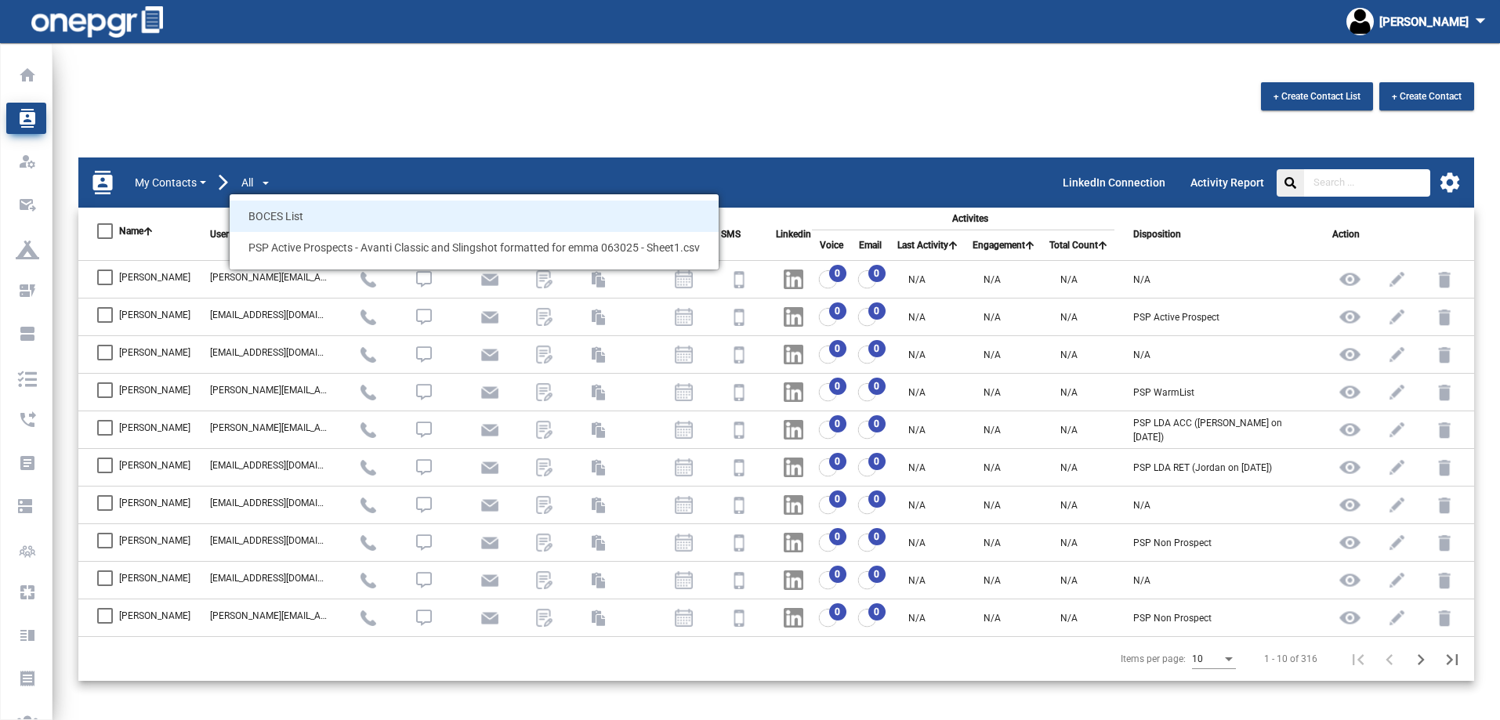
click at [260, 215] on span "BOCES List" at bounding box center [474, 216] width 489 height 31
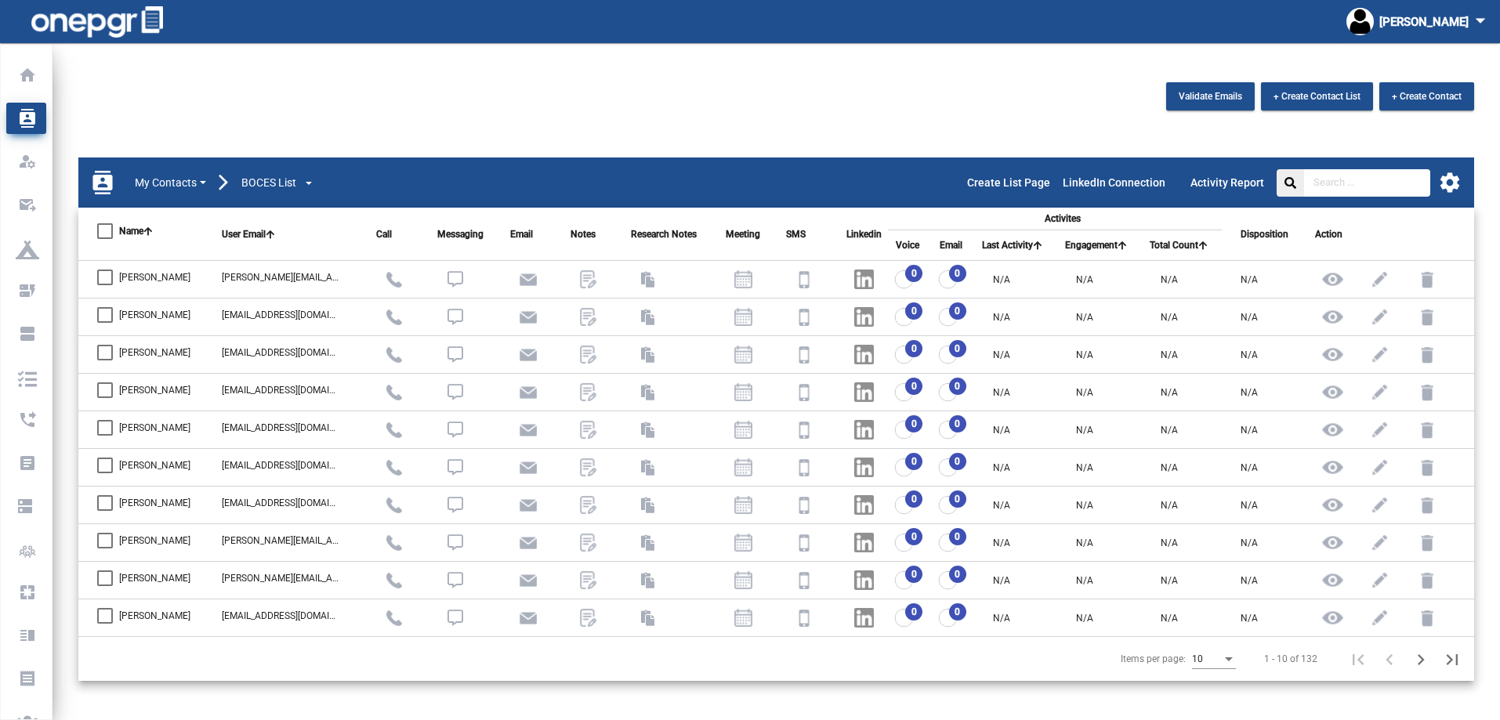
click at [404, 112] on div "Validate Emails + Create Contact List + Create Contact" at bounding box center [776, 100] width 1418 height 36
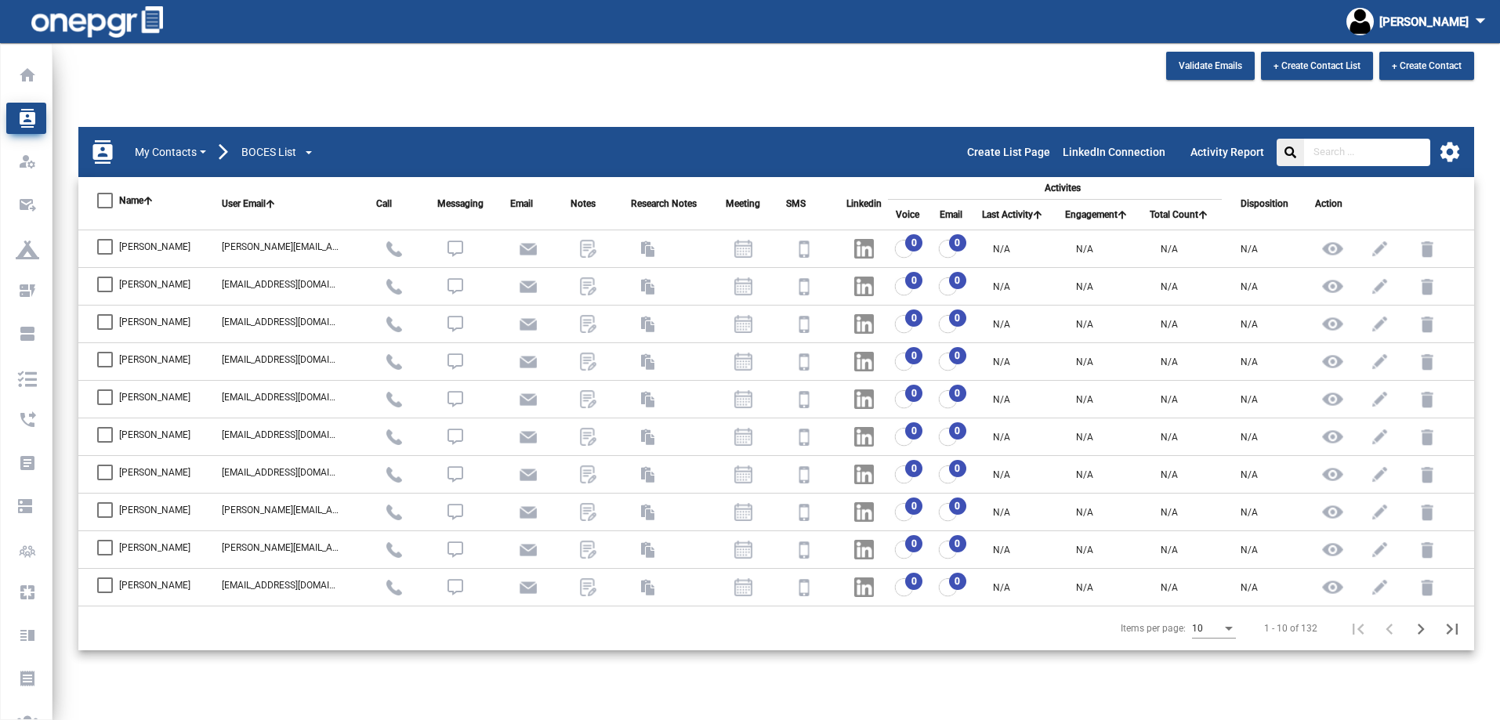
scroll to position [43, 0]
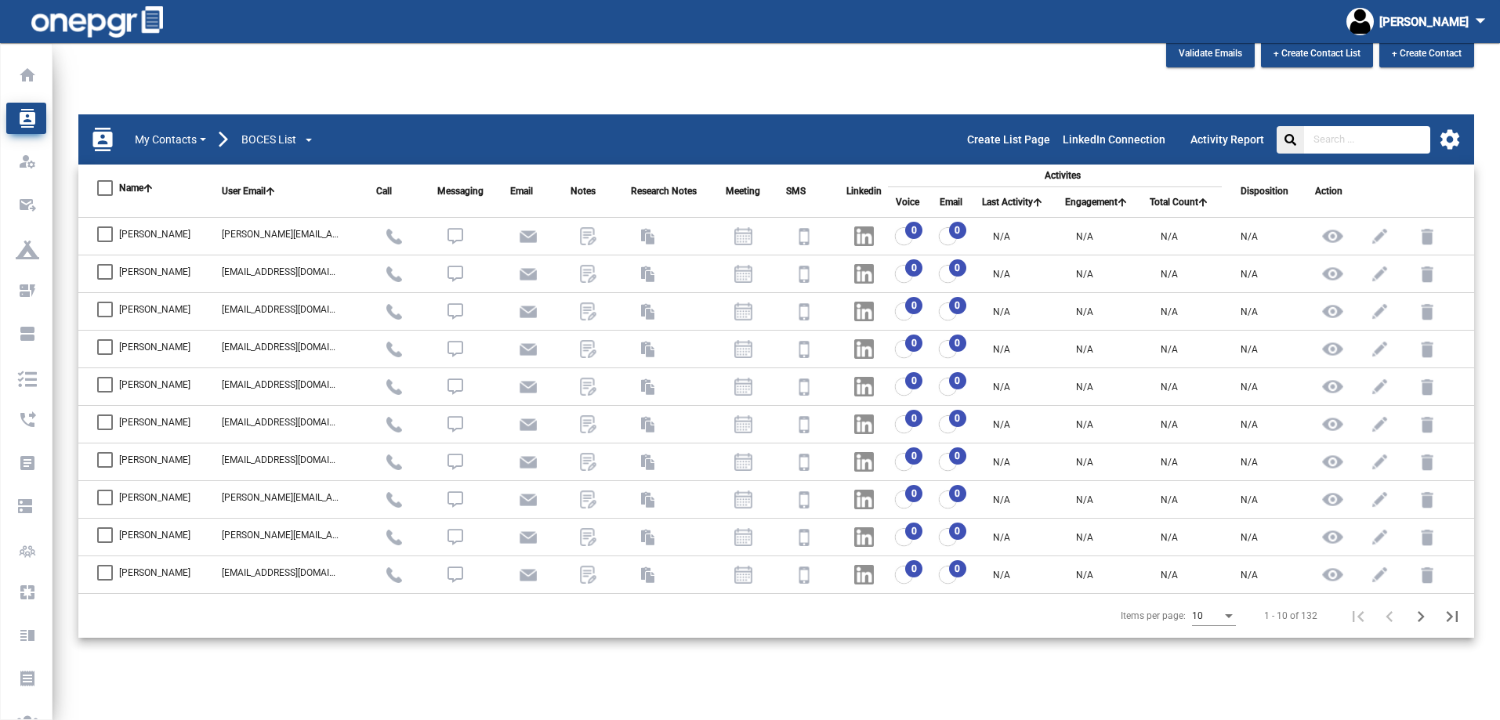
click at [517, 63] on div "Validate Emails + Create Contact List + Create Contact" at bounding box center [776, 57] width 1418 height 36
click at [551, 57] on div "Validate Emails + Create Contact List + Create Contact" at bounding box center [776, 57] width 1418 height 36
click at [429, 74] on div "Validate Emails + Create Contact List + Create Contact" at bounding box center [776, 57] width 1418 height 36
click at [176, 92] on div "Validate Emails + Create Contact List + Create Contact contacts My Contacts Sha…" at bounding box center [775, 357] width 1447 height 636
click at [454, 66] on div "Validate Emails + Create Contact List + Create Contact" at bounding box center [776, 57] width 1418 height 36
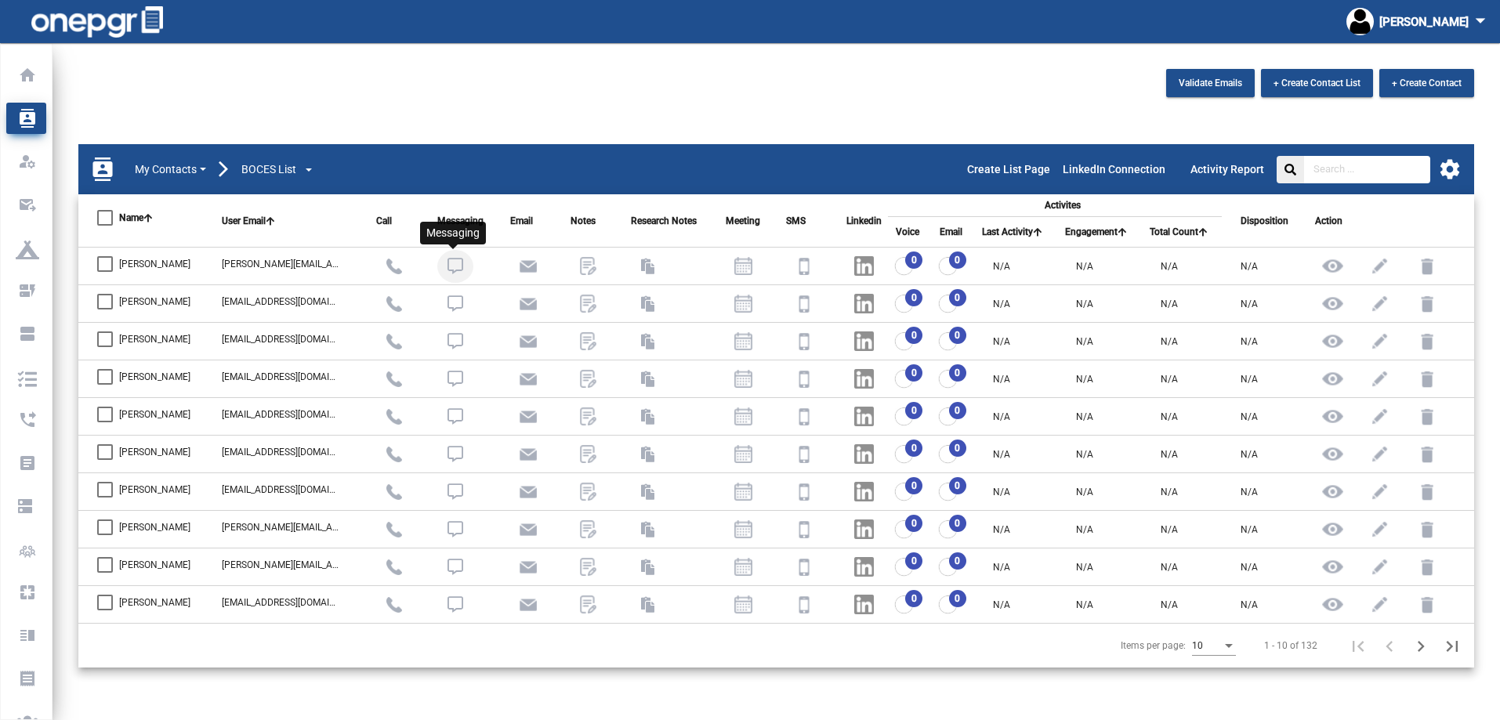
scroll to position [0, 0]
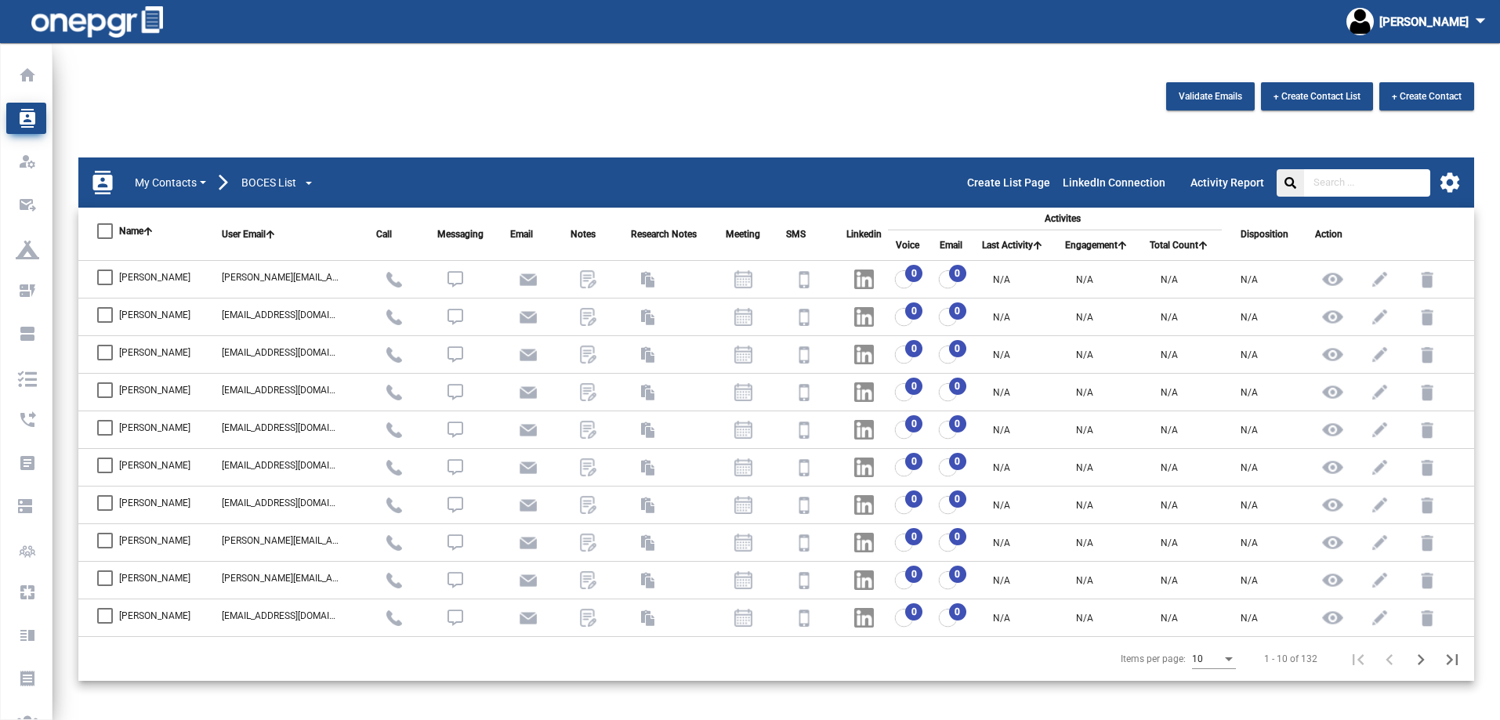
click at [475, 103] on div "Validate Emails + Create Contact List + Create Contact" at bounding box center [776, 100] width 1418 height 36
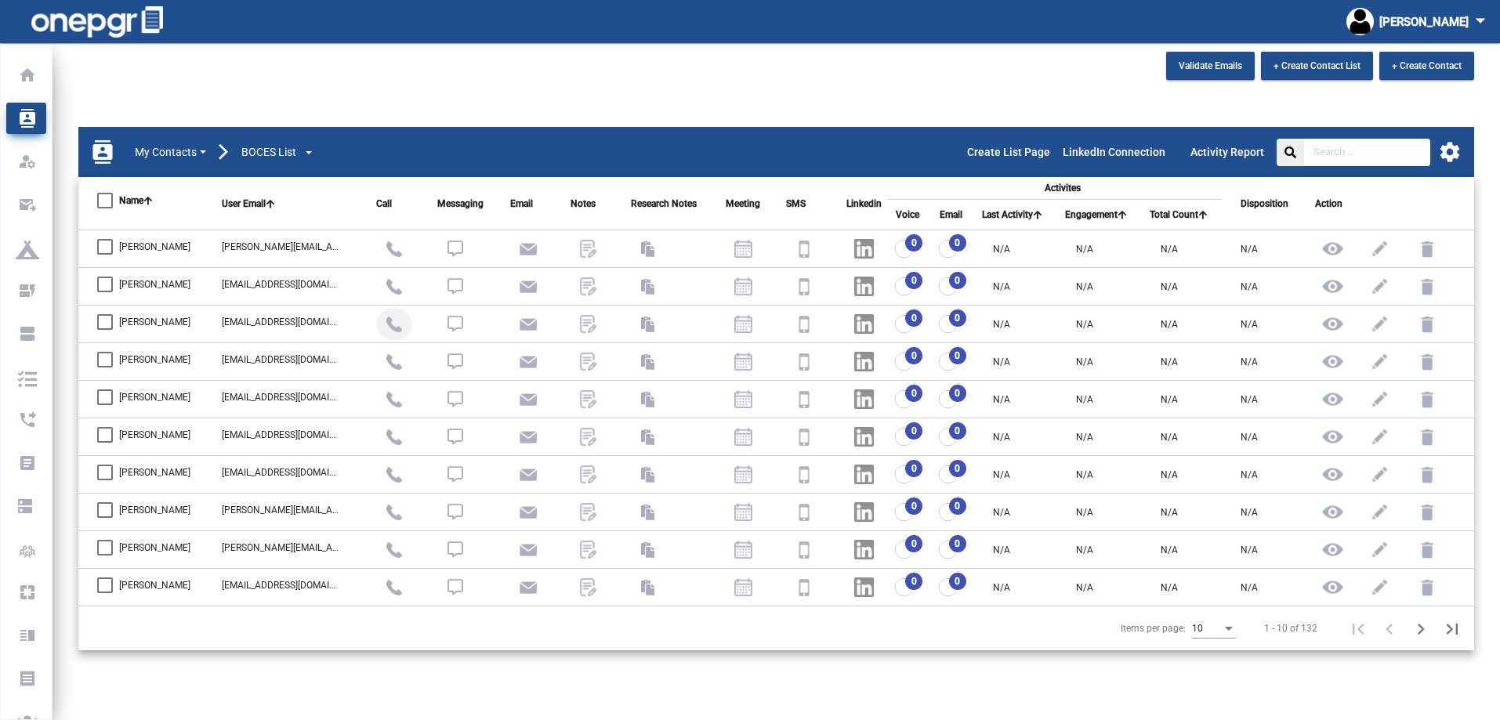
scroll to position [43, 0]
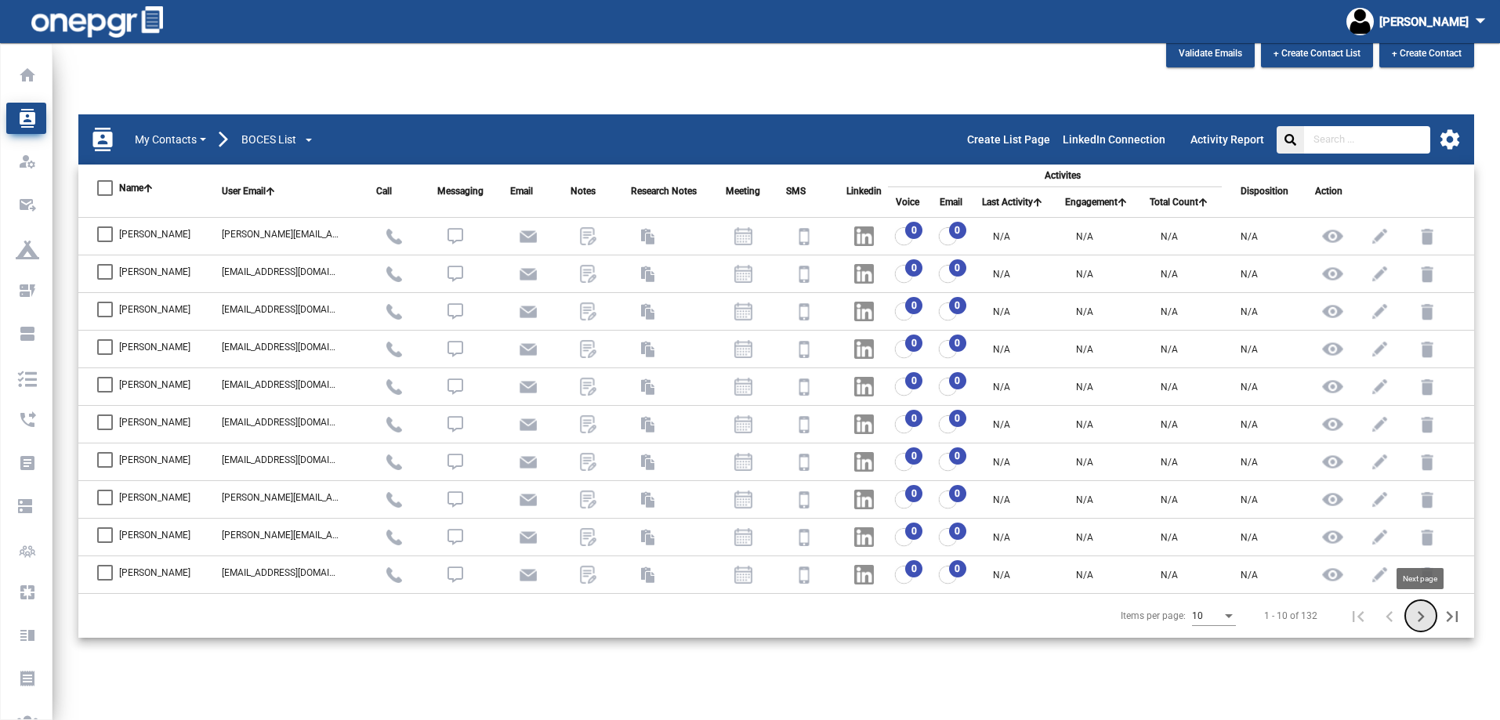
click at [1418, 616] on icon "Next page" at bounding box center [1421, 617] width 22 height 22
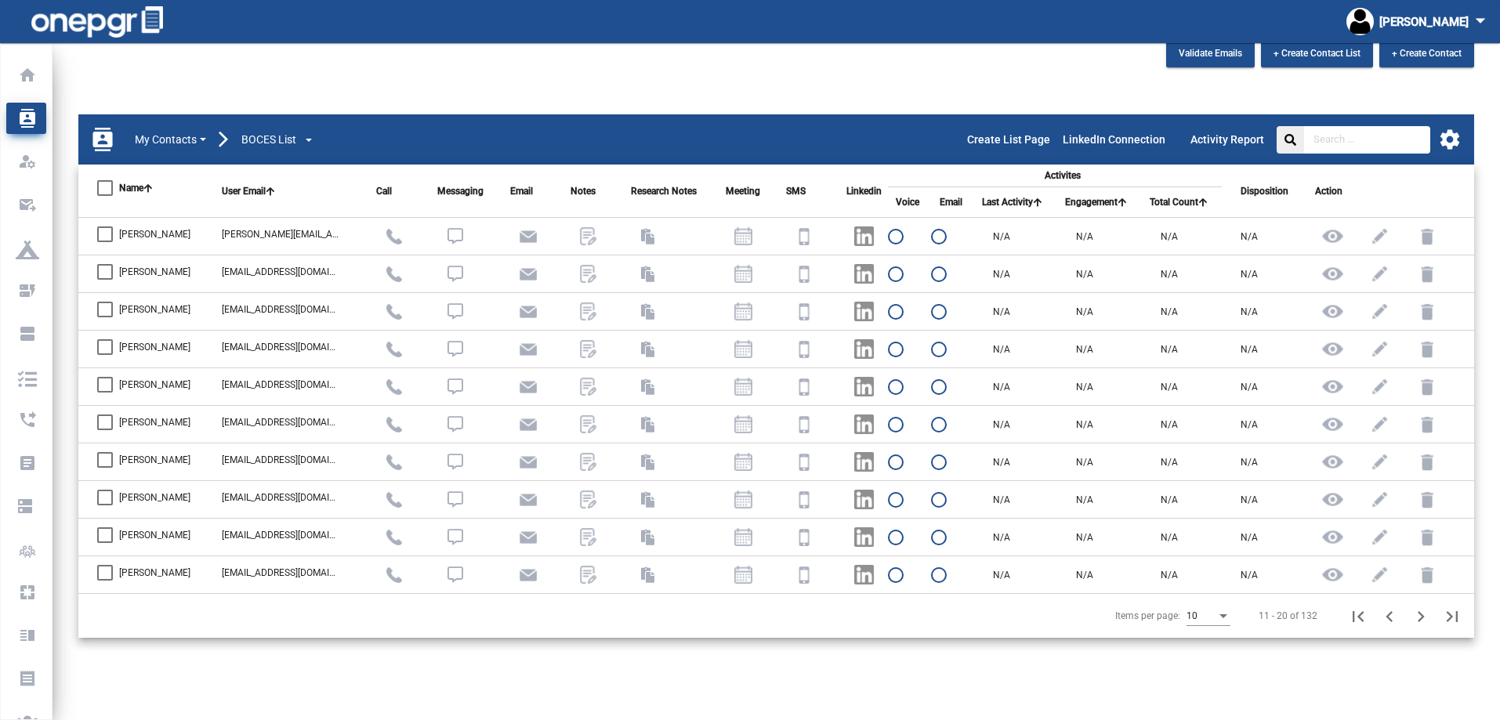
click at [840, 64] on div "Validate Emails + Create Contact List + Create Contact" at bounding box center [776, 57] width 1418 height 36
